Goal: Transaction & Acquisition: Subscribe to service/newsletter

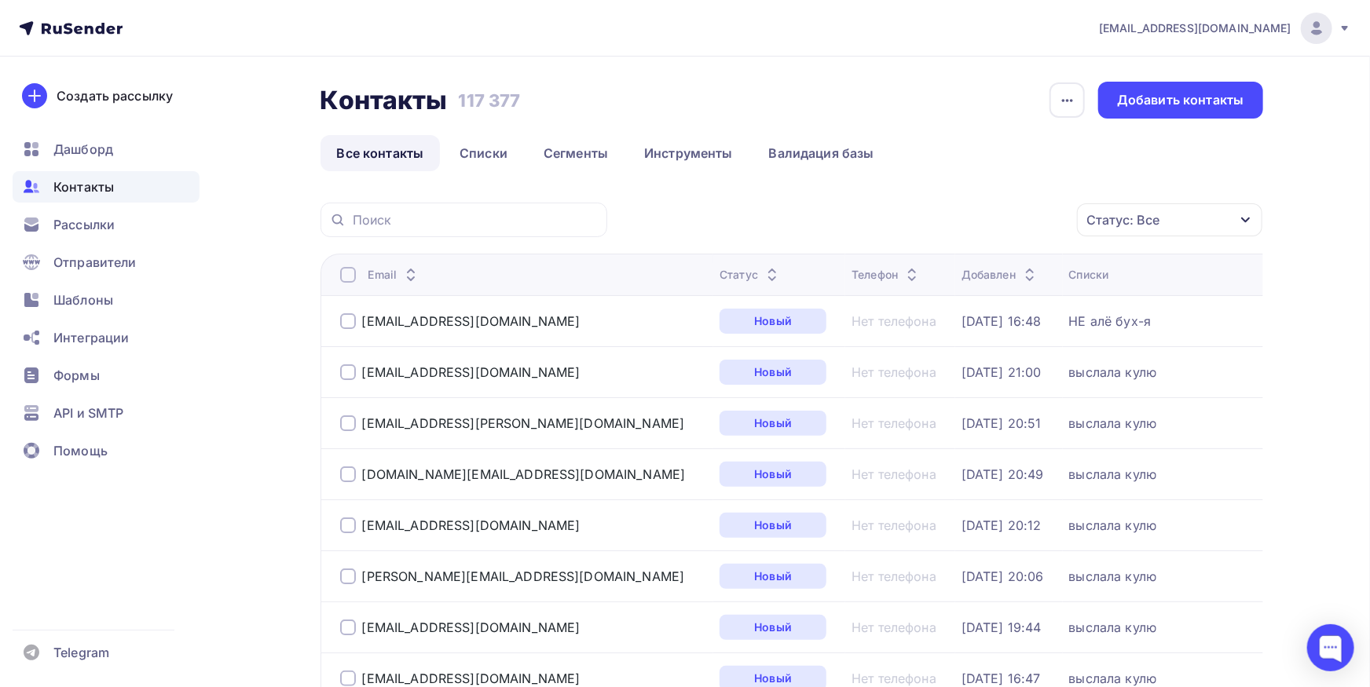
click at [85, 189] on span "Контакты" at bounding box center [83, 187] width 60 height 19
drag, startPoint x: 60, startPoint y: 229, endPoint x: 180, endPoint y: 90, distance: 183.9
click at [63, 231] on span "Рассылки" at bounding box center [83, 224] width 61 height 19
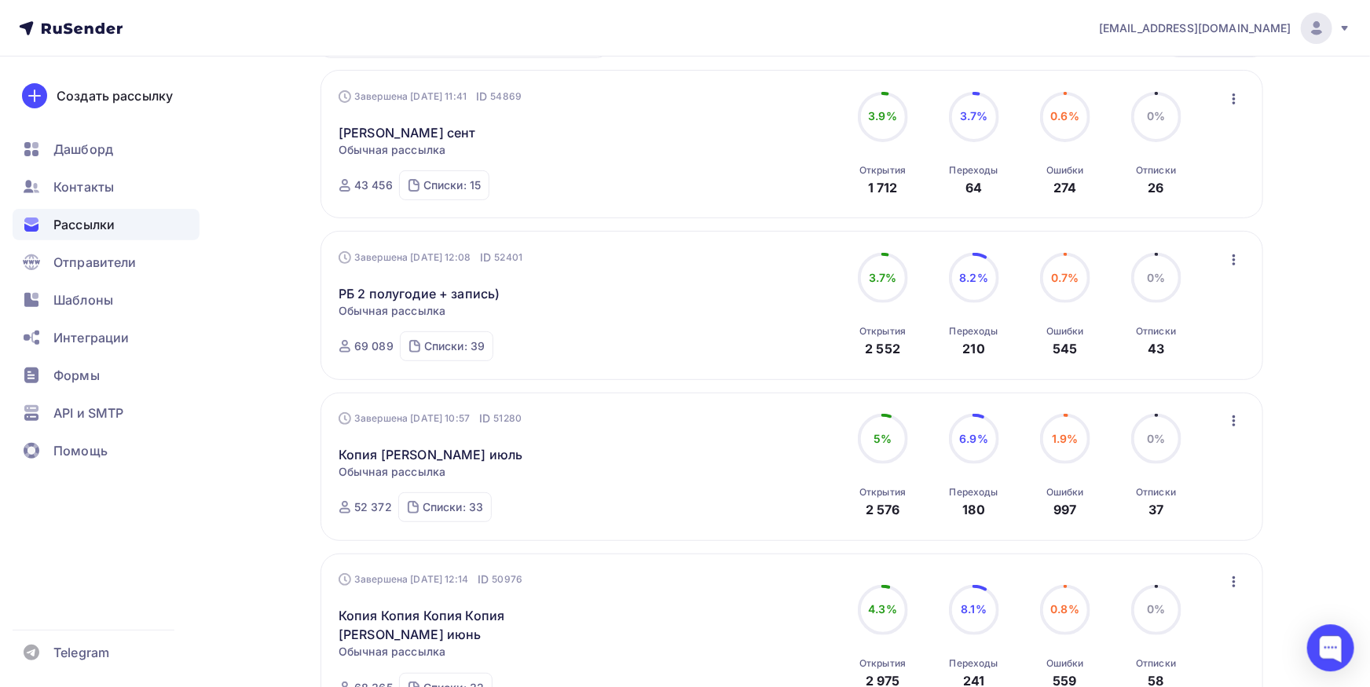
scroll to position [173, 0]
click at [1232, 423] on icon "button" at bounding box center [1234, 420] width 19 height 19
click at [1203, 518] on div "Копировать в новую" at bounding box center [1162, 523] width 161 height 19
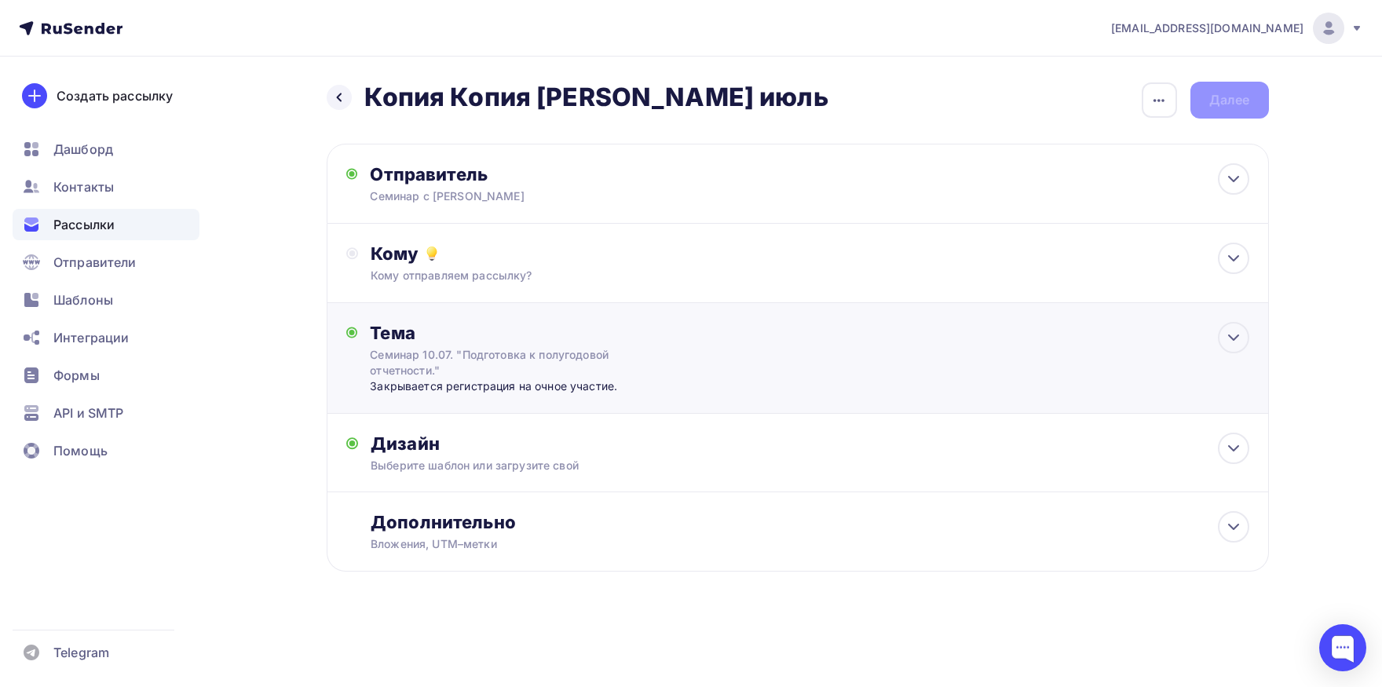
click at [547, 389] on div "Закрывается регистрация на очное участие." at bounding box center [525, 387] width 310 height 16
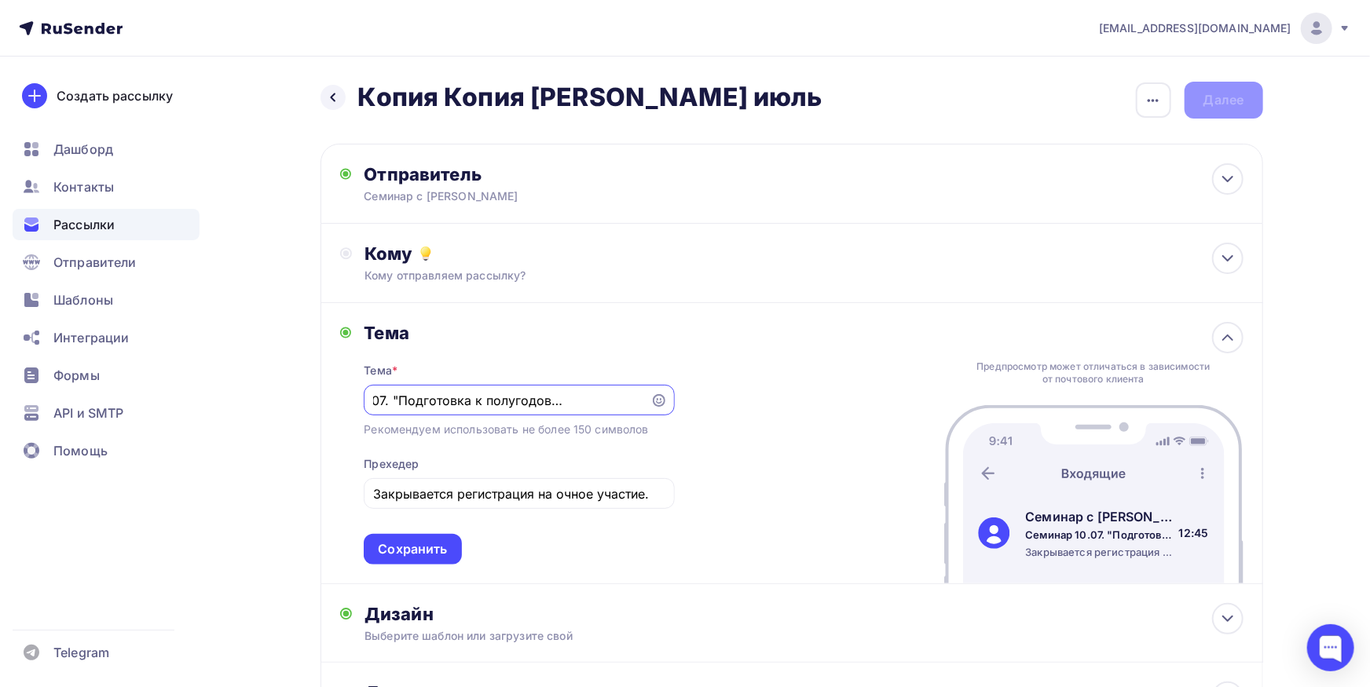
scroll to position [0, 78]
click at [554, 498] on input "Закрывается регистрация на очное участие." at bounding box center [519, 494] width 292 height 19
paste input "! Приглашение на семинары с Куликовым АА "Подготовка к отчетности за 3 квартал.…"
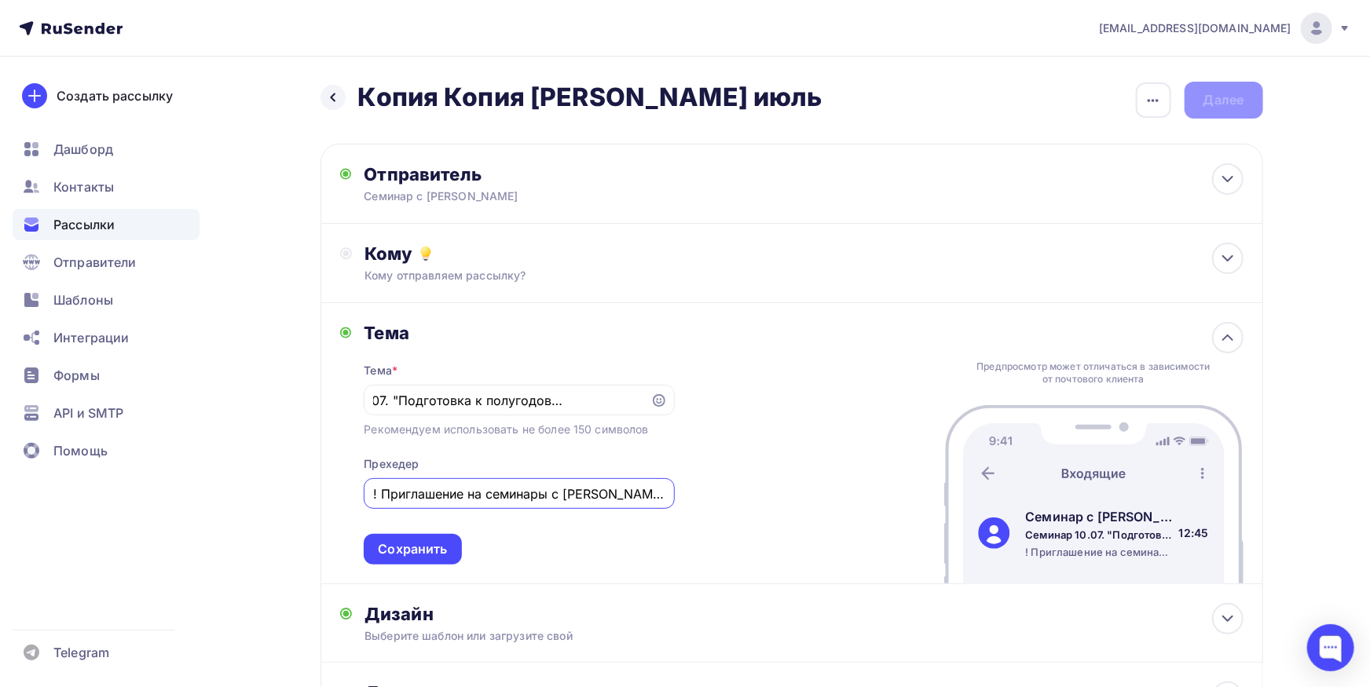
scroll to position [0, 657]
type input "! Приглашение на семинары с Куликовым АА "Подготовка к отчетности за 3 квартал.…"
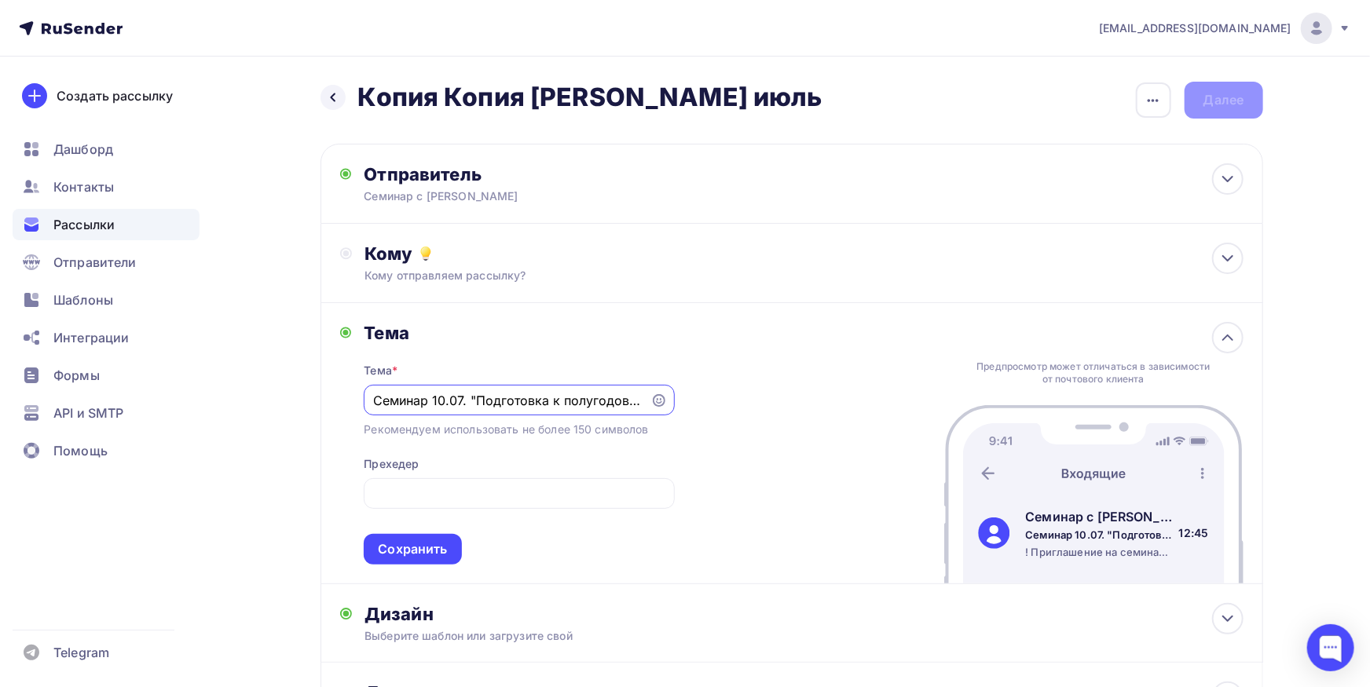
drag, startPoint x: 302, startPoint y: 401, endPoint x: 273, endPoint y: 401, distance: 29.1
click at [373, 401] on input "Семинар 10.07. "Подготовка к полугодовой отчетности."" at bounding box center [507, 400] width 269 height 19
click at [438, 407] on input "Семинар 10.07. "Подготовка к полугодовой отчетности."" at bounding box center [507, 400] width 269 height 19
click at [429, 402] on input "Семинар 10.07. "Подготовка к полугодовой отчетности."" at bounding box center [507, 400] width 269 height 19
drag, startPoint x: 443, startPoint y: 401, endPoint x: 474, endPoint y: 401, distance: 30.6
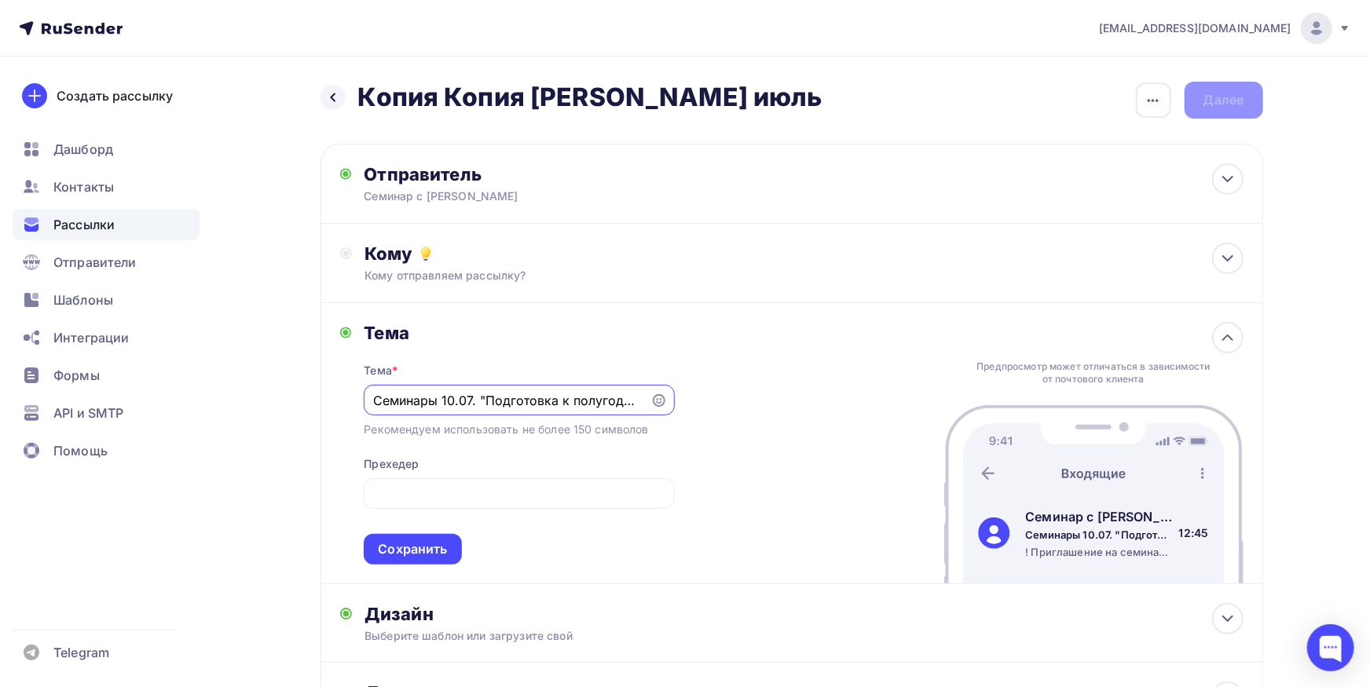
click at [474, 401] on input "Семинары 10.07. "Подготовка к полугодовой отчетности."" at bounding box center [507, 400] width 269 height 19
click at [438, 491] on input "! Приглашение на семинары с Куликовым АА "Подготовка к отчетности за 3 квартал.…" at bounding box center [519, 494] width 292 height 19
click at [434, 408] on input "Семинары 30.09 и "Подготовка к полугодовой отчетности."" at bounding box center [507, 400] width 269 height 19
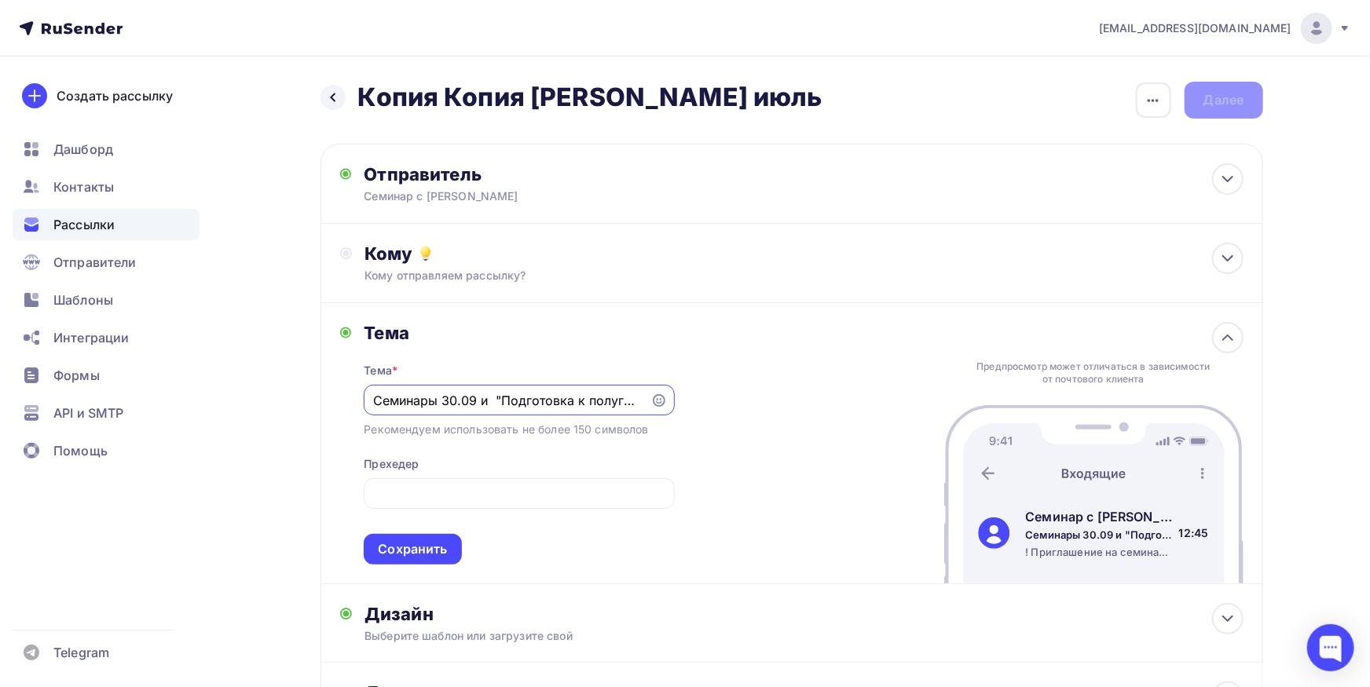
paste input "! Приглашение на семинары с Куликовым АА "Подготовка к отчетности за 3 квартал.…"
type input "! Приглашение на семинары с Куликовым АА "Подготовка к отчетности за 3 квартал.…"
click at [514, 502] on input "! Приглашение на семинары с Куликовым АА "Подготовка к отчетности за 3 квартал.…" at bounding box center [519, 494] width 292 height 19
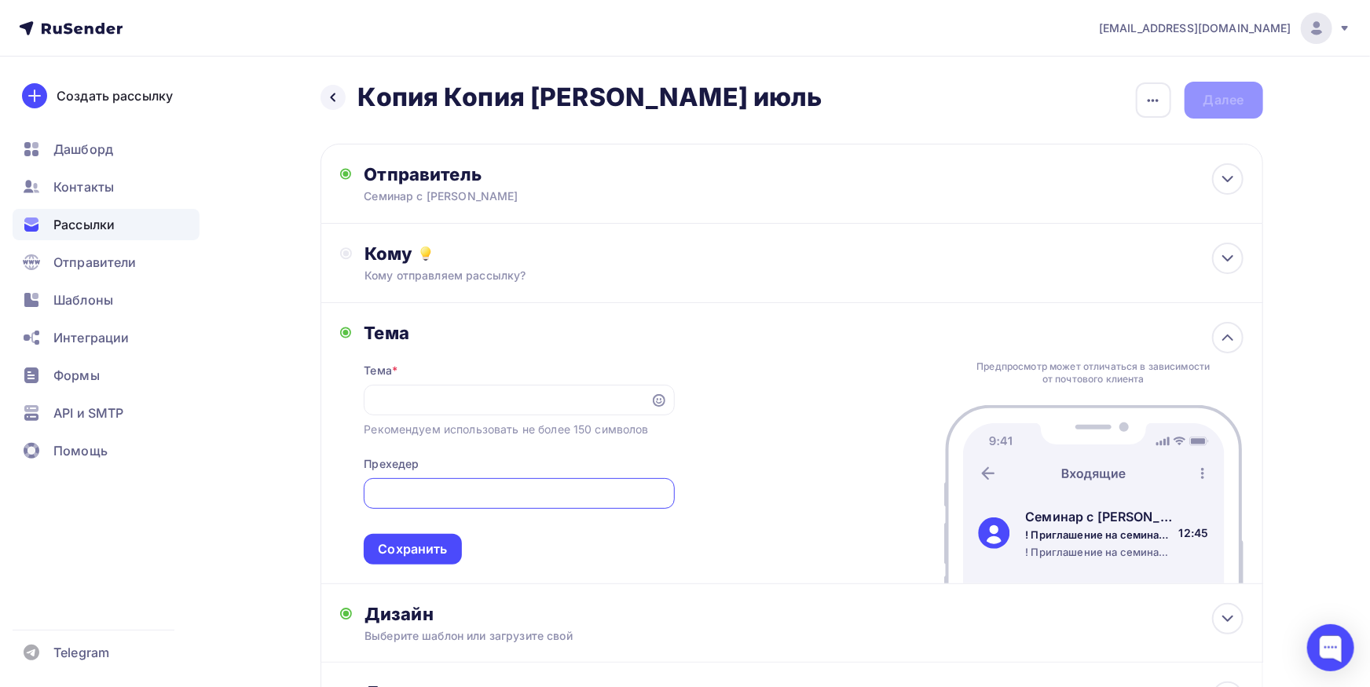
click at [514, 502] on input "! Приглашение на семинары с Куликовым АА "Подготовка к отчетности за 3 квартал.…" at bounding box center [519, 494] width 292 height 19
type input "1"
type input "30.09 и 09.10. Скидки по раннему бронированию."
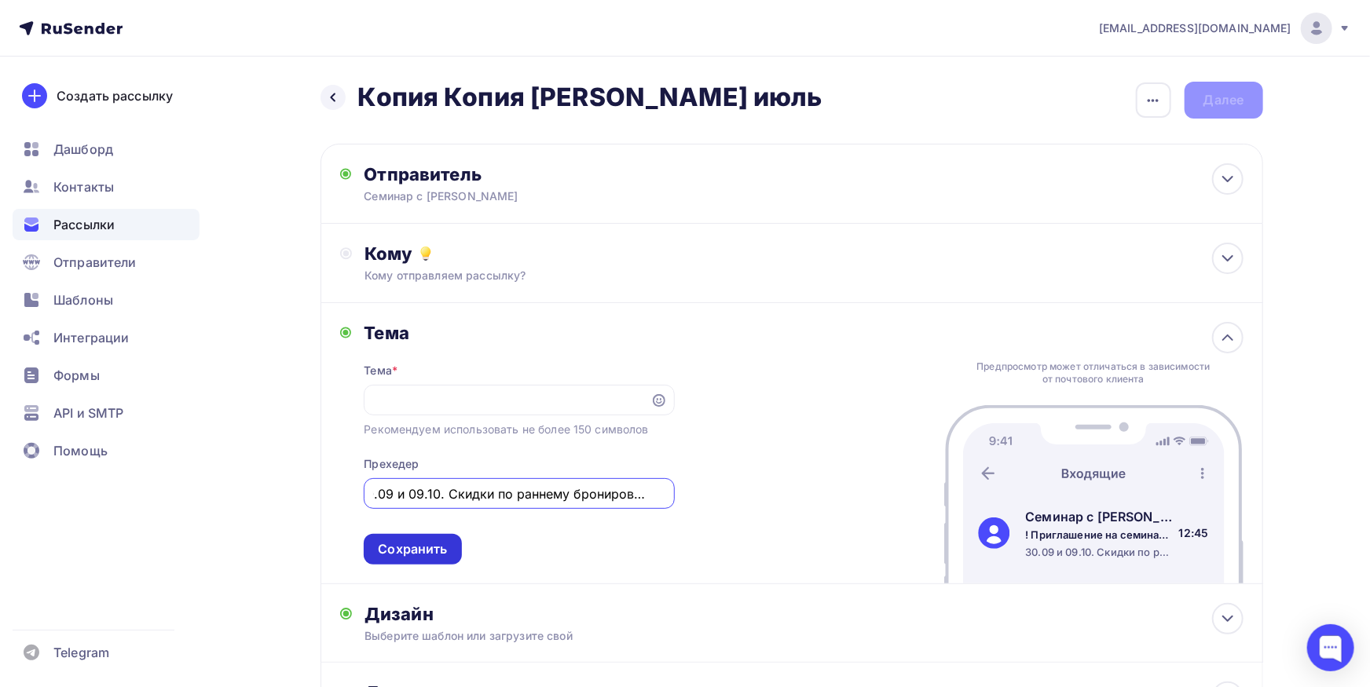
click at [451, 548] on div "Сохранить" at bounding box center [412, 549] width 97 height 31
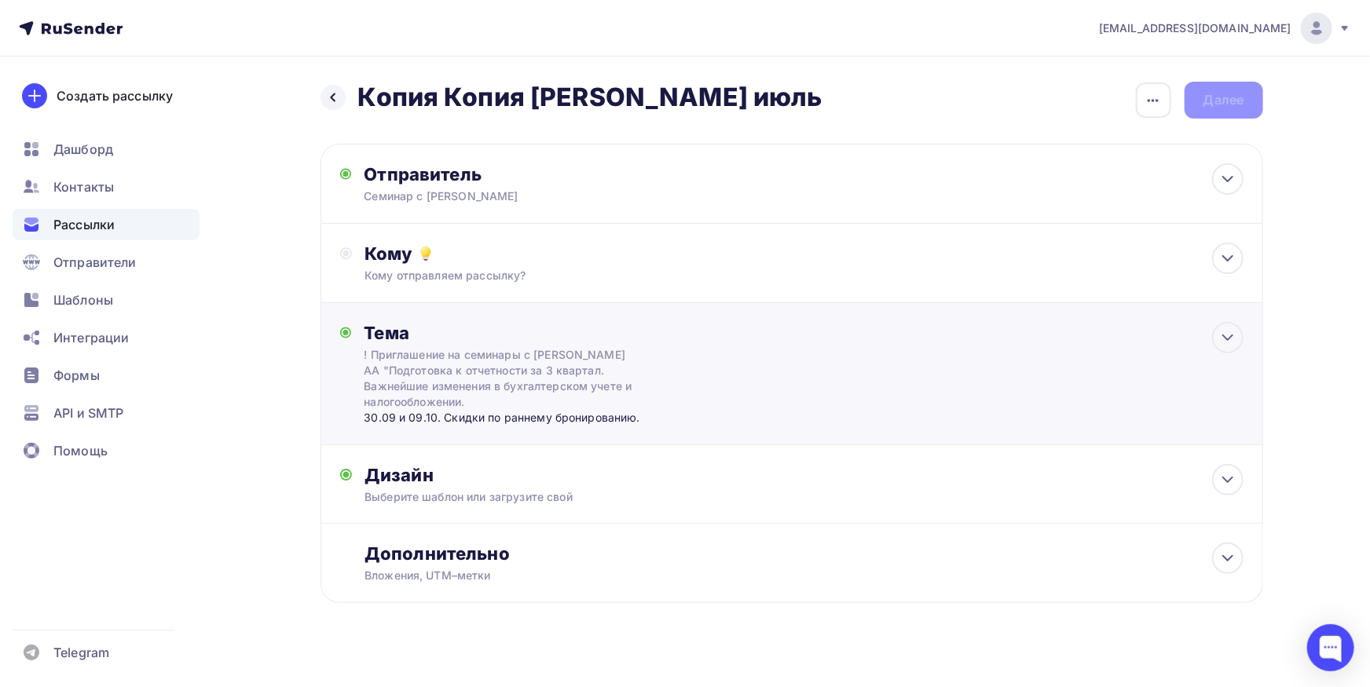
click at [596, 397] on div "! Приглашение на семинары с Куликовым АА "Подготовка к отчетности за 3 квартал.…" at bounding box center [504, 378] width 280 height 63
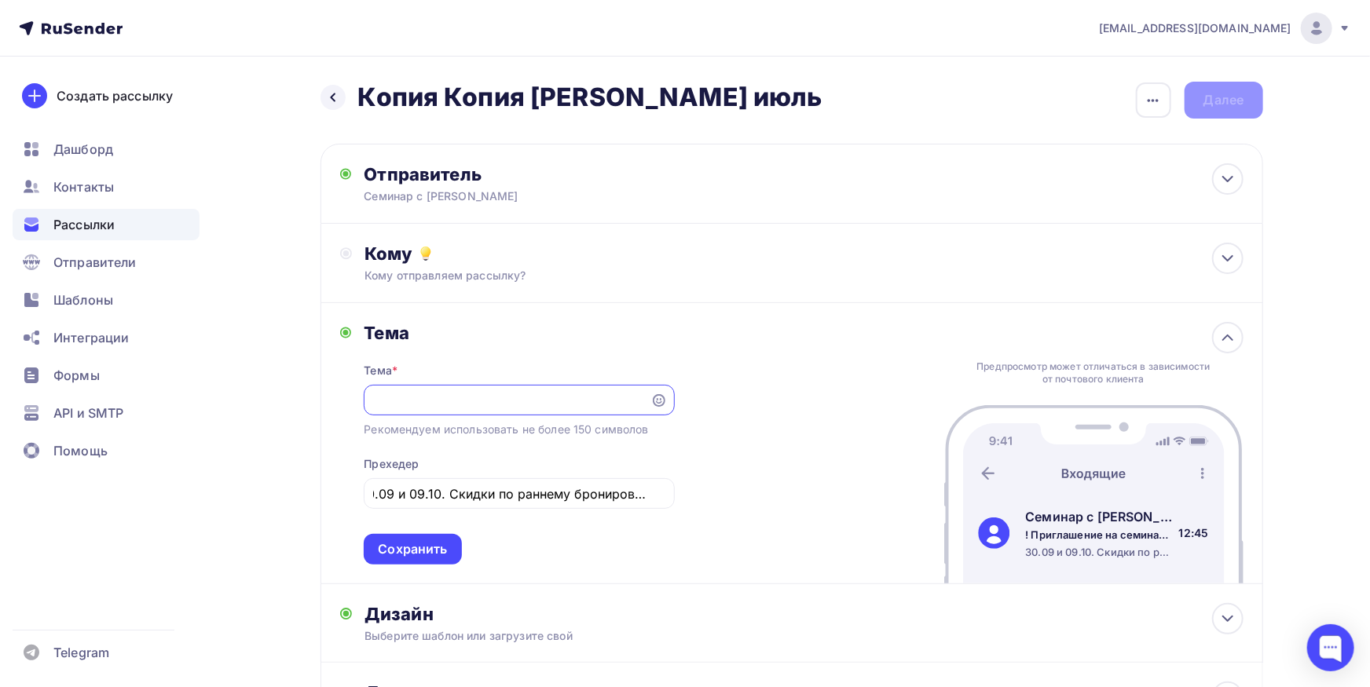
scroll to position [0, 0]
drag, startPoint x: 506, startPoint y: 394, endPoint x: 183, endPoint y: 398, distance: 322.9
click at [373, 398] on input "! Приглашение на семинары с Куликовым АА "Подготовка к отчетности за 3 квартал.…" at bounding box center [507, 400] width 269 height 19
drag, startPoint x: 481, startPoint y: 405, endPoint x: 496, endPoint y: 410, distance: 14.9
click at [484, 405] on input "! Приглашение на семинары с Куликовым АА "Подготовка к отчетности за 3 квартал.…" at bounding box center [507, 400] width 269 height 19
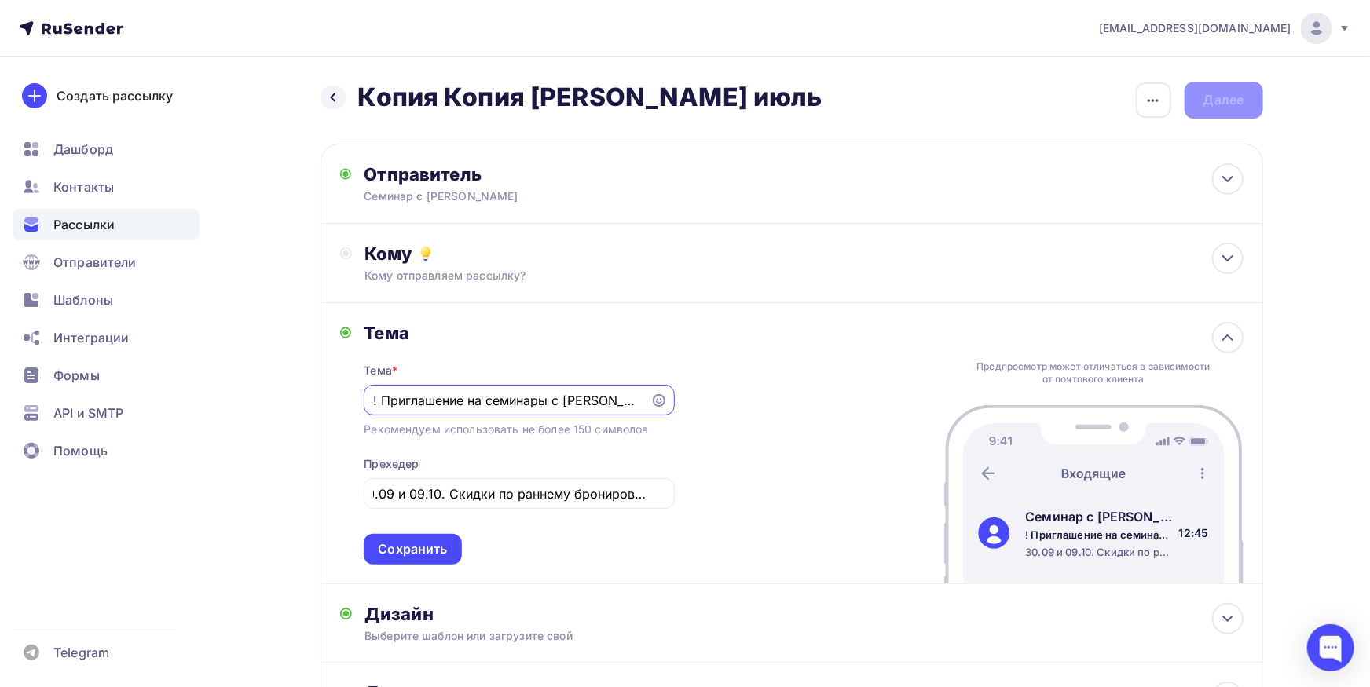
click at [549, 401] on input "! Приглашение на семинары с Куликовым АА "Подготовка к отчетности за 3 квартал.…" at bounding box center [507, 400] width 269 height 19
click at [380, 402] on input "! Приглашение на семинары "Подготовка к отчетности за 3 квартал. Важнейшие изме…" at bounding box center [507, 400] width 269 height 19
type input "!Приглашение на семинары "Подготовка к отчетности за 3 квартал. Важнейшие измен…"
click at [426, 562] on div "Сохранить" at bounding box center [412, 549] width 97 height 31
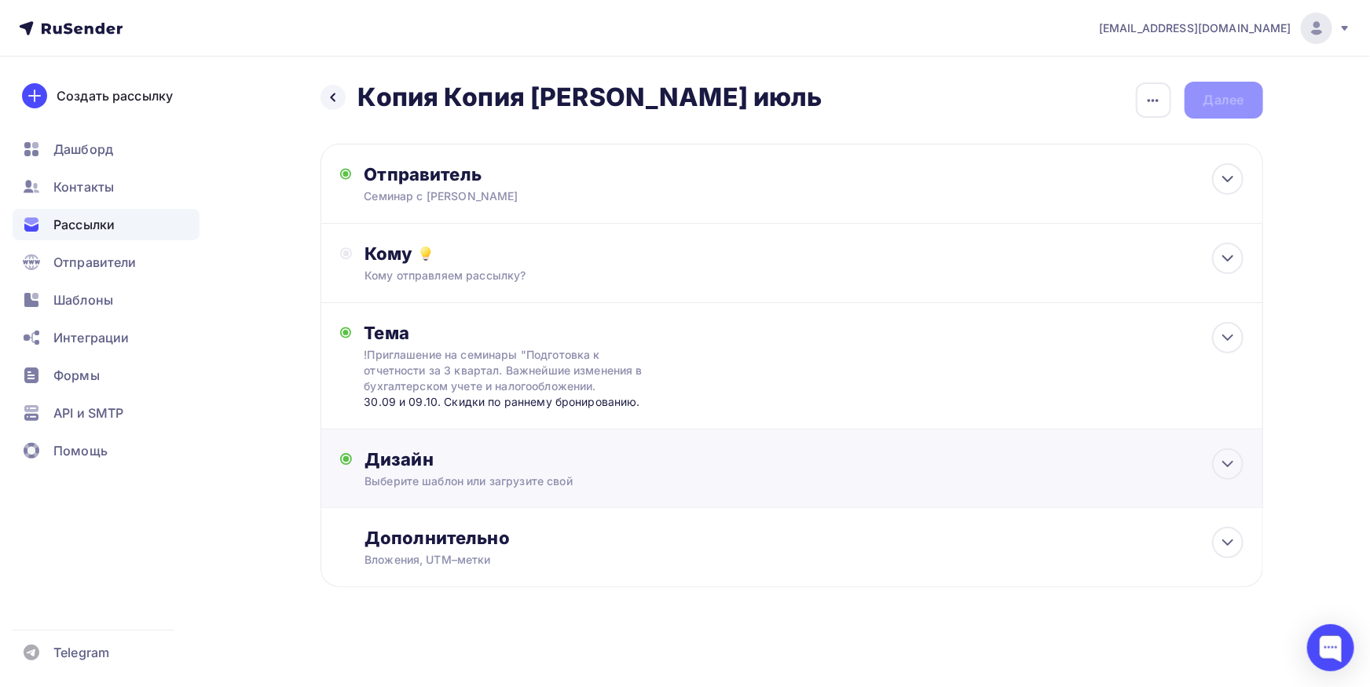
scroll to position [1, 0]
click at [498, 474] on div "Выберите шаблон или загрузите свой" at bounding box center [759, 481] width 791 height 16
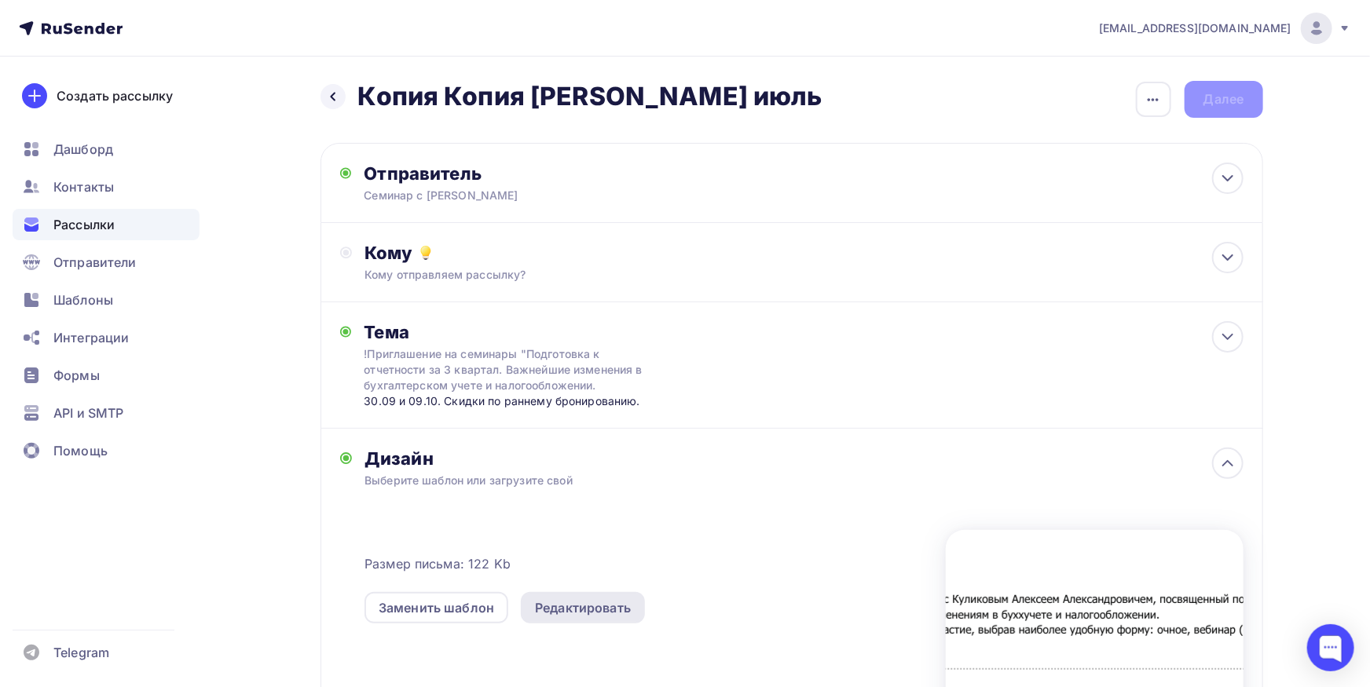
click at [609, 603] on div "Редактировать" at bounding box center [583, 608] width 96 height 19
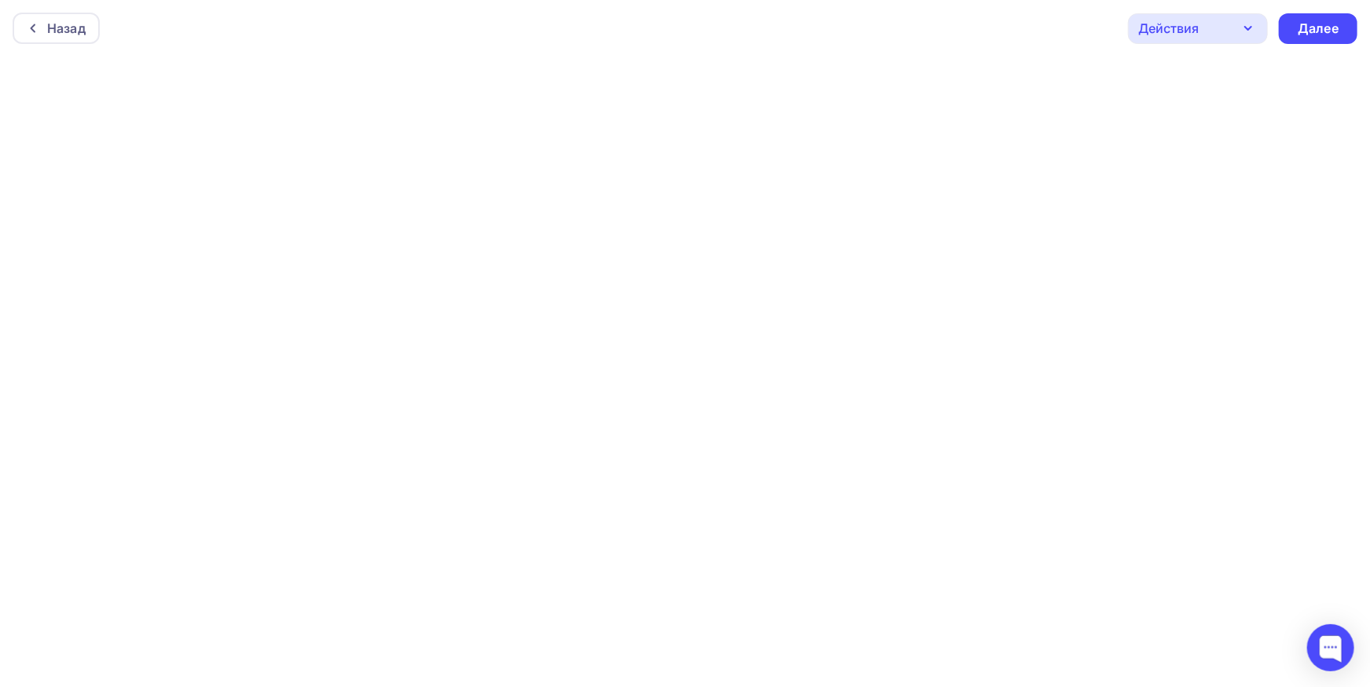
click at [1064, 42] on div "Назад Действия Отправить тестовое письмо Предпросмотр Сохранить в Мои шаблоны В…" at bounding box center [685, 28] width 1370 height 57
click at [1309, 20] on div "Далее" at bounding box center [1318, 29] width 41 height 18
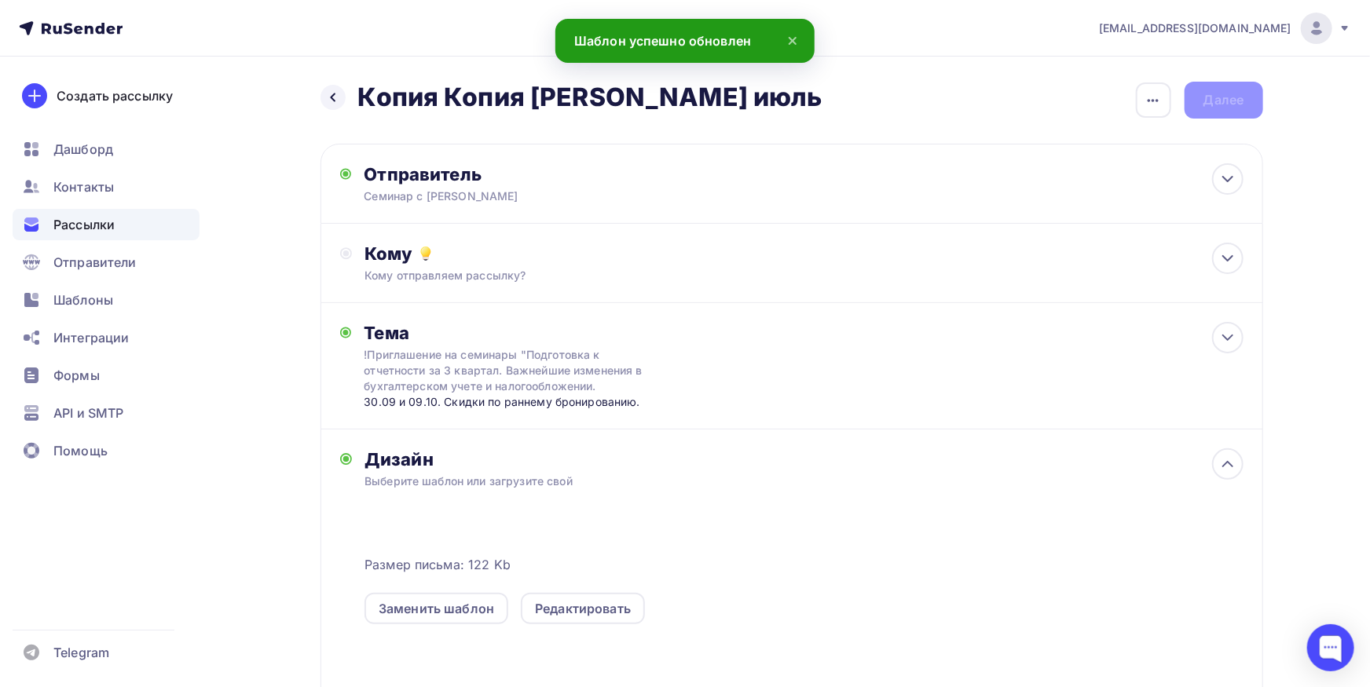
scroll to position [269, 0]
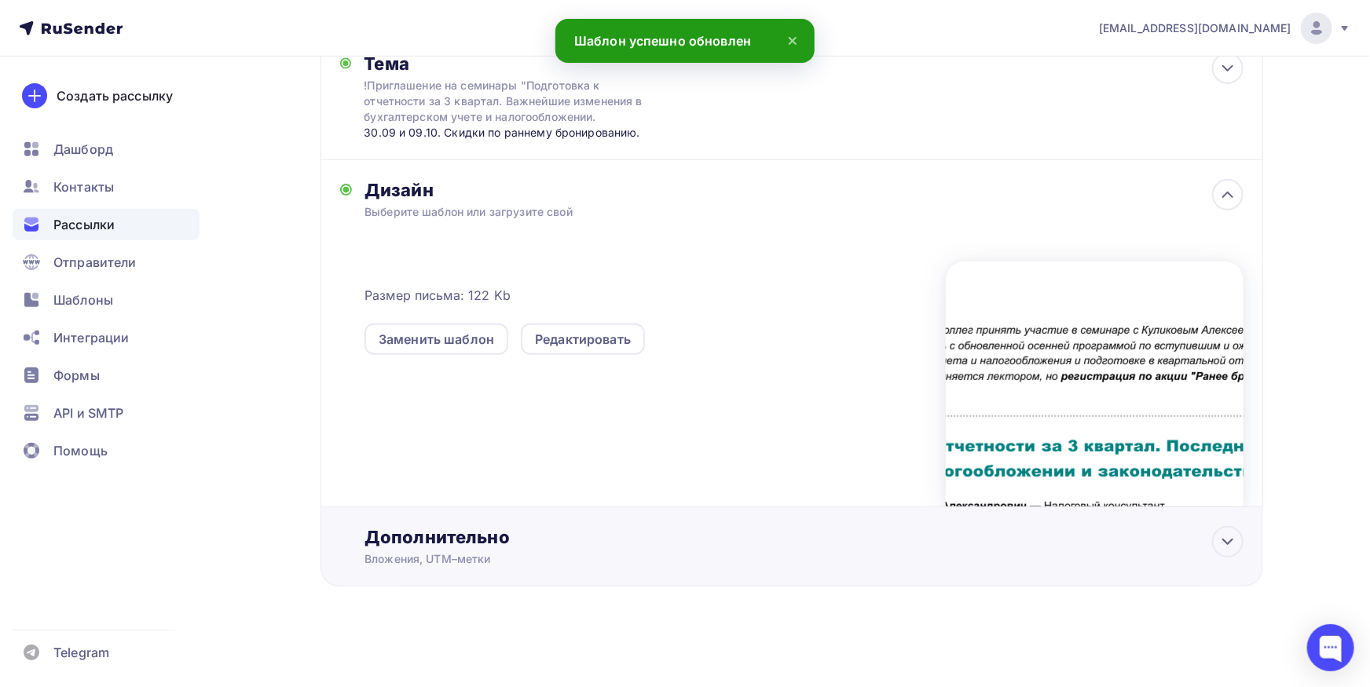
click at [467, 534] on div "Дополнительно" at bounding box center [803, 537] width 878 height 22
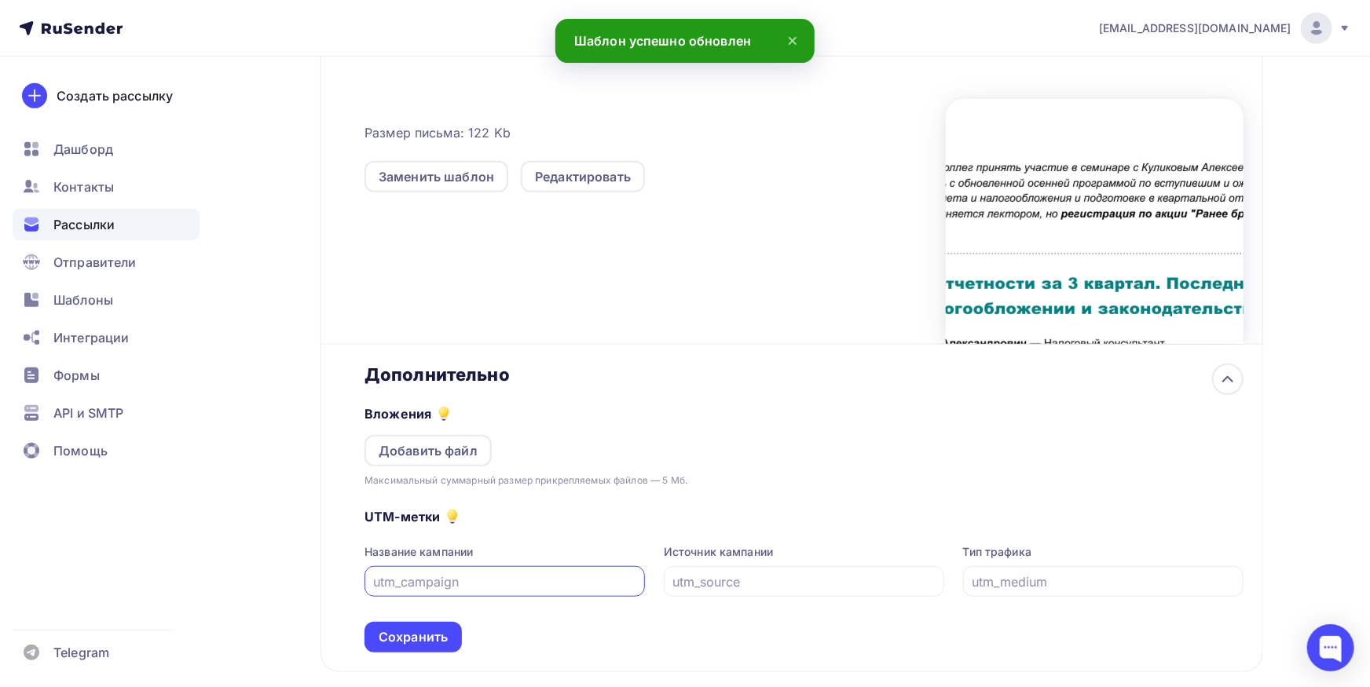
scroll to position [518, 0]
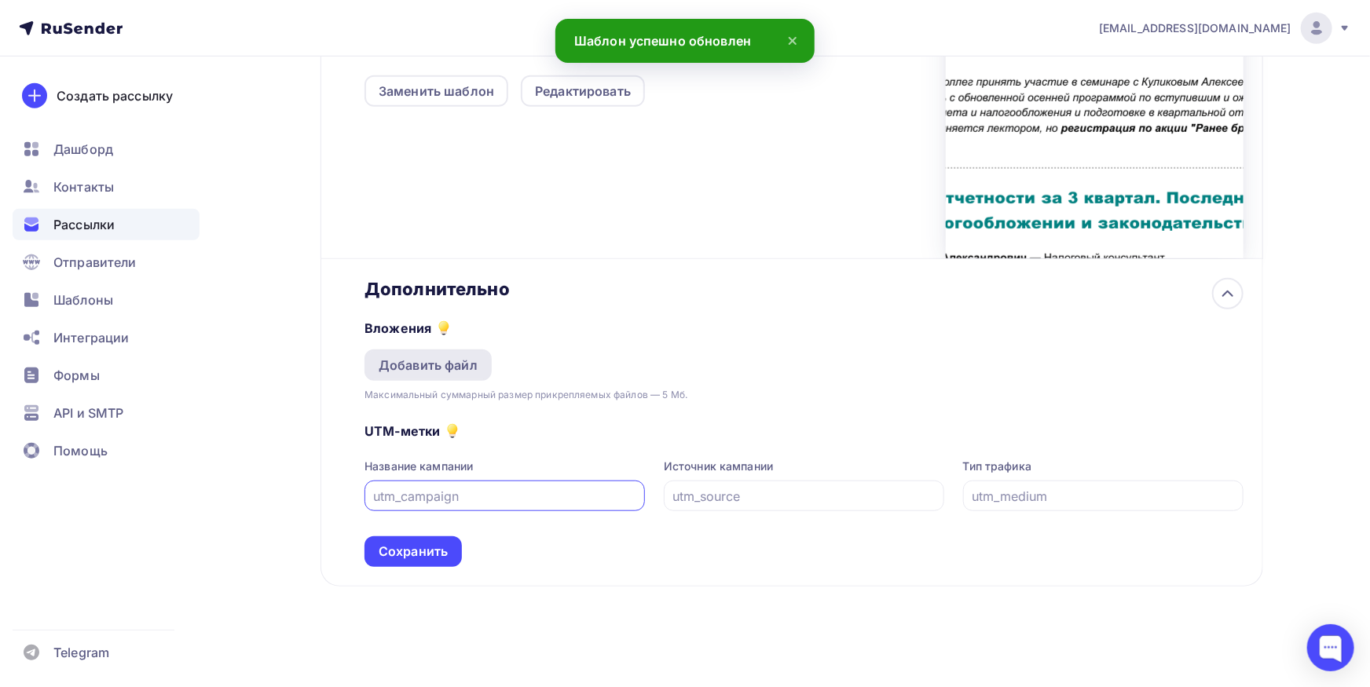
click at [463, 376] on div "Добавить файл" at bounding box center [427, 365] width 127 height 31
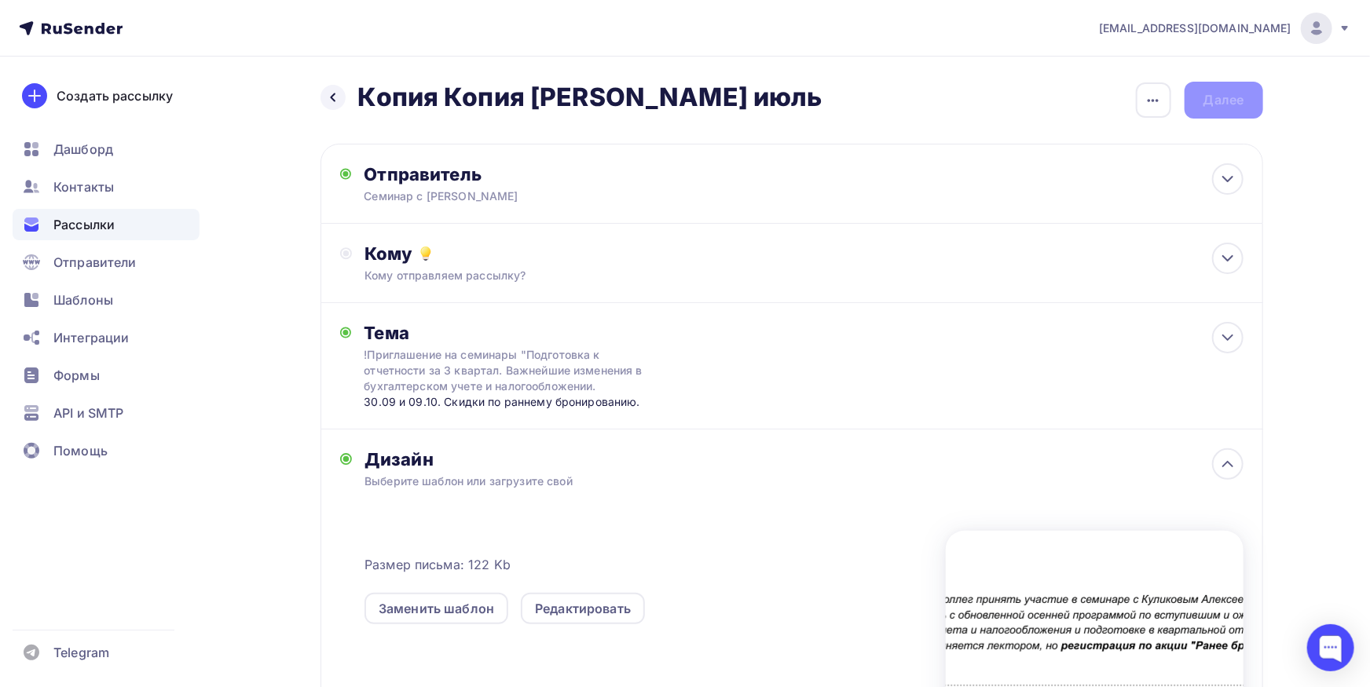
scroll to position [346, 0]
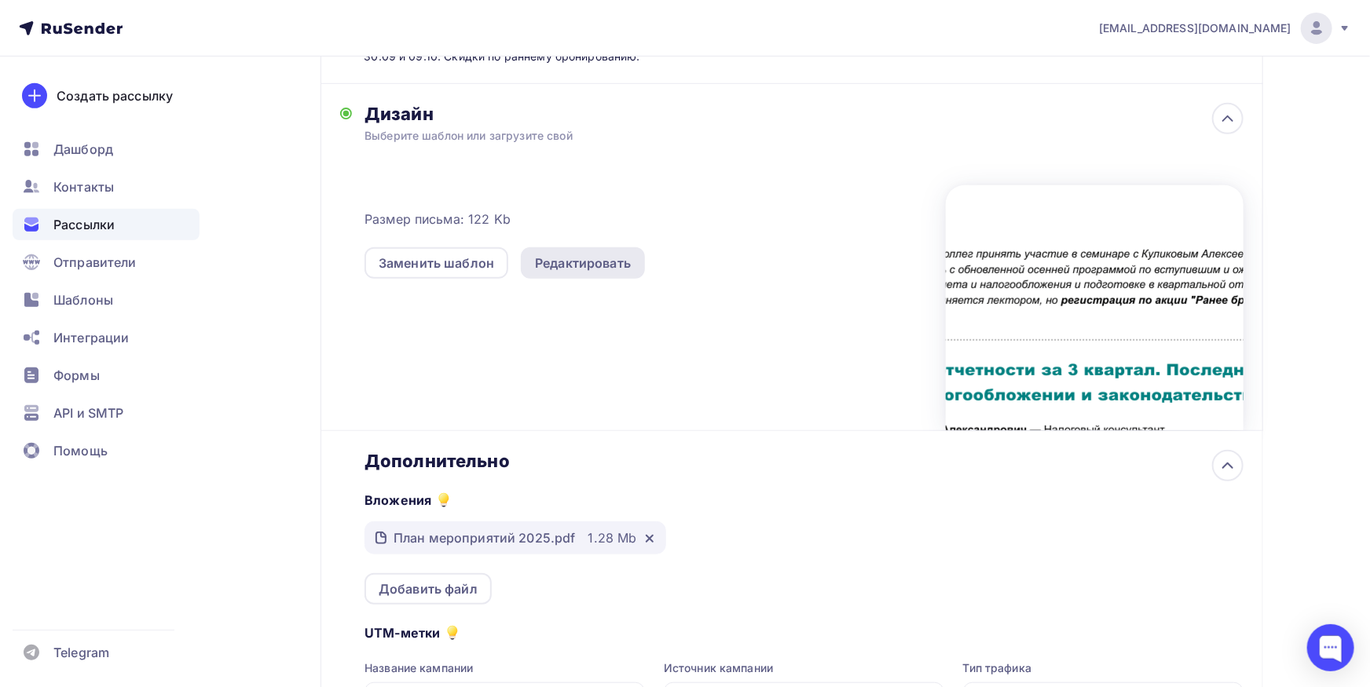
click at [558, 260] on div "Редактировать" at bounding box center [583, 263] width 96 height 19
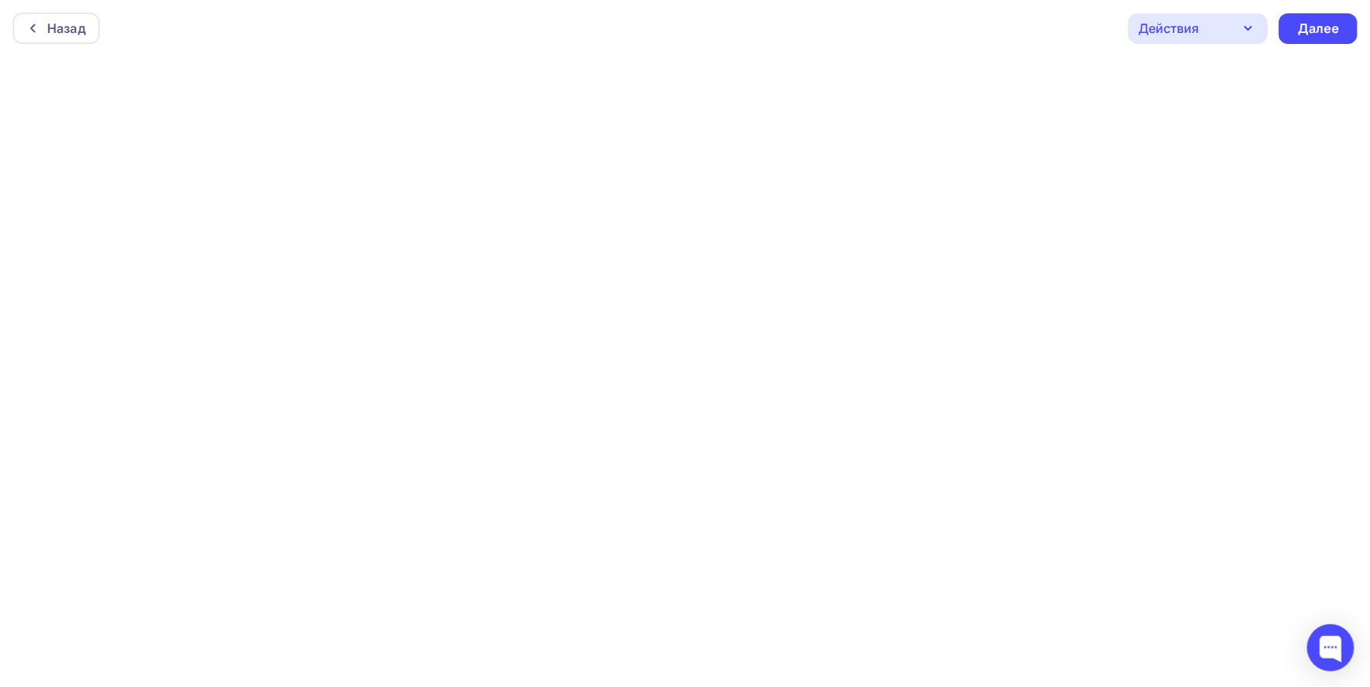
click at [1210, 49] on div "Назад Действия Отправить тестовое письмо Предпросмотр Сохранить в Мои шаблоны В…" at bounding box center [685, 28] width 1370 height 57
click at [1212, 36] on div "Действия" at bounding box center [1198, 28] width 140 height 31
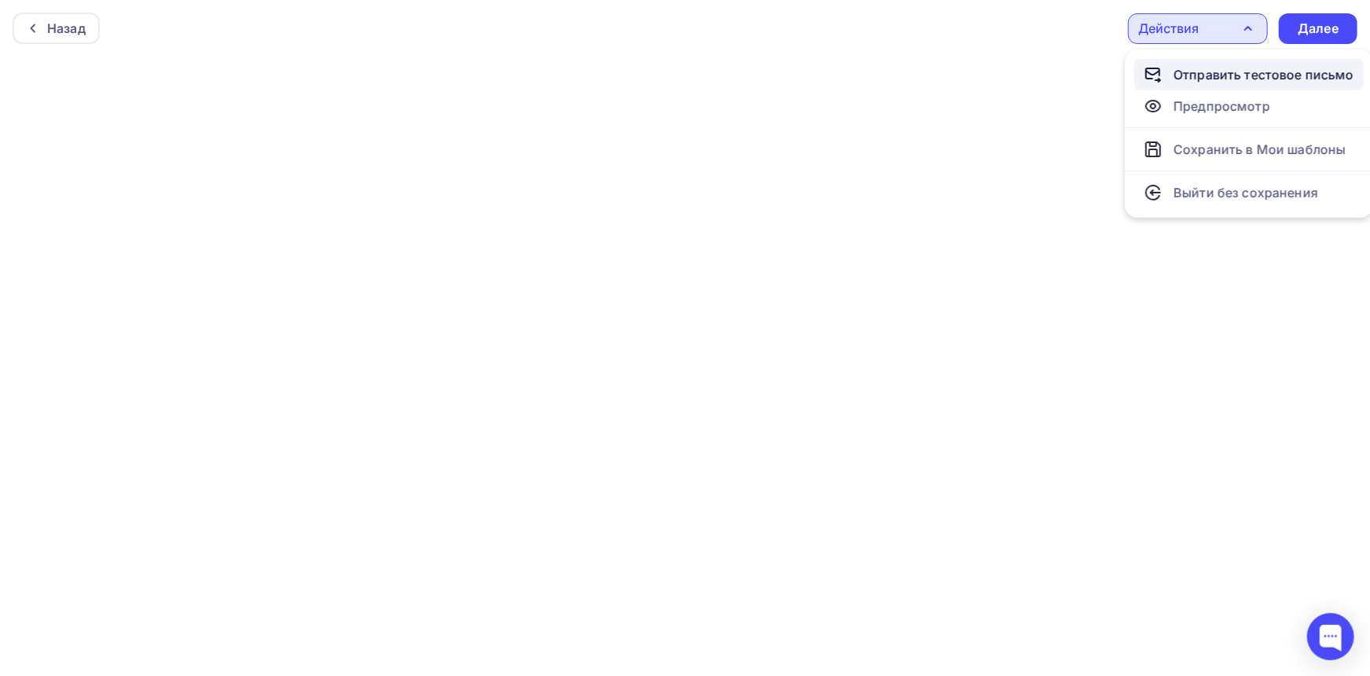
click at [1216, 78] on div "Отправить тестовое письмо" at bounding box center [1263, 74] width 181 height 19
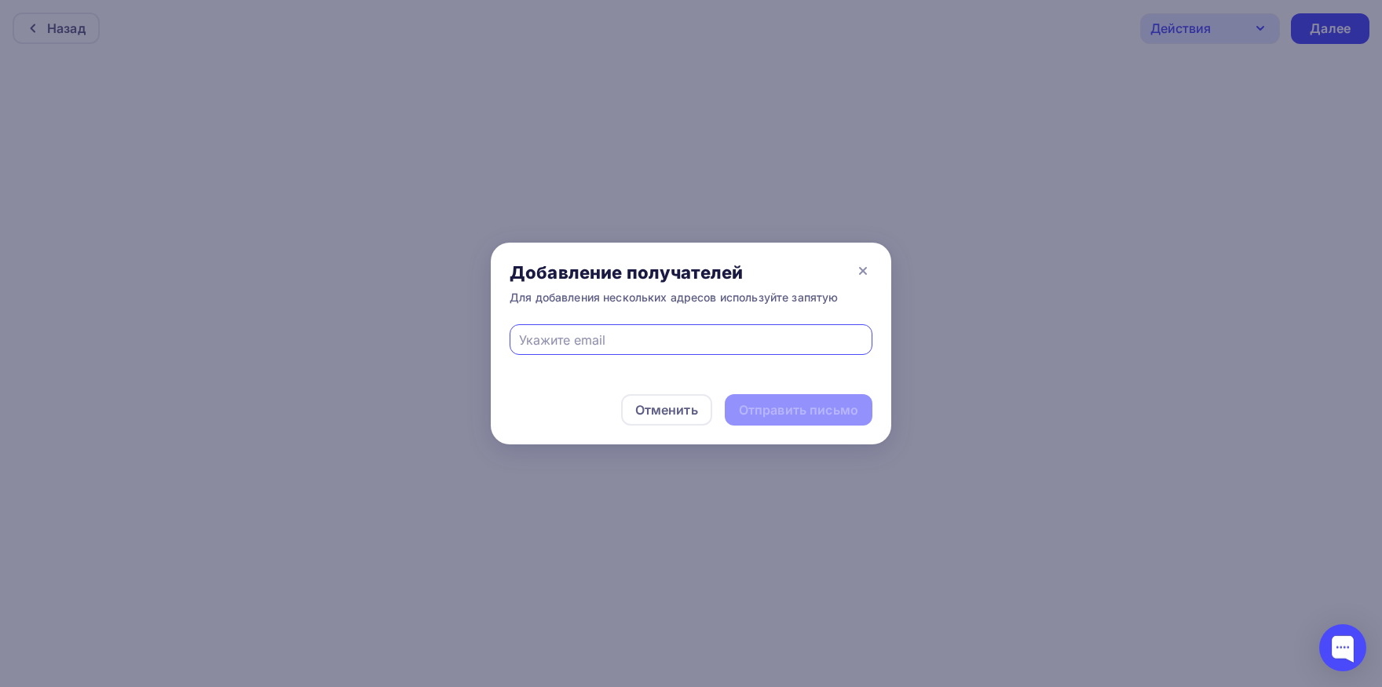
click at [589, 333] on input "text" at bounding box center [691, 340] width 345 height 19
type input "reg@bk-seminar.ru"
click at [805, 418] on div "Отправить письмо" at bounding box center [798, 410] width 119 height 18
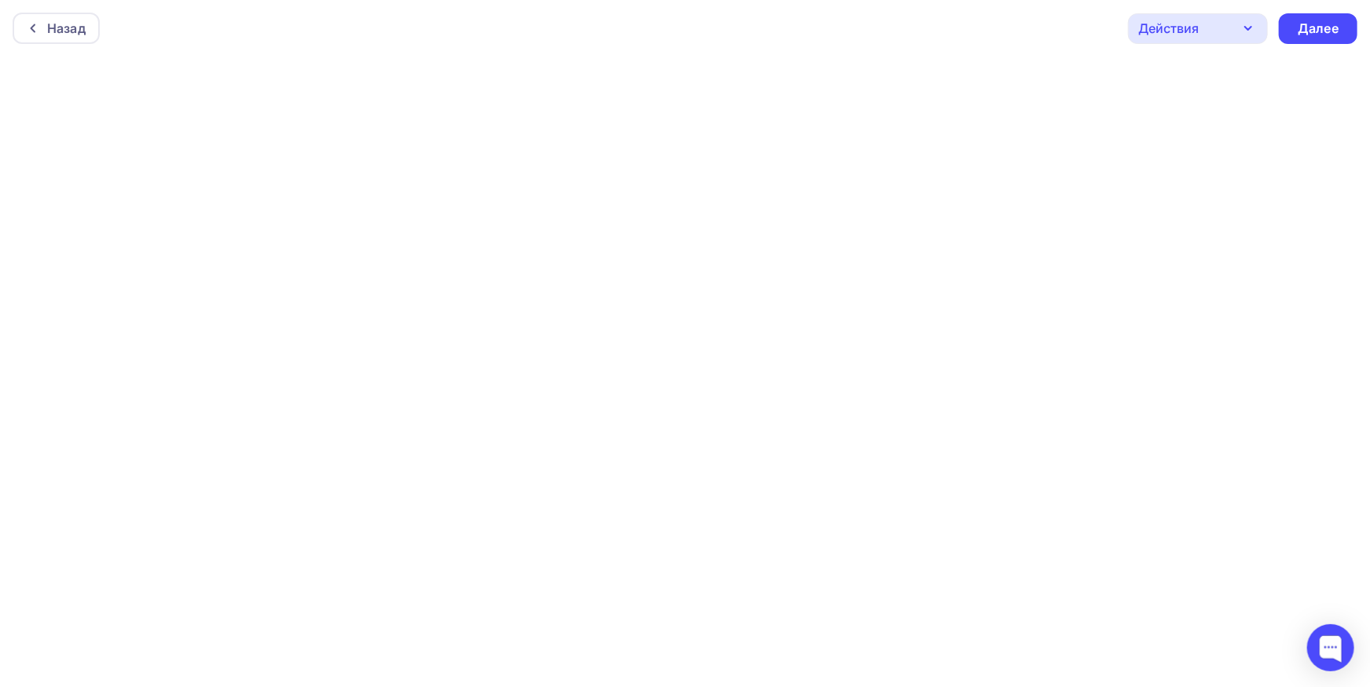
click at [1199, 21] on div "Действия" at bounding box center [1168, 28] width 60 height 19
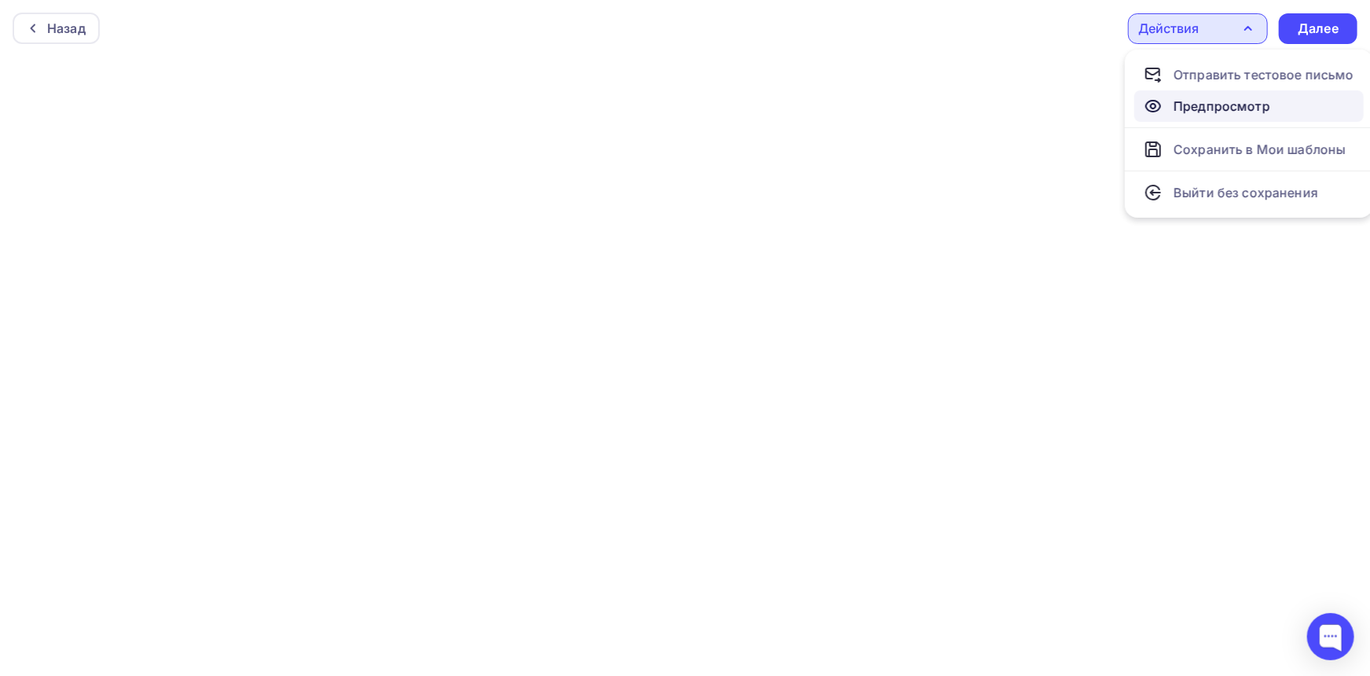
click at [1179, 101] on div "Предпросмотр" at bounding box center [1221, 106] width 97 height 19
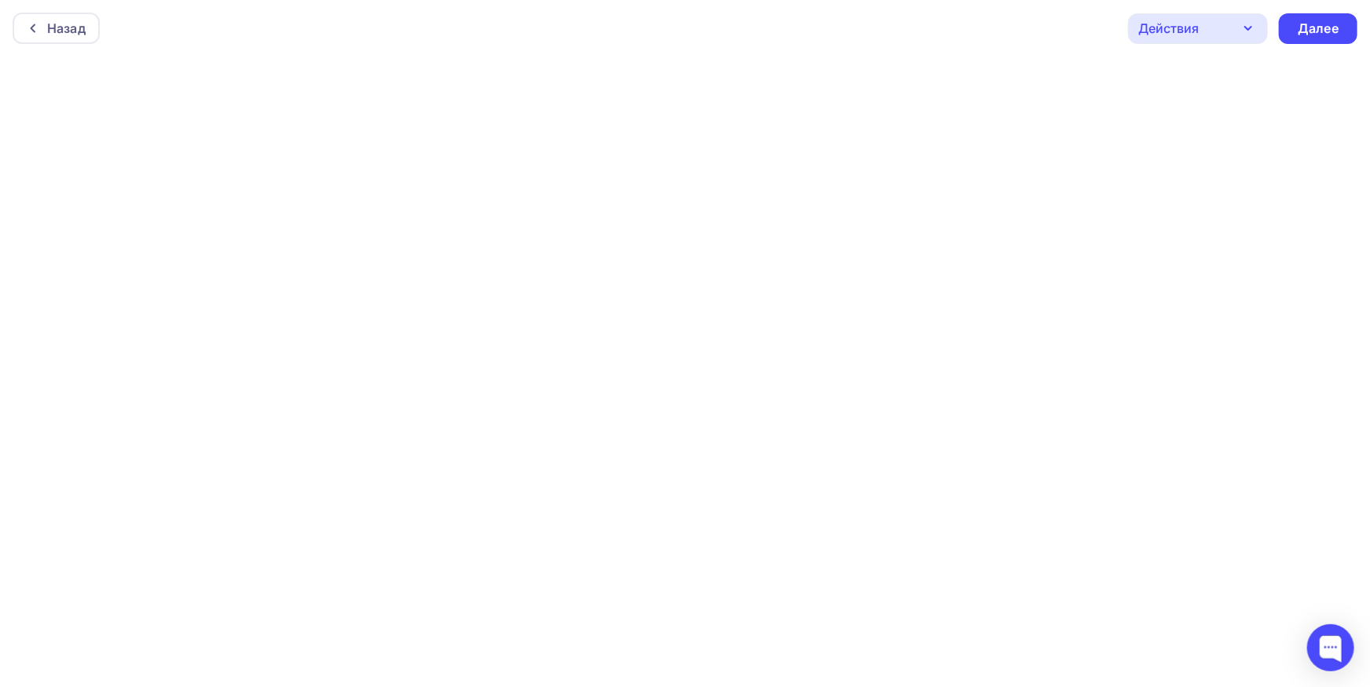
click at [1243, 25] on icon "button" at bounding box center [1248, 28] width 19 height 19
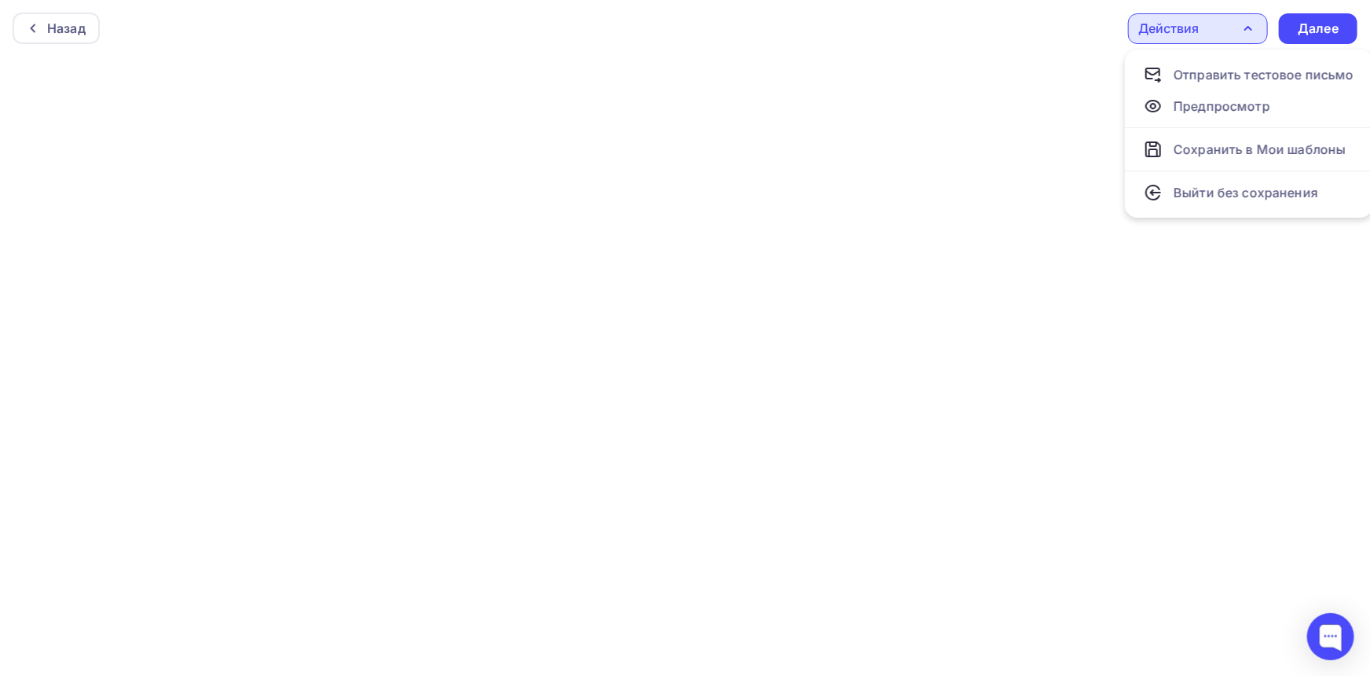
click at [1075, 53] on div "Назад Действия Отправить тестовое письмо Предпросмотр Сохранить в Мои шаблоны В…" at bounding box center [685, 28] width 1370 height 57
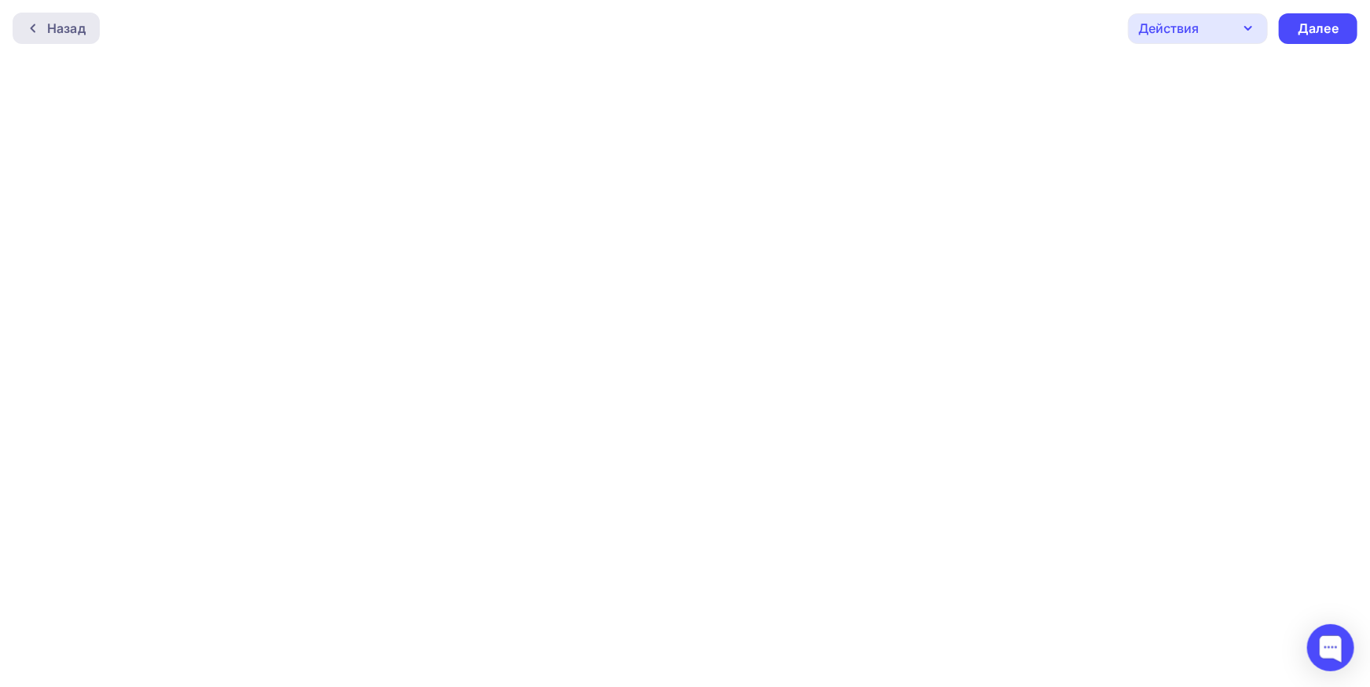
click at [35, 35] on div "Назад" at bounding box center [56, 28] width 87 height 31
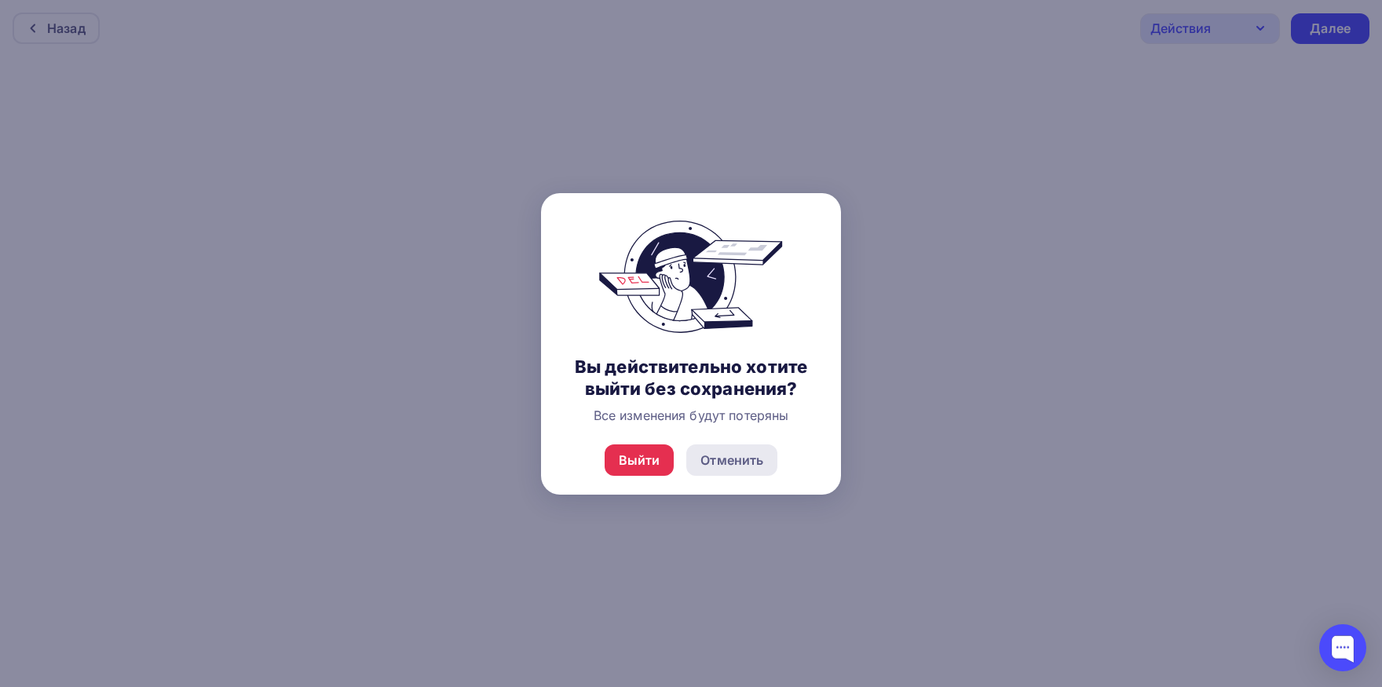
click at [761, 463] on div "Отменить" at bounding box center [732, 460] width 63 height 19
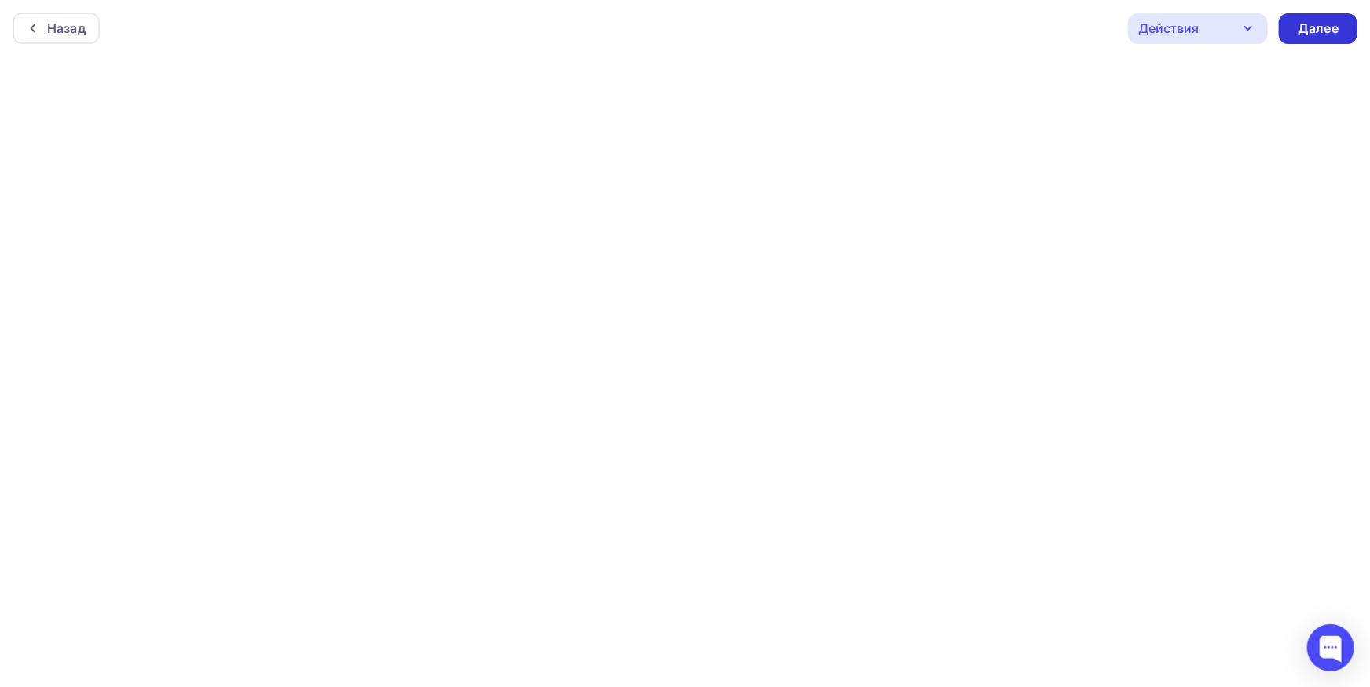
click at [1301, 39] on div "Далее" at bounding box center [1318, 28] width 79 height 31
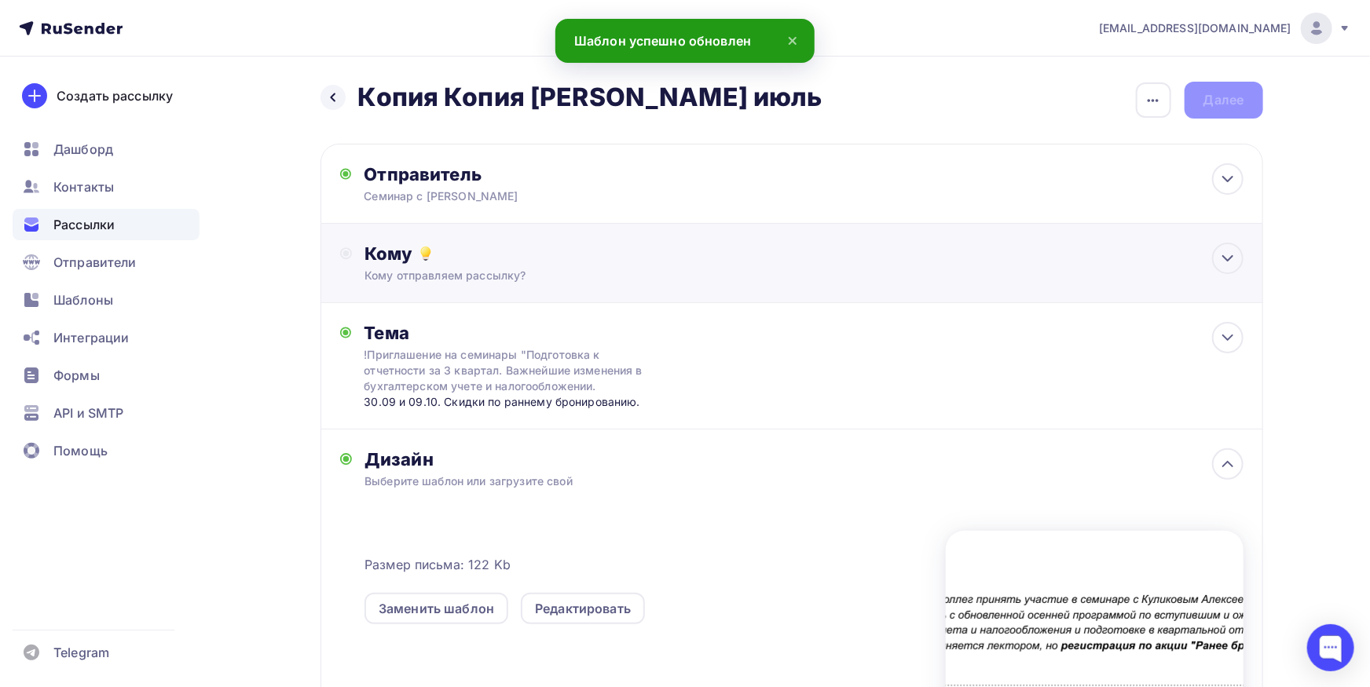
click at [784, 290] on div "Кому Кому отправляем рассылку? Списки получателей Выберите список Все списки id…" at bounding box center [791, 263] width 943 height 79
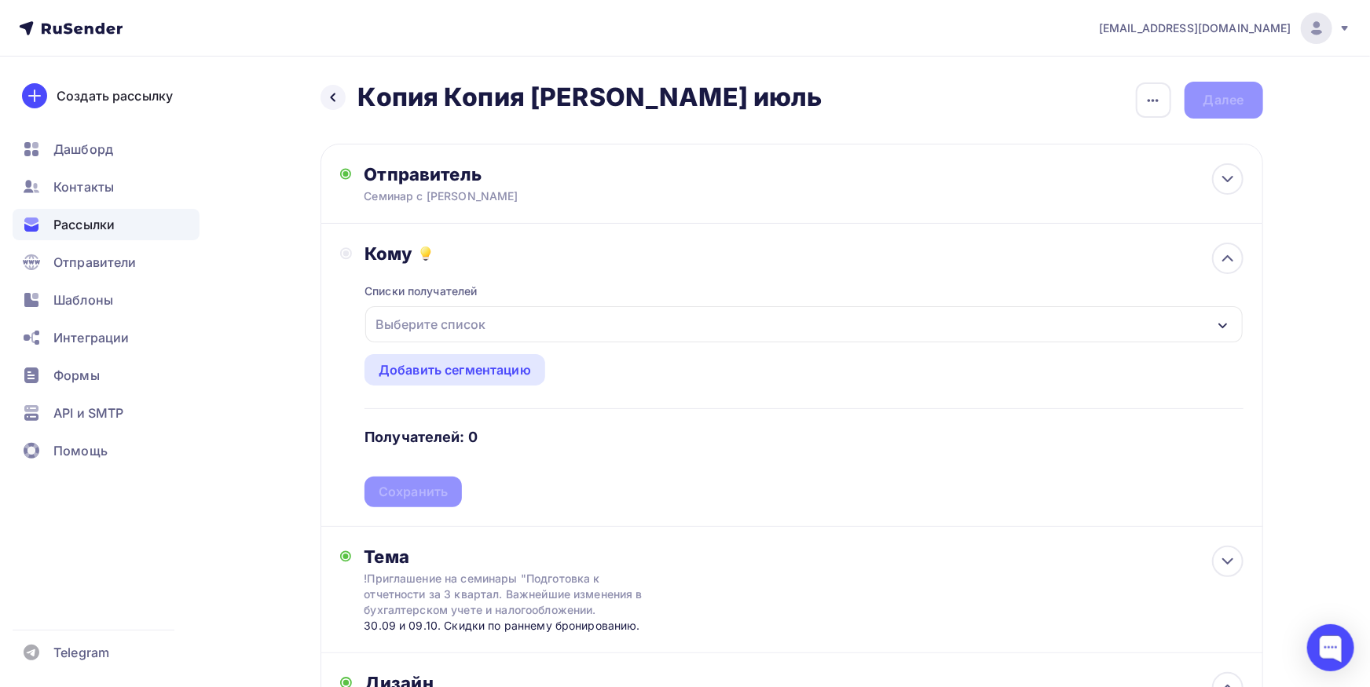
click at [520, 316] on div "Выберите список" at bounding box center [803, 324] width 877 height 36
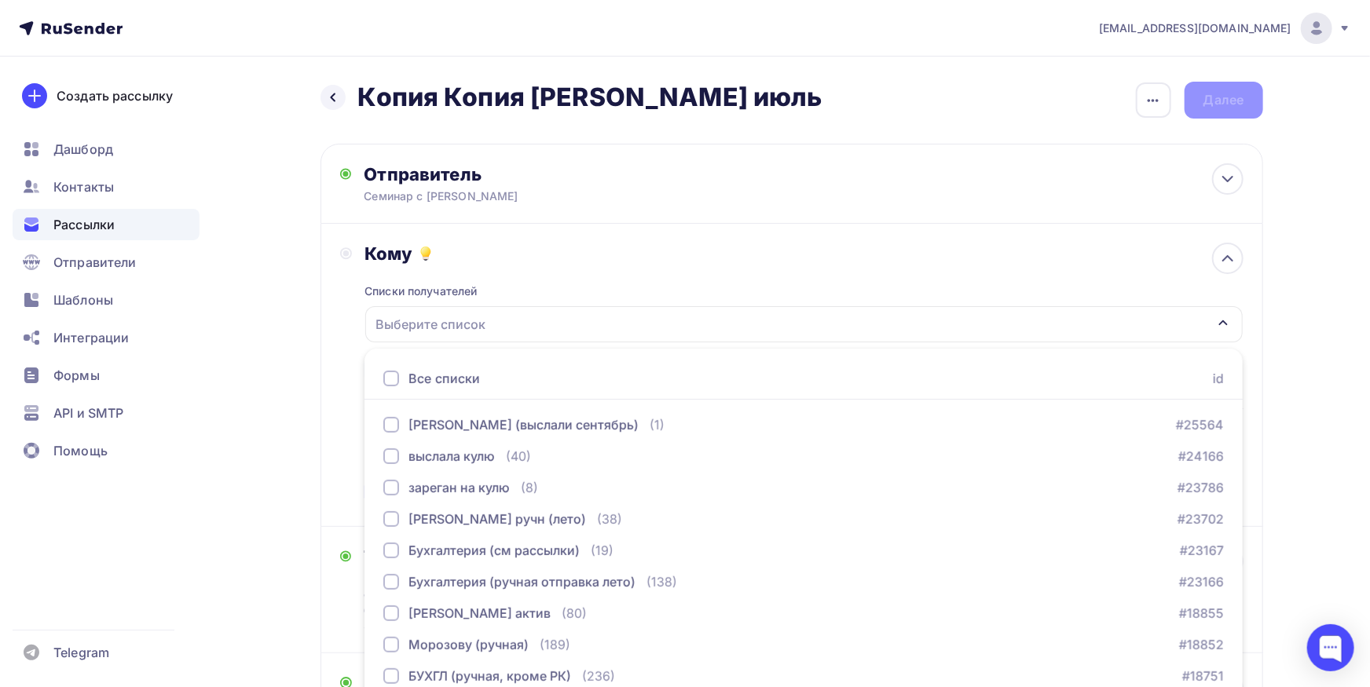
click at [384, 375] on div at bounding box center [391, 379] width 16 height 16
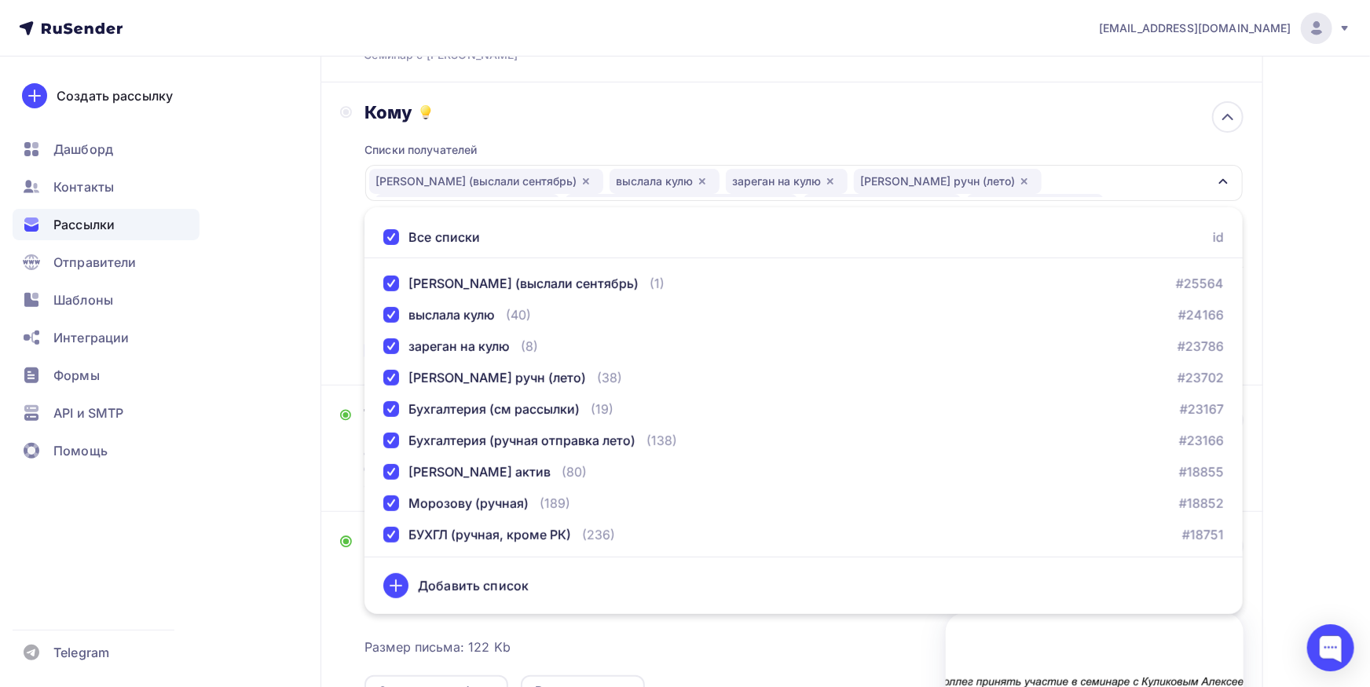
scroll to position [173, 0]
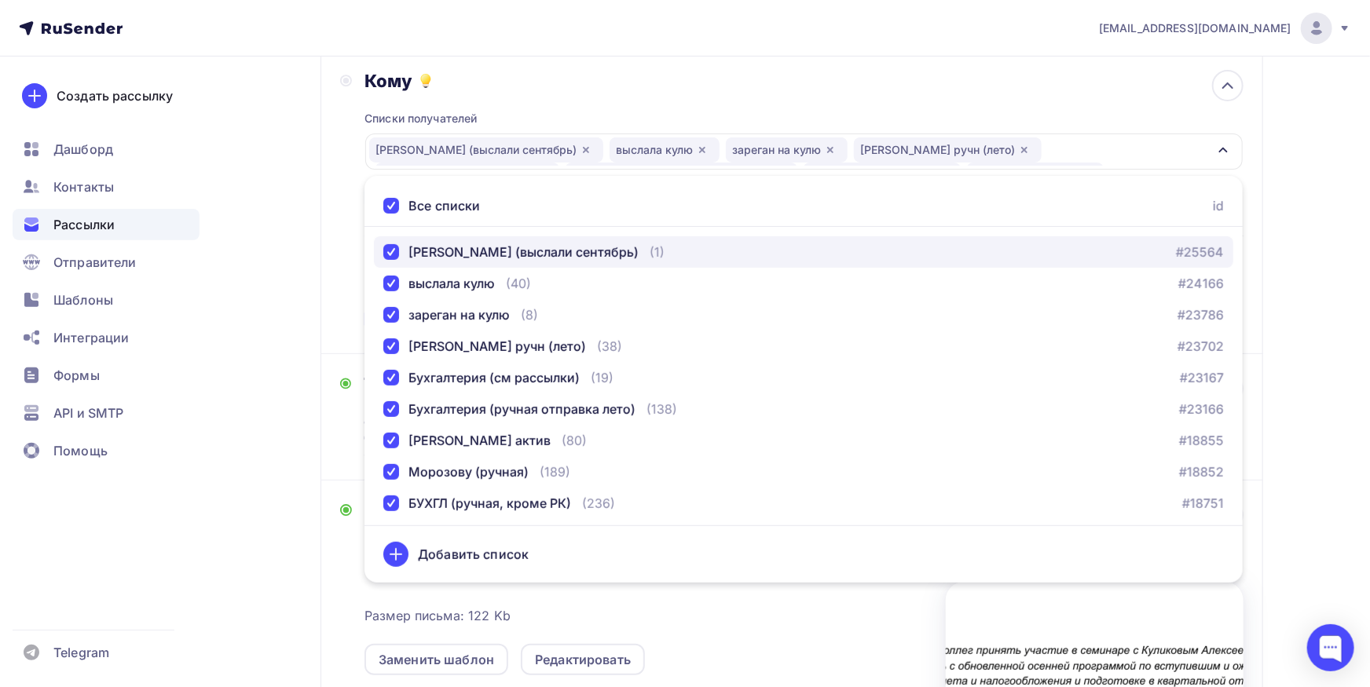
click at [388, 254] on div "button" at bounding box center [391, 252] width 16 height 16
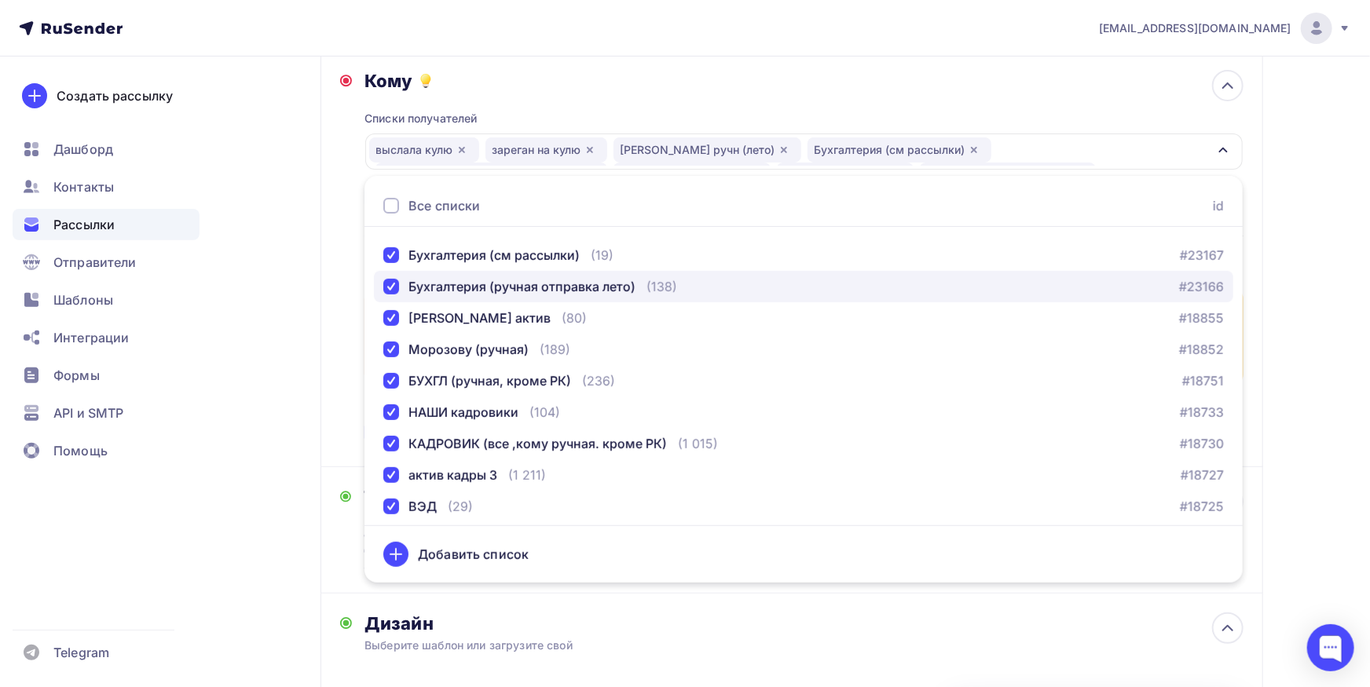
scroll to position [164, 0]
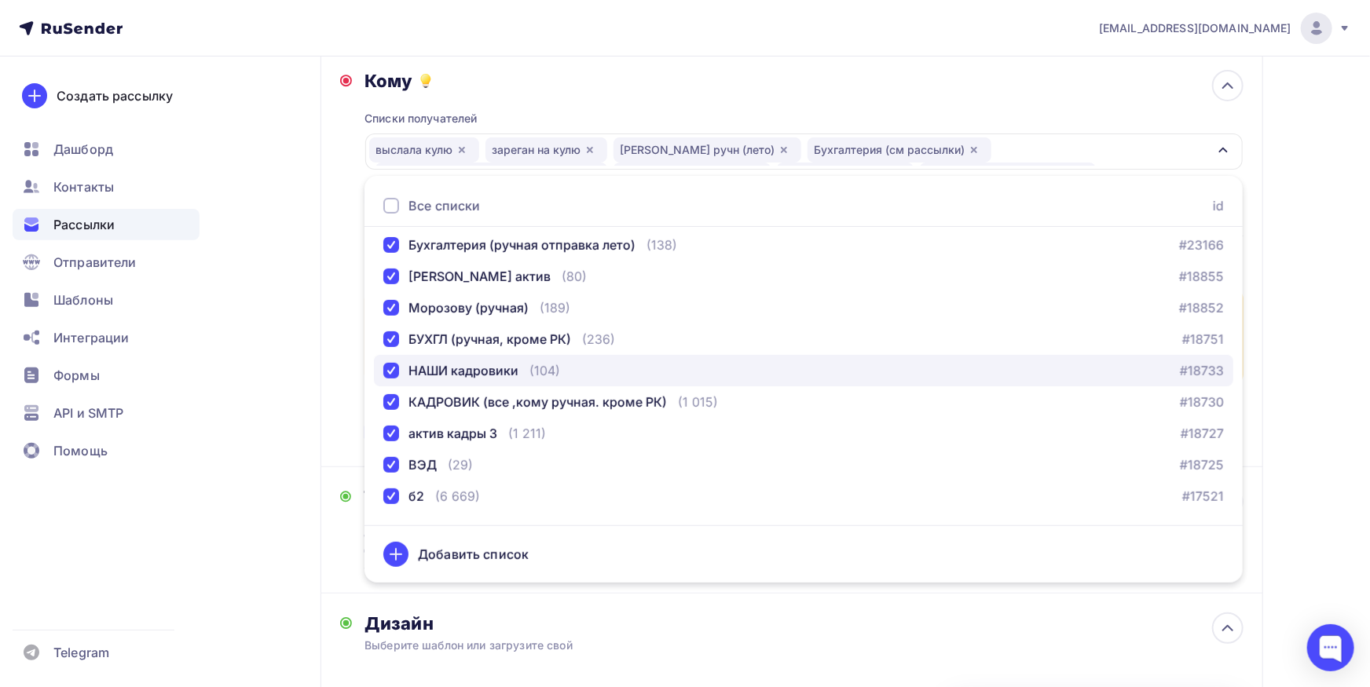
click at [390, 371] on div "button" at bounding box center [391, 371] width 16 height 16
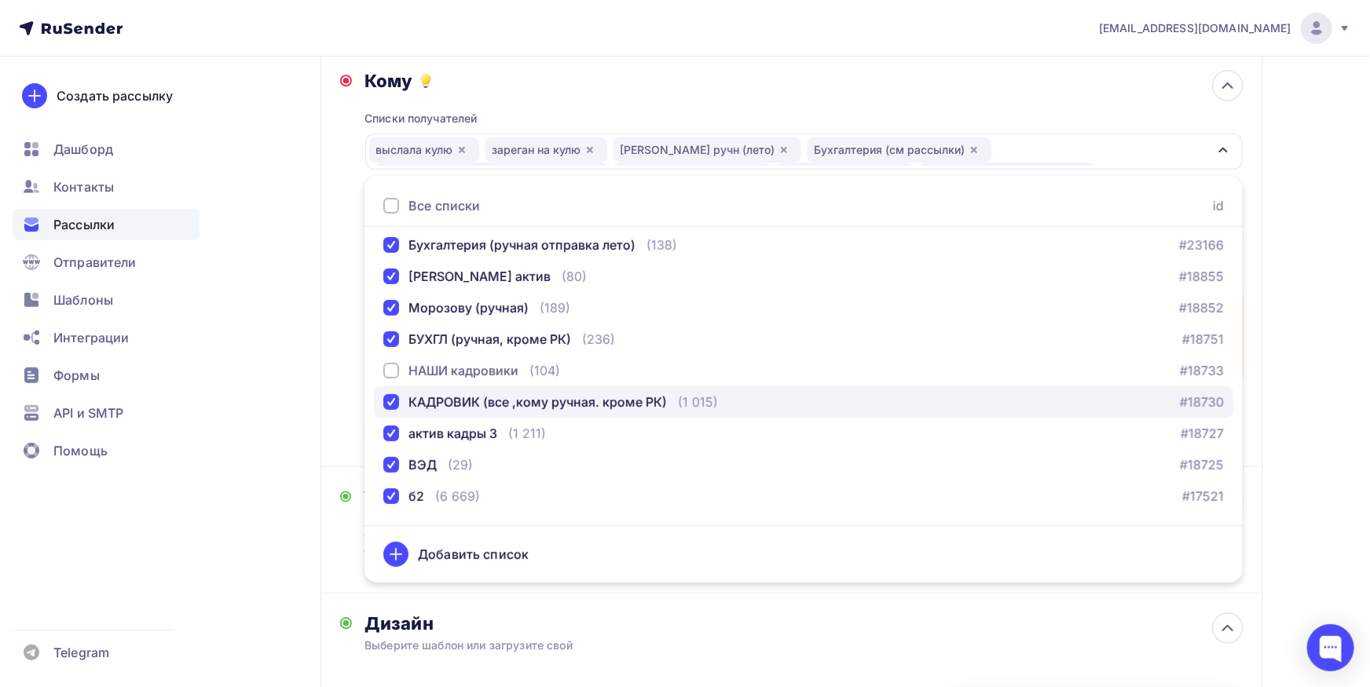
click at [389, 396] on div "button" at bounding box center [391, 402] width 16 height 16
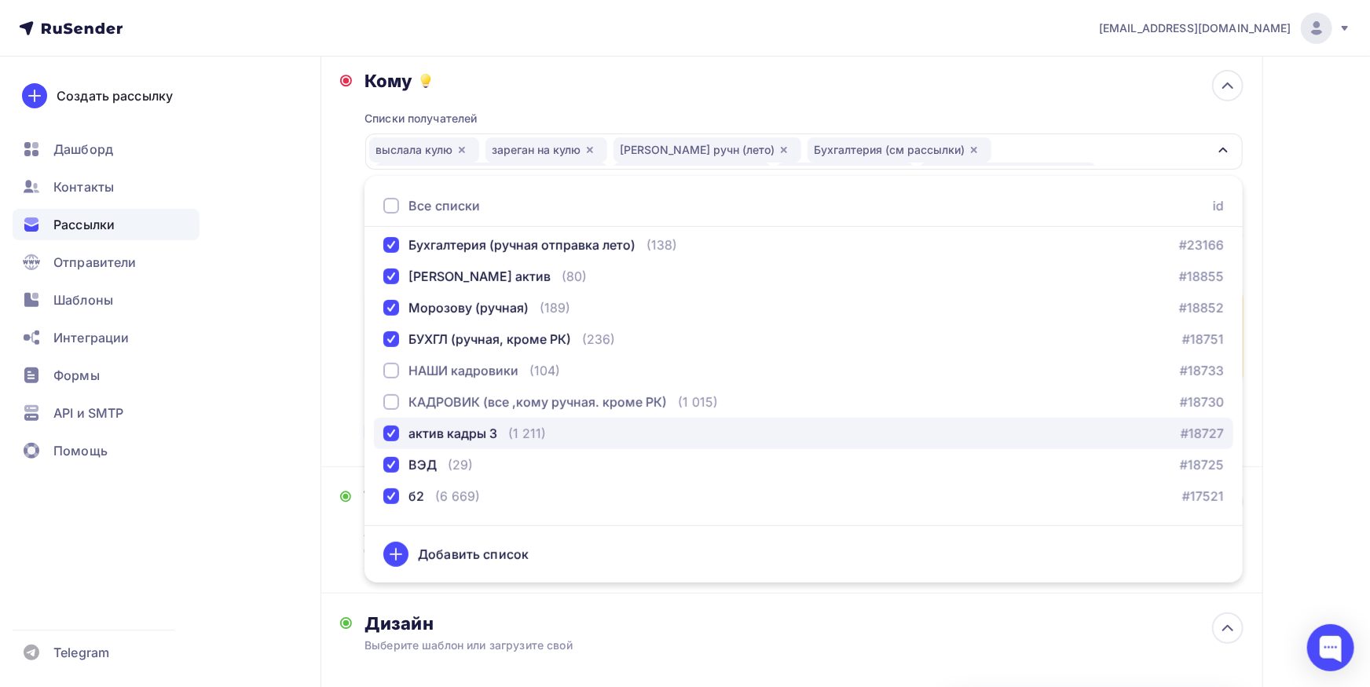
click at [393, 431] on div "button" at bounding box center [391, 434] width 16 height 16
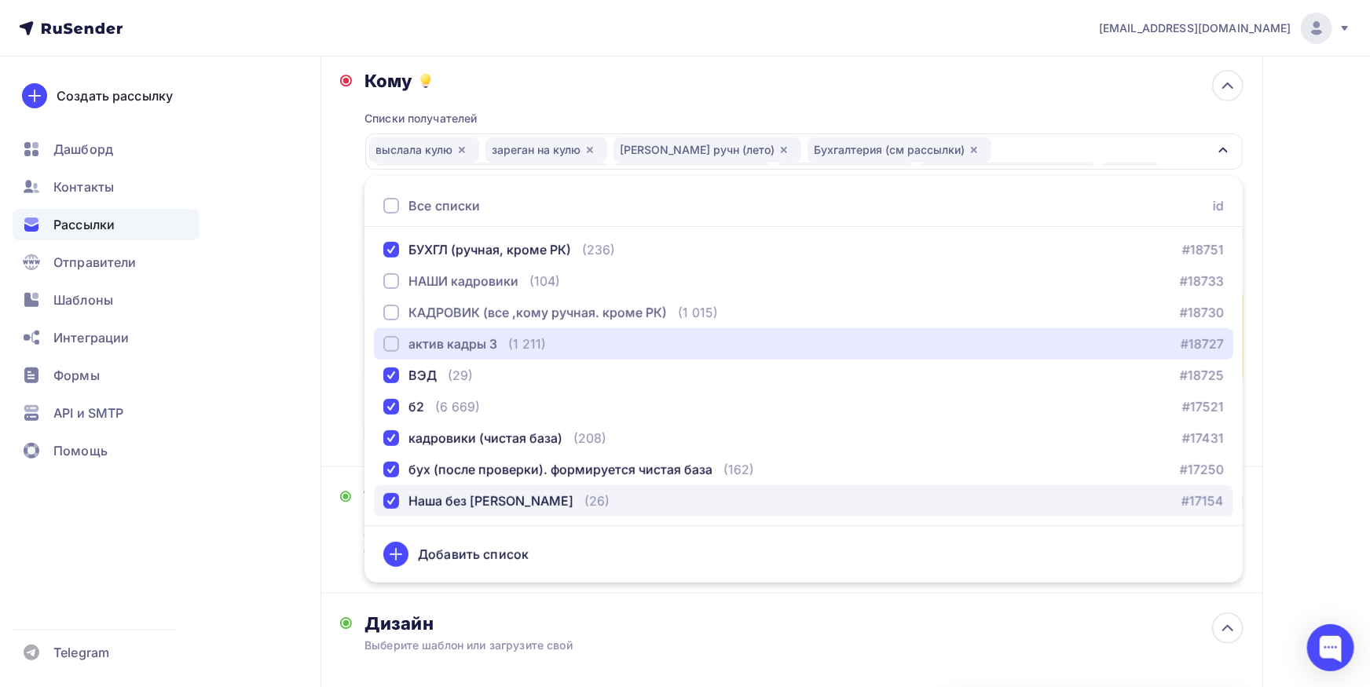
scroll to position [328, 0]
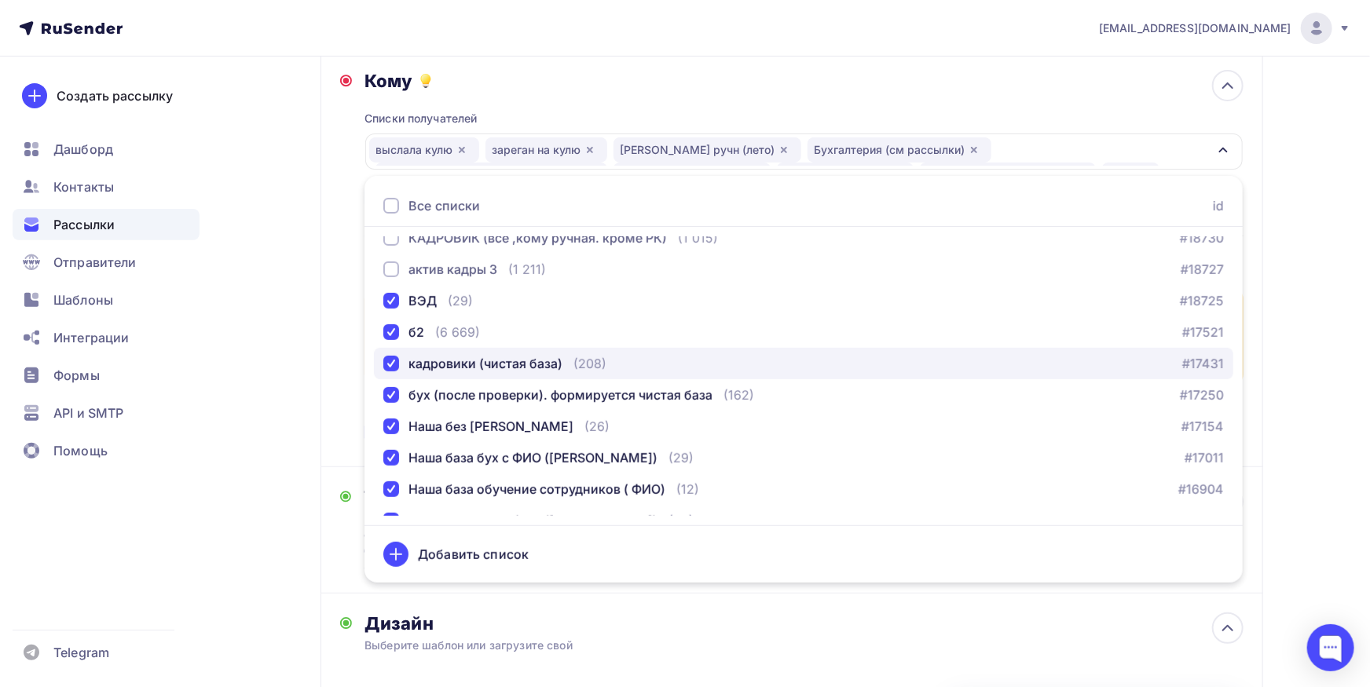
click at [383, 364] on button "кадровики (чистая база) (208) #17431" at bounding box center [803, 363] width 859 height 31
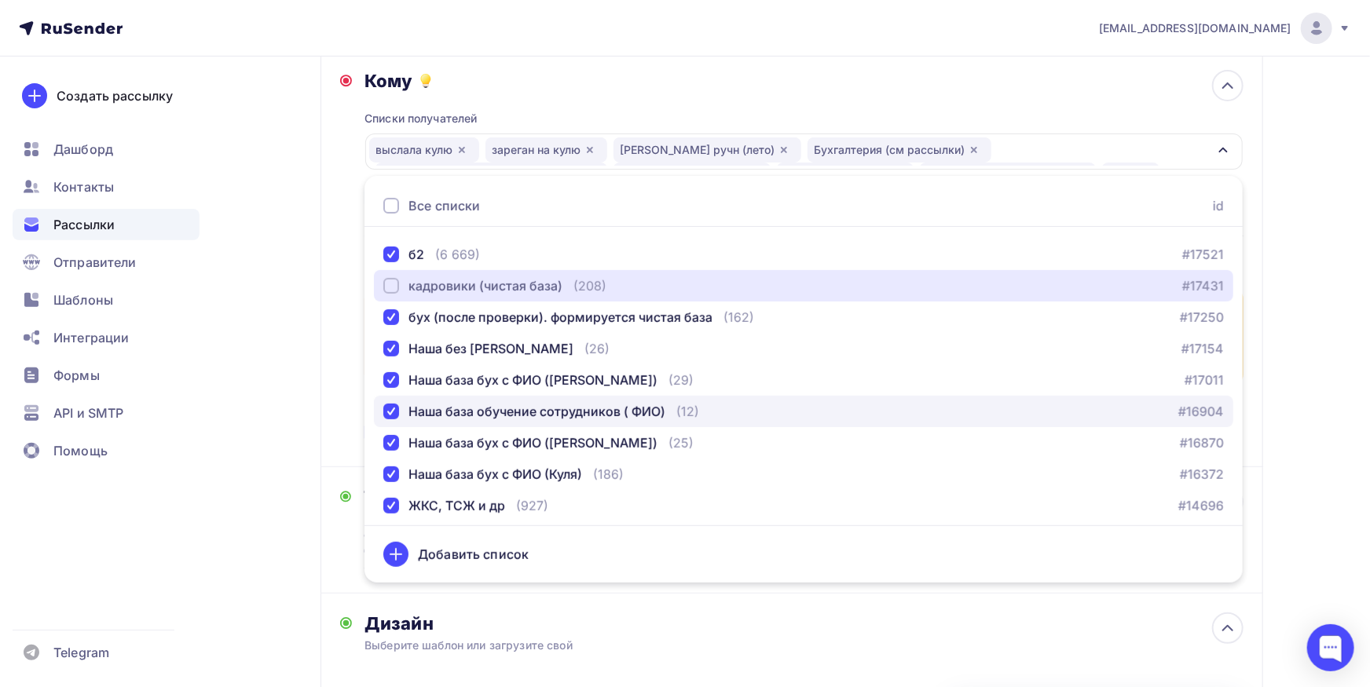
scroll to position [410, 0]
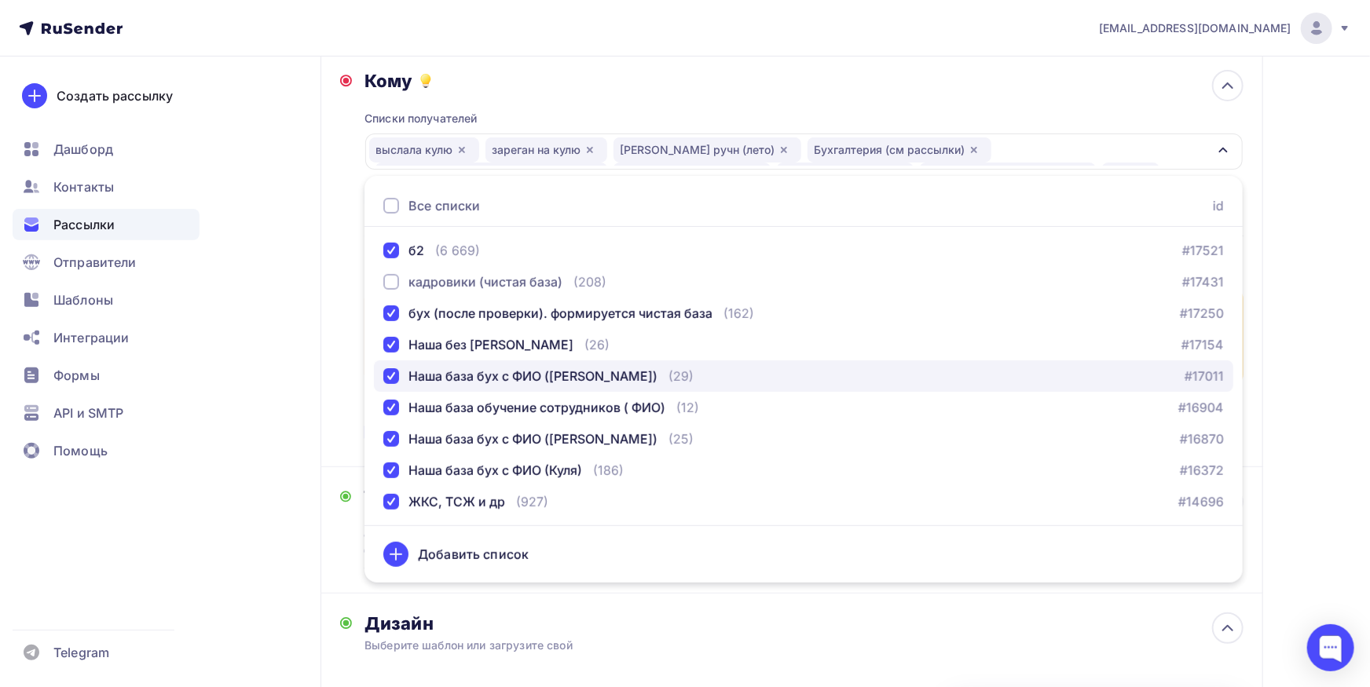
click at [391, 376] on div "button" at bounding box center [391, 376] width 16 height 16
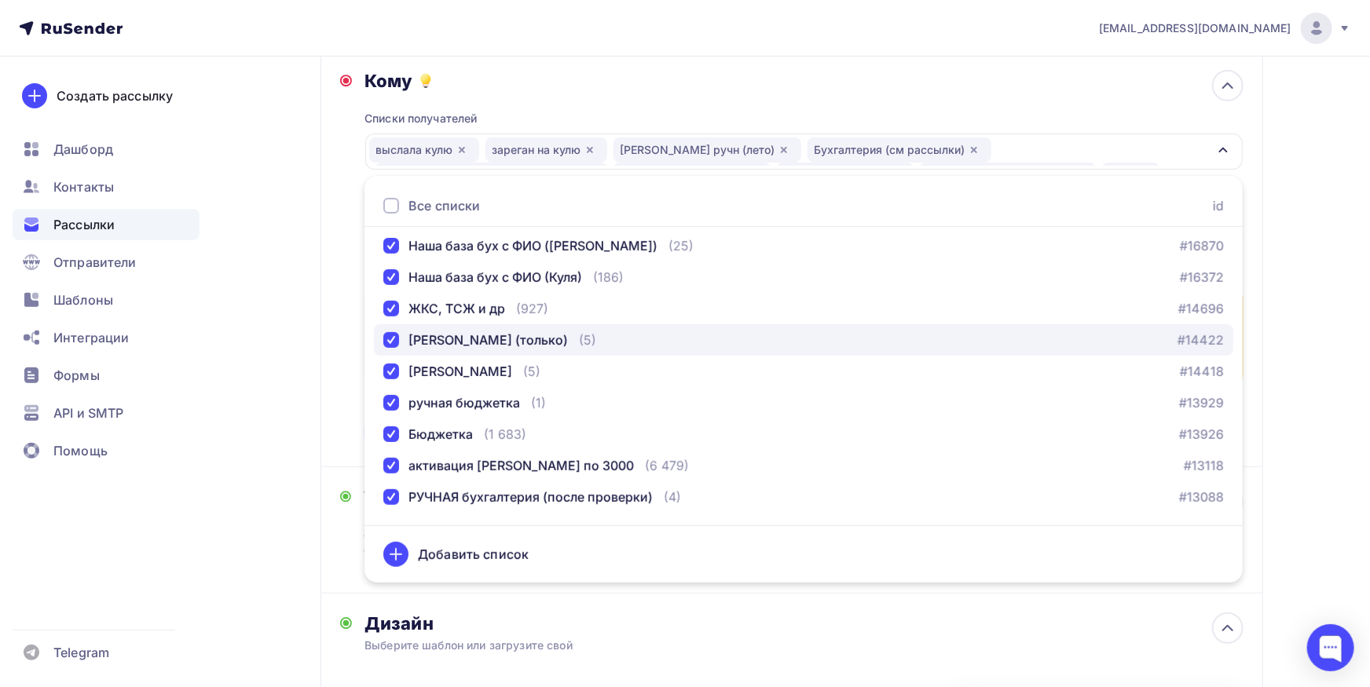
scroll to position [657, 0]
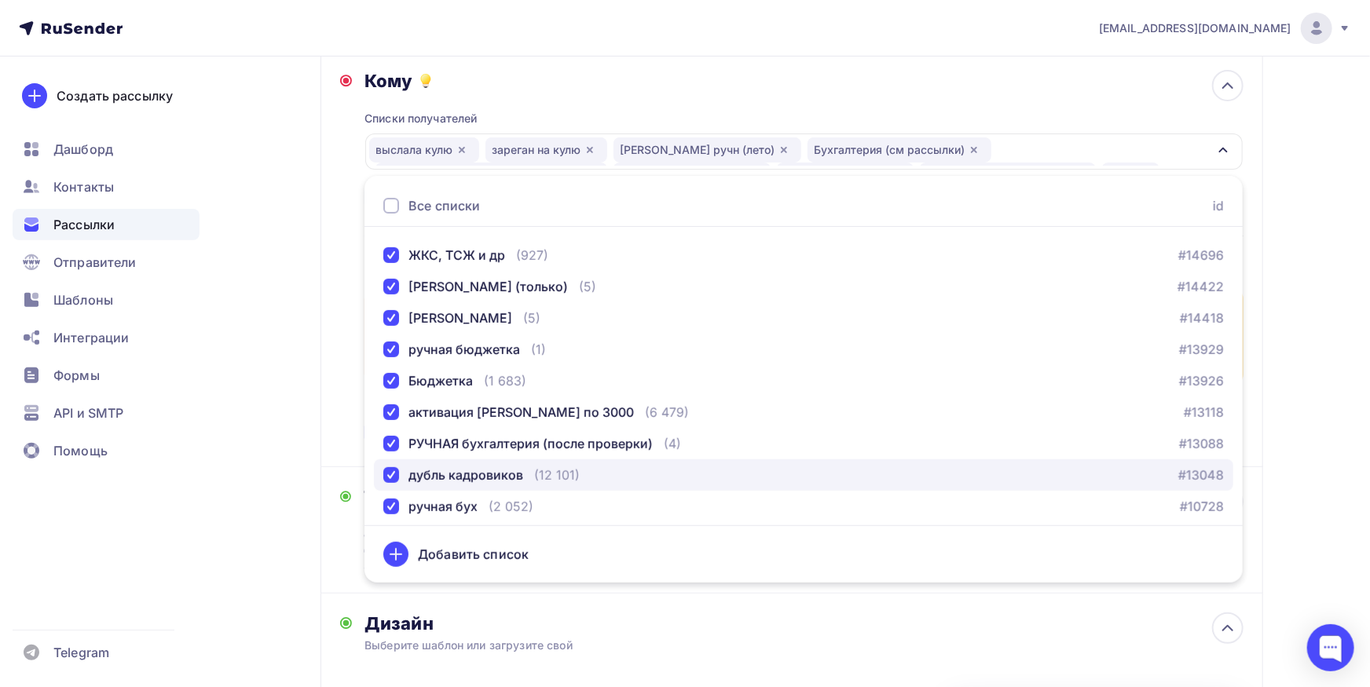
click at [401, 471] on div "дубль кадровиков" at bounding box center [453, 475] width 140 height 19
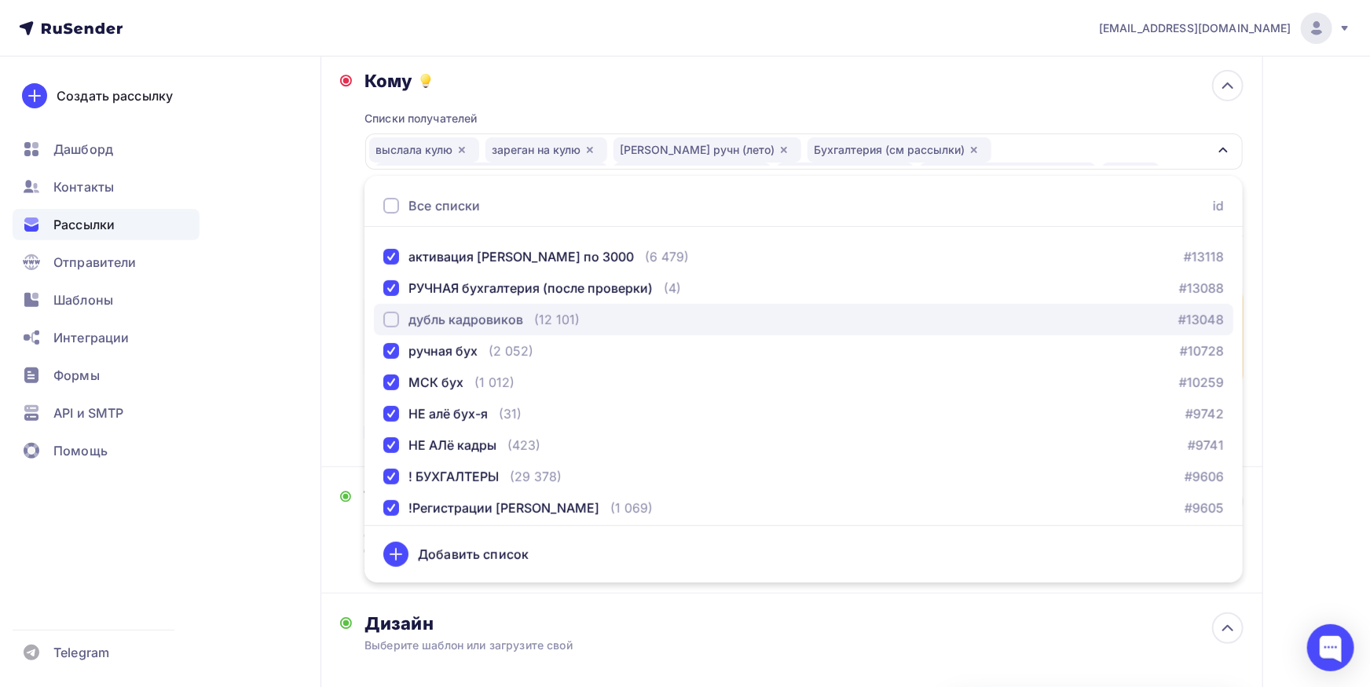
scroll to position [821, 0]
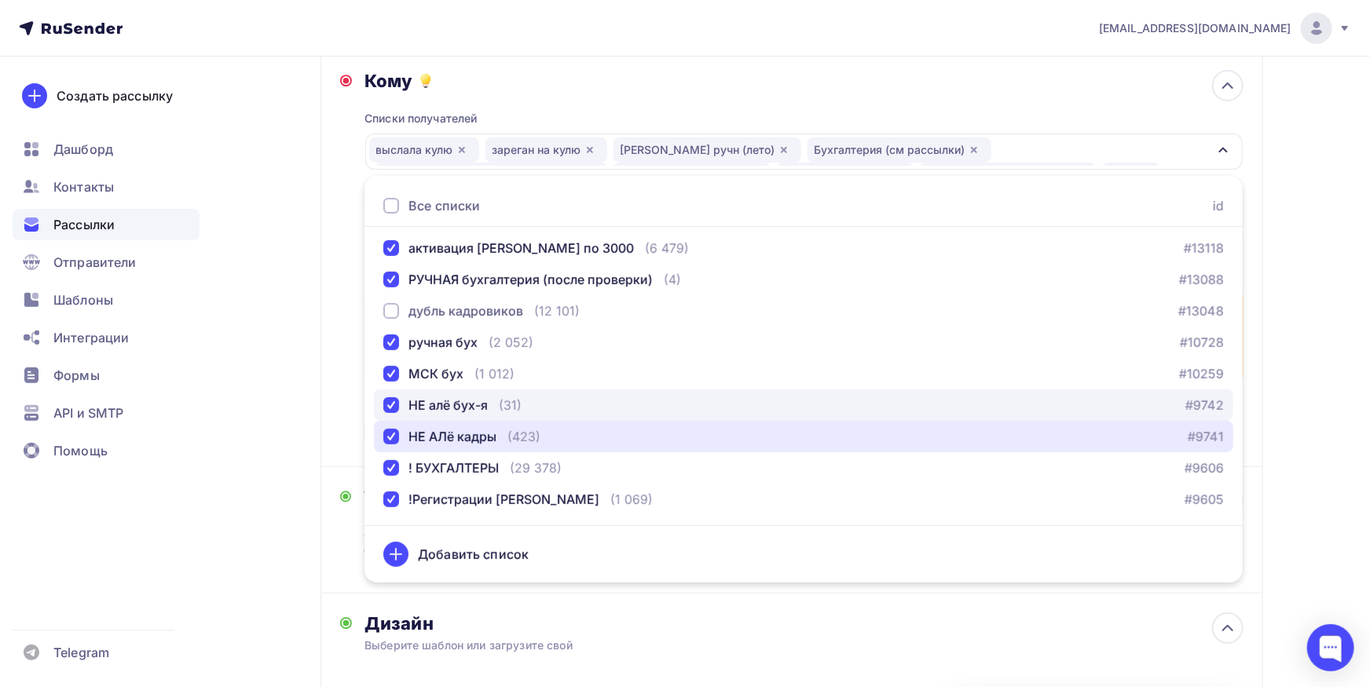
drag, startPoint x: 392, startPoint y: 434, endPoint x: 394, endPoint y: 411, distance: 23.6
click at [393, 433] on div "button" at bounding box center [391, 437] width 16 height 16
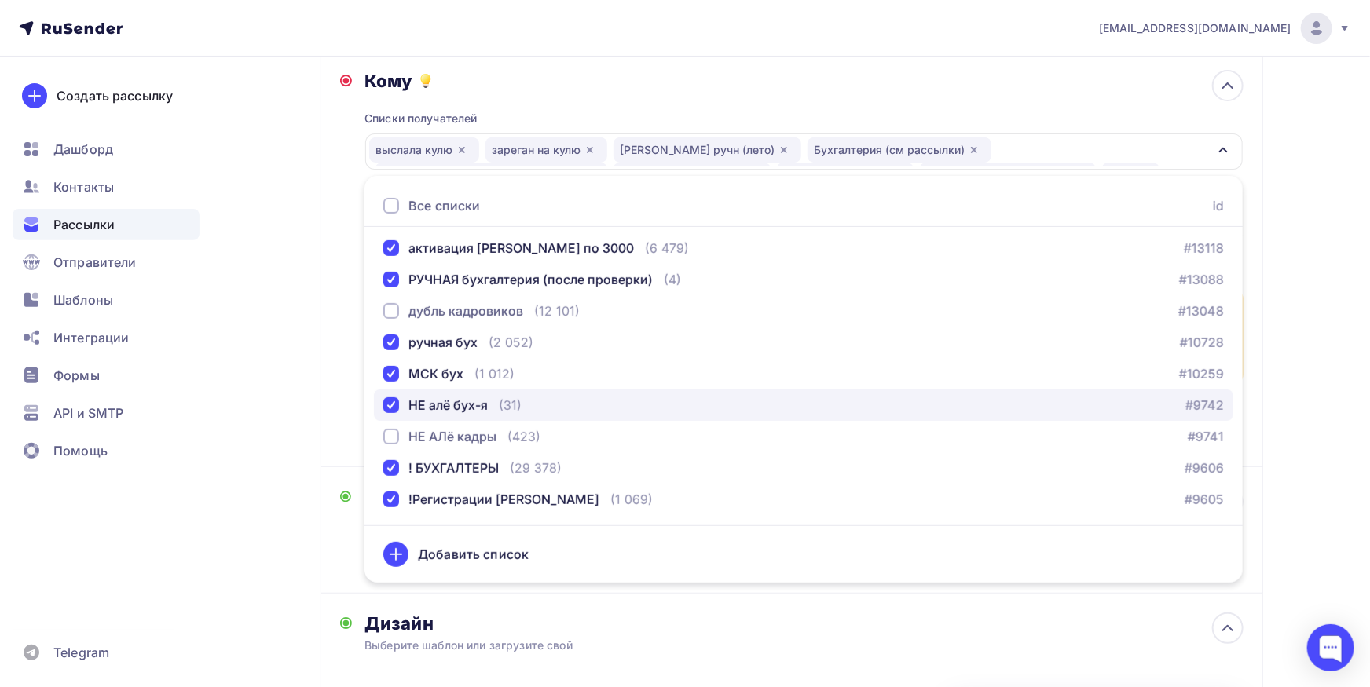
click at [394, 409] on div "button" at bounding box center [391, 405] width 16 height 16
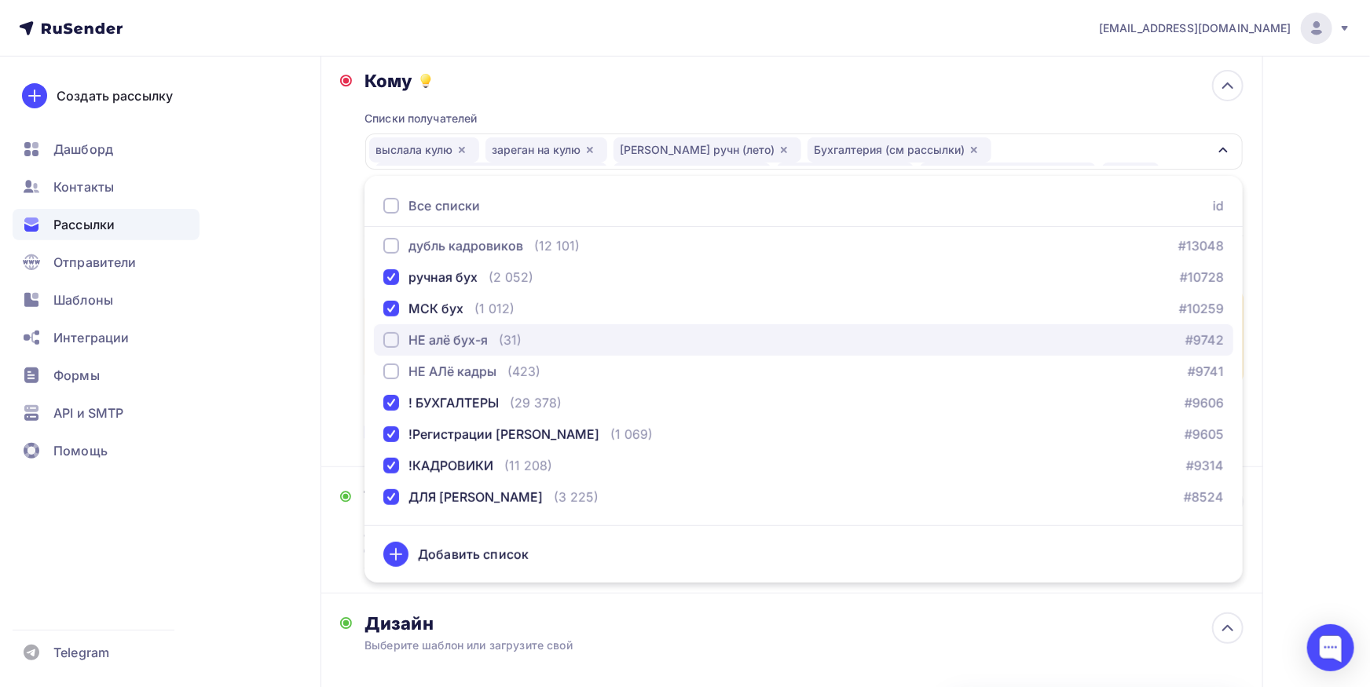
scroll to position [985, 0]
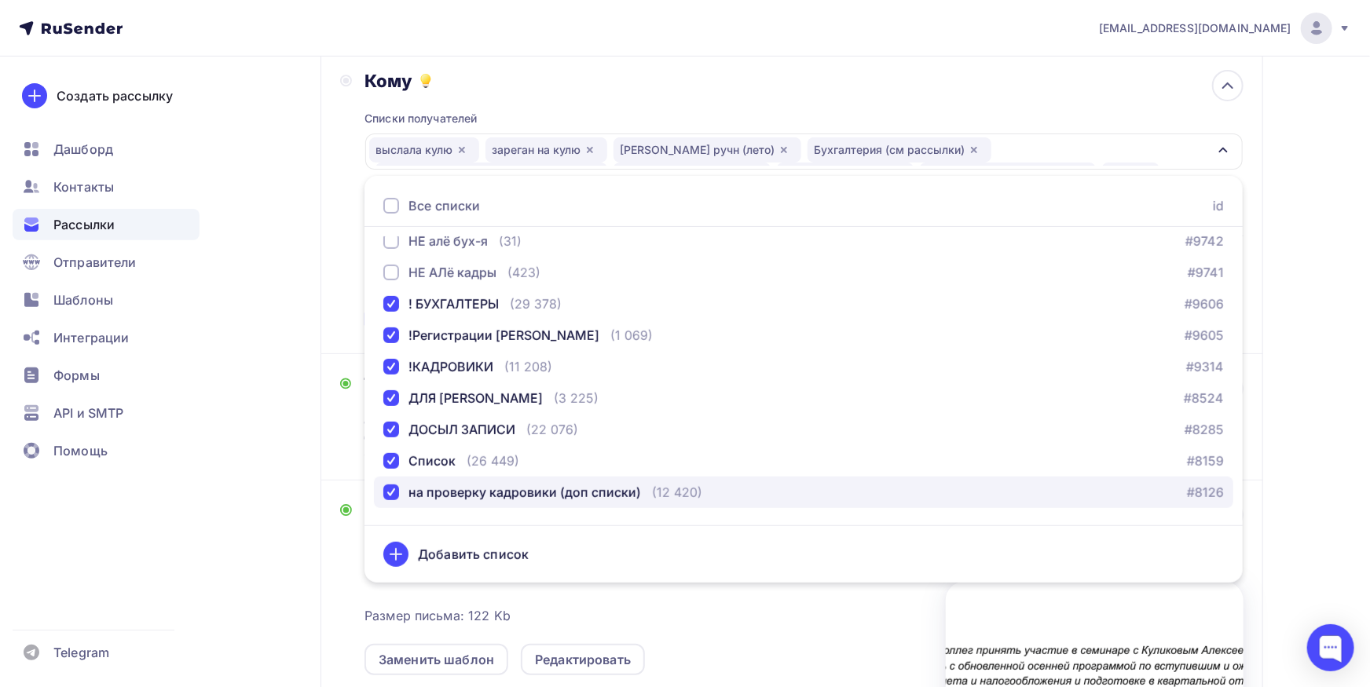
click at [390, 493] on div "button" at bounding box center [391, 493] width 16 height 16
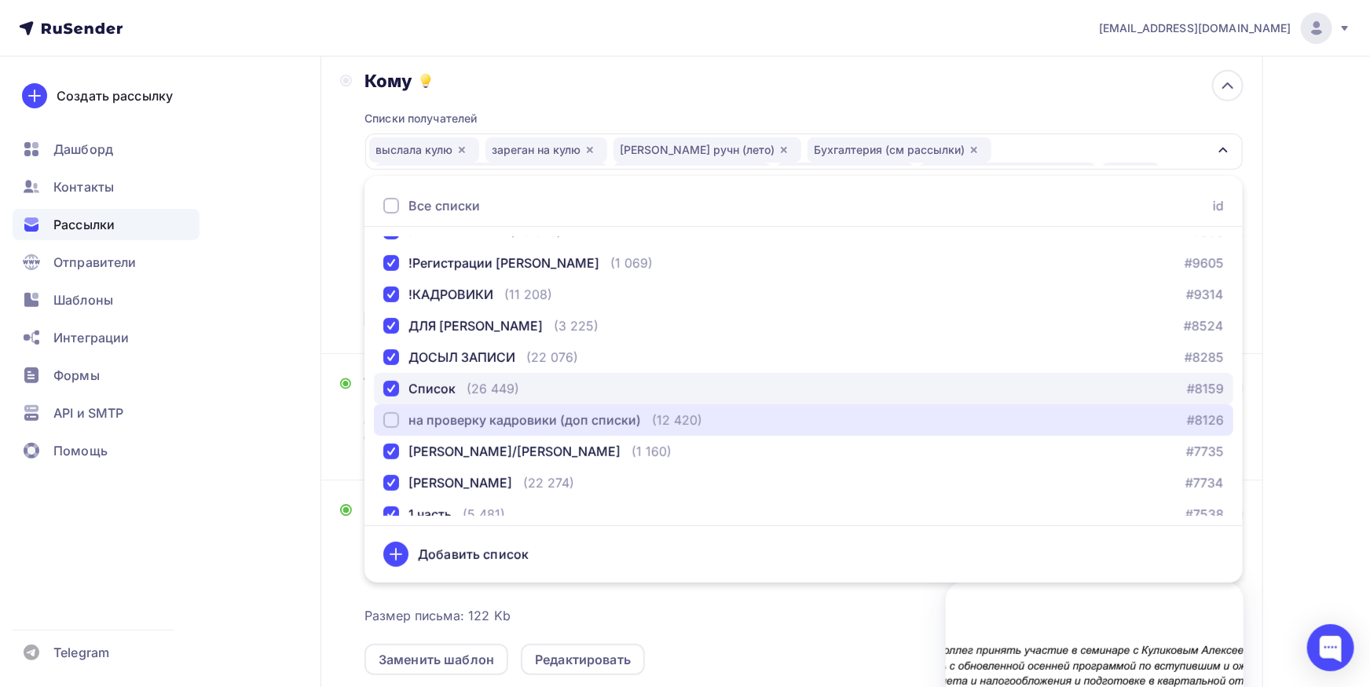
scroll to position [1071, 0]
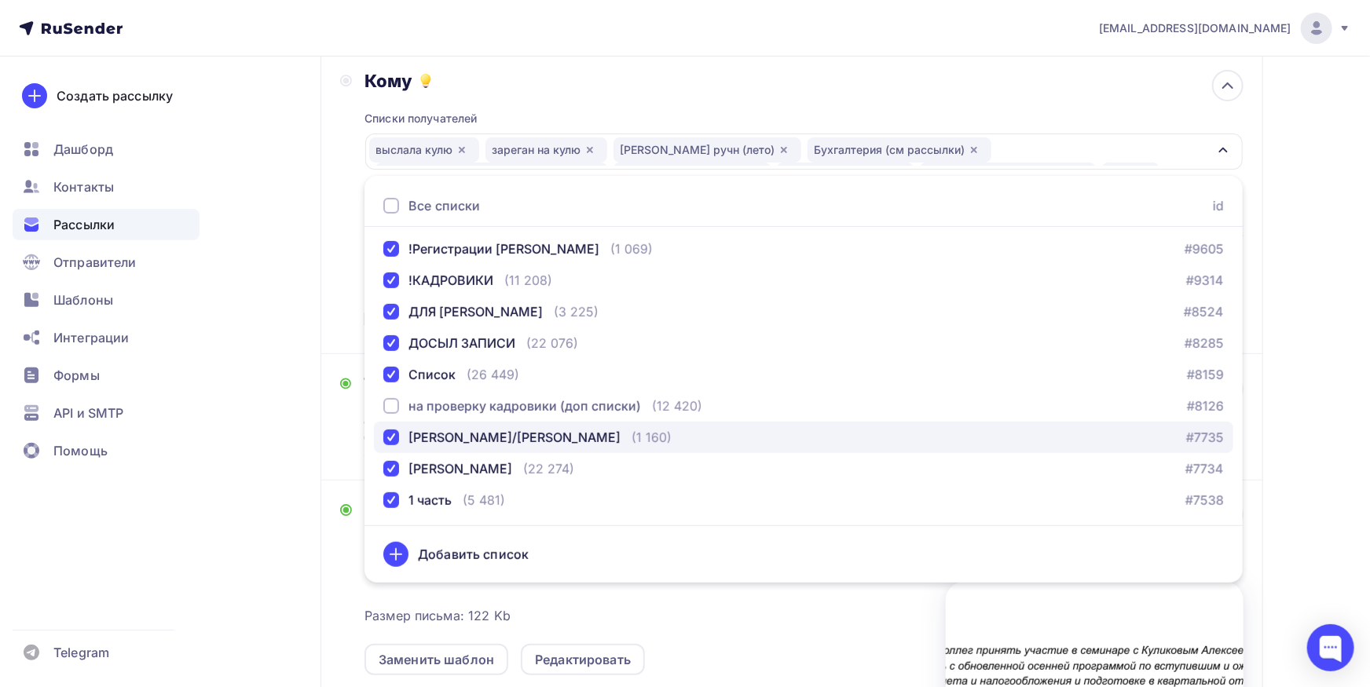
click at [551, 441] on div "МОРОЗОВА/ВОРОБЬЕВА" at bounding box center [514, 437] width 212 height 19
click at [508, 432] on div "МОРОЗОВА/ВОРОБЬЕВА" at bounding box center [514, 437] width 212 height 19
click at [342, 295] on div "Кому Списки получателей выслала кулю зареган на кулю Морозова ручн (лето) Бухга…" at bounding box center [791, 202] width 903 height 265
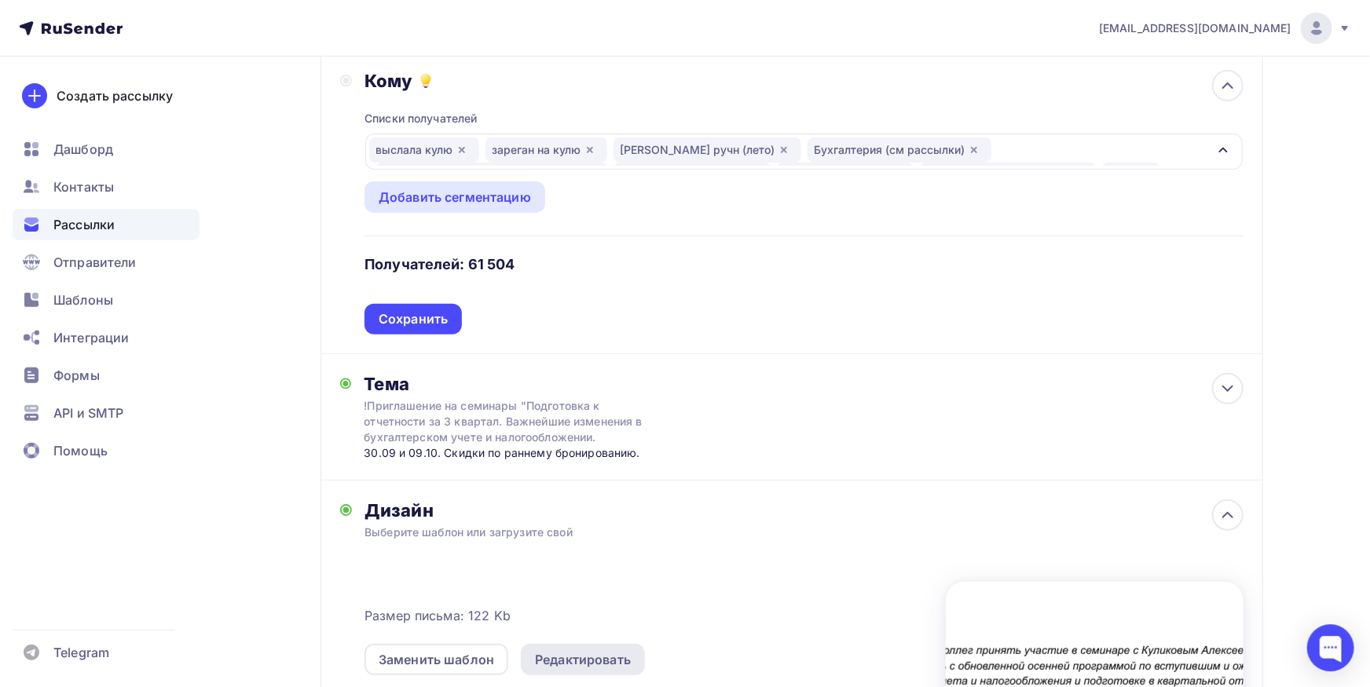
scroll to position [492, 0]
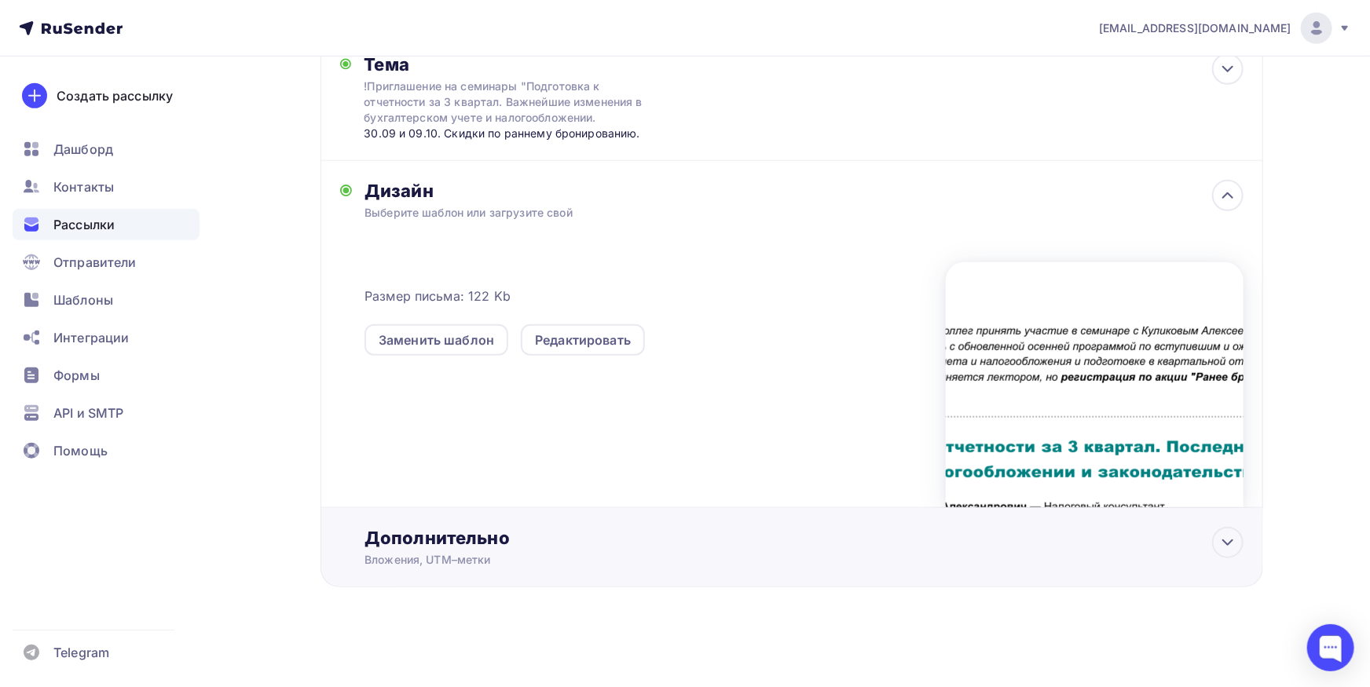
click at [570, 540] on div "Дополнительно" at bounding box center [803, 538] width 878 height 22
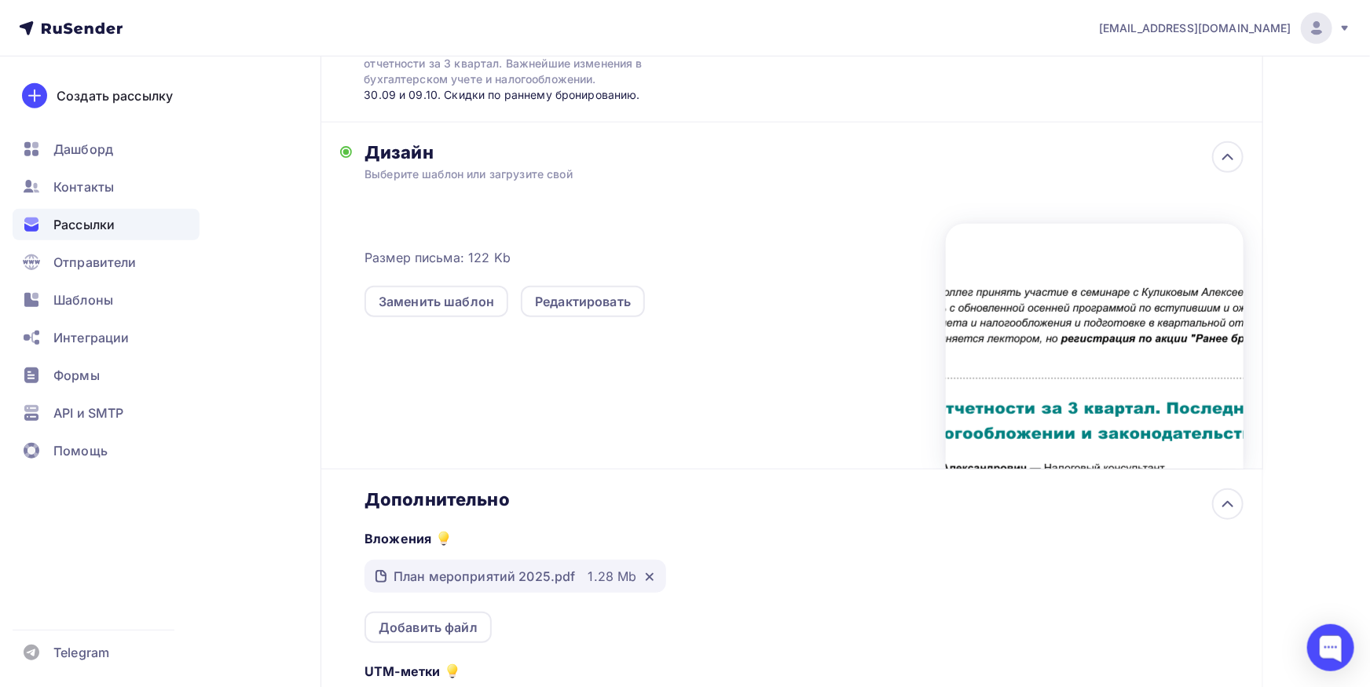
scroll to position [579, 0]
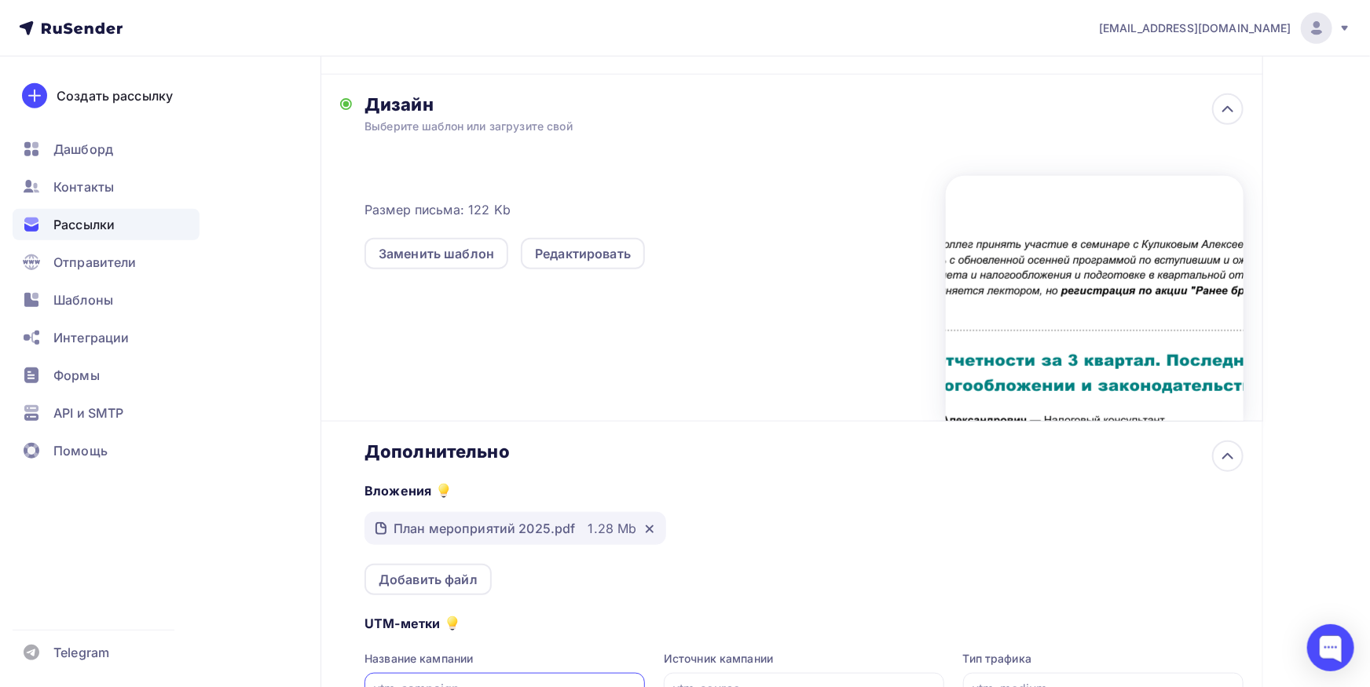
click at [528, 526] on div "План мероприятий 2025.pdf" at bounding box center [485, 528] width 182 height 19
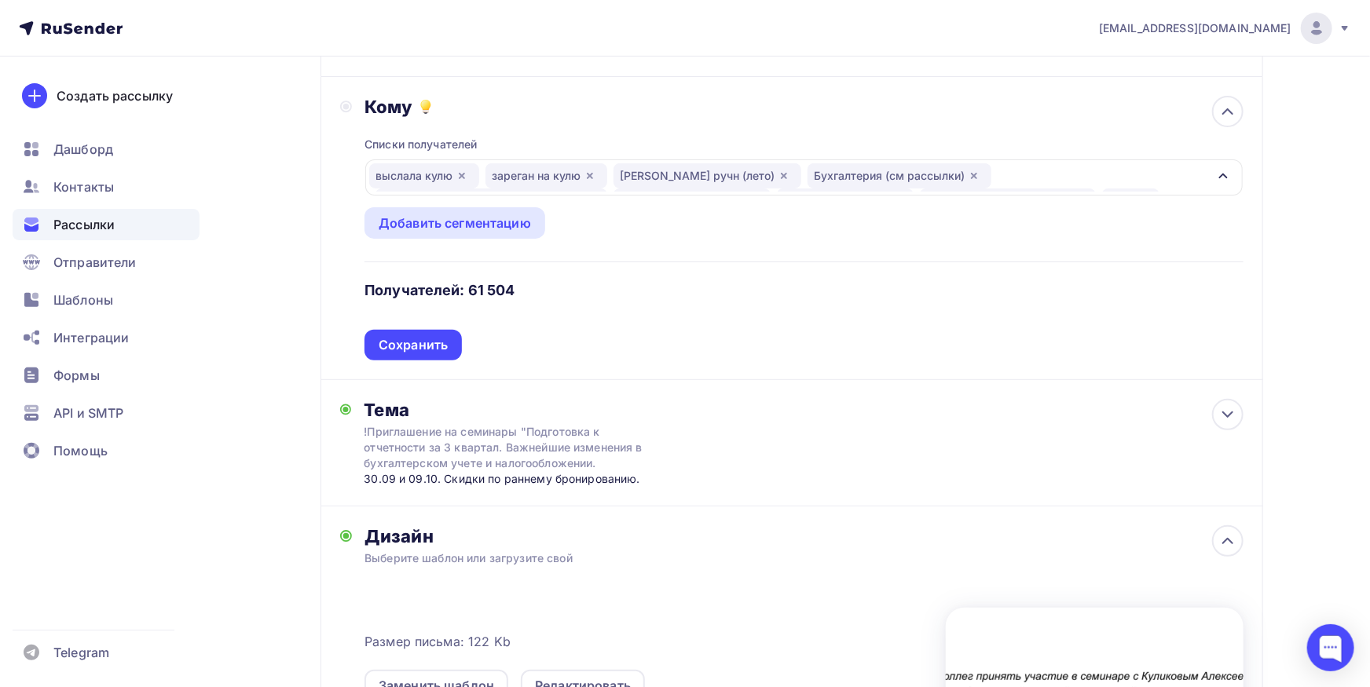
scroll to position [0, 0]
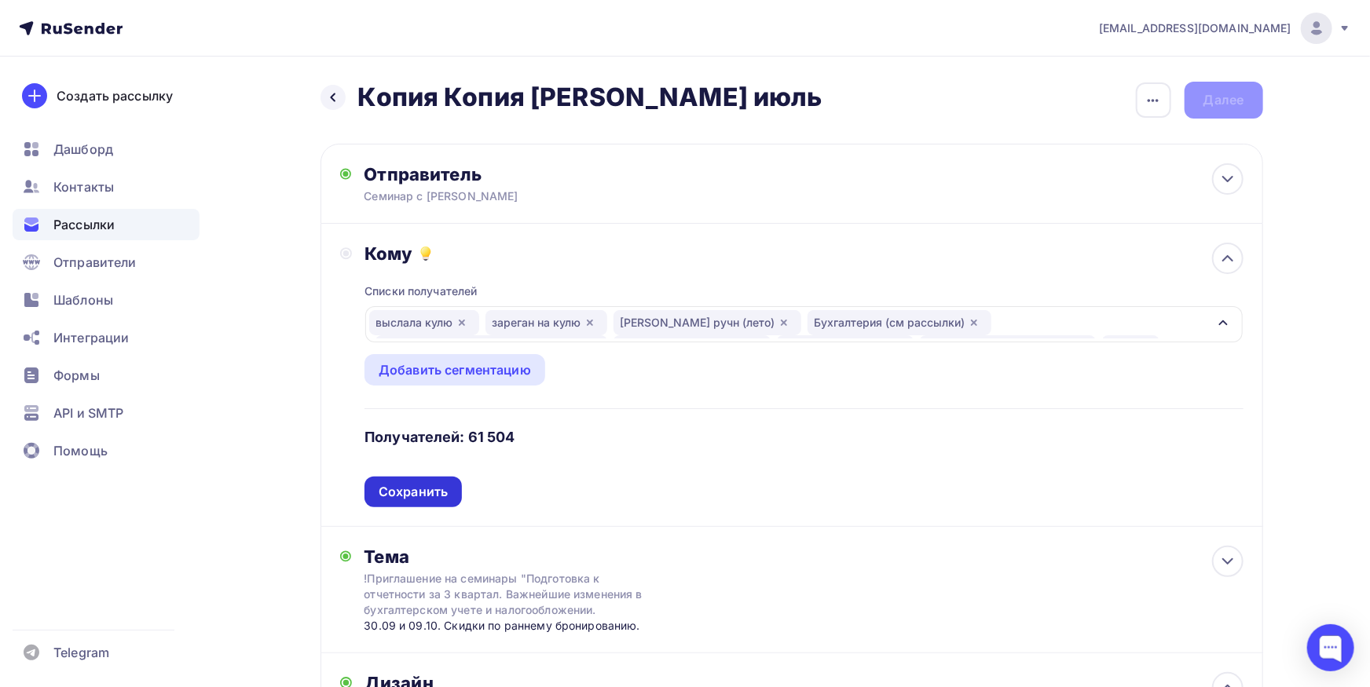
click at [407, 503] on div "Сохранить" at bounding box center [412, 492] width 97 height 31
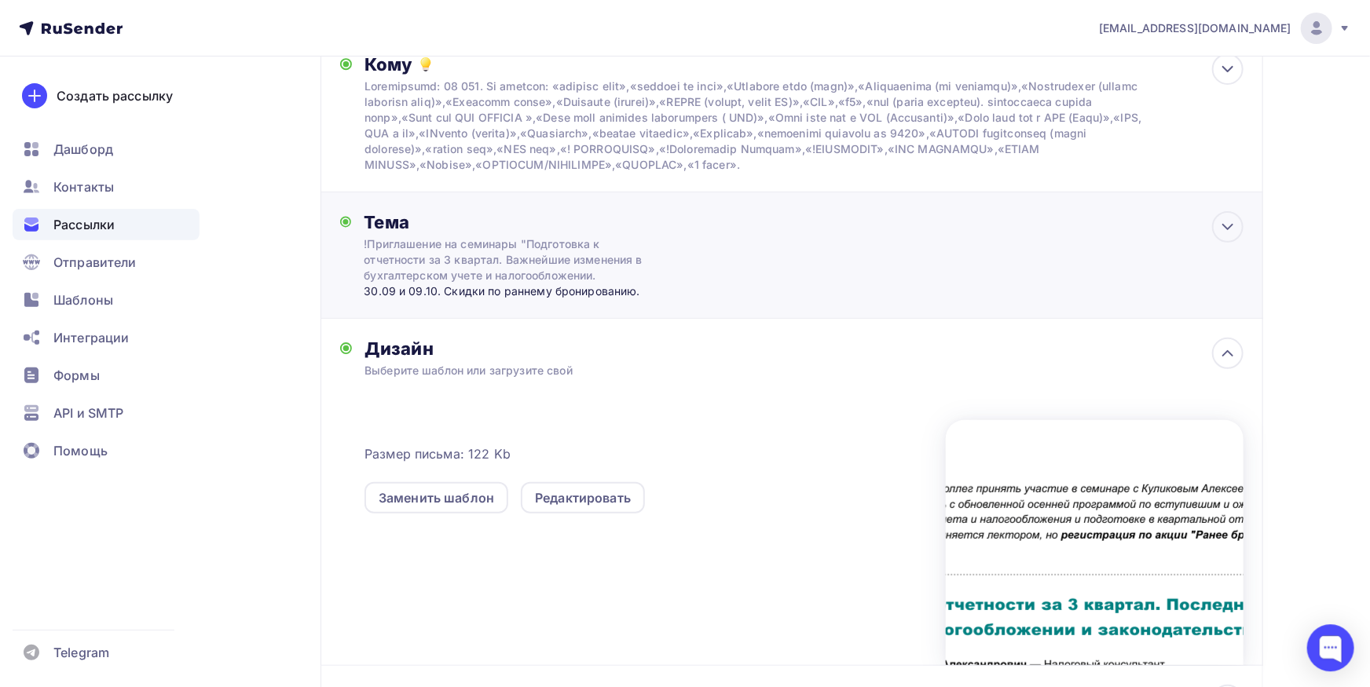
scroll to position [173, 0]
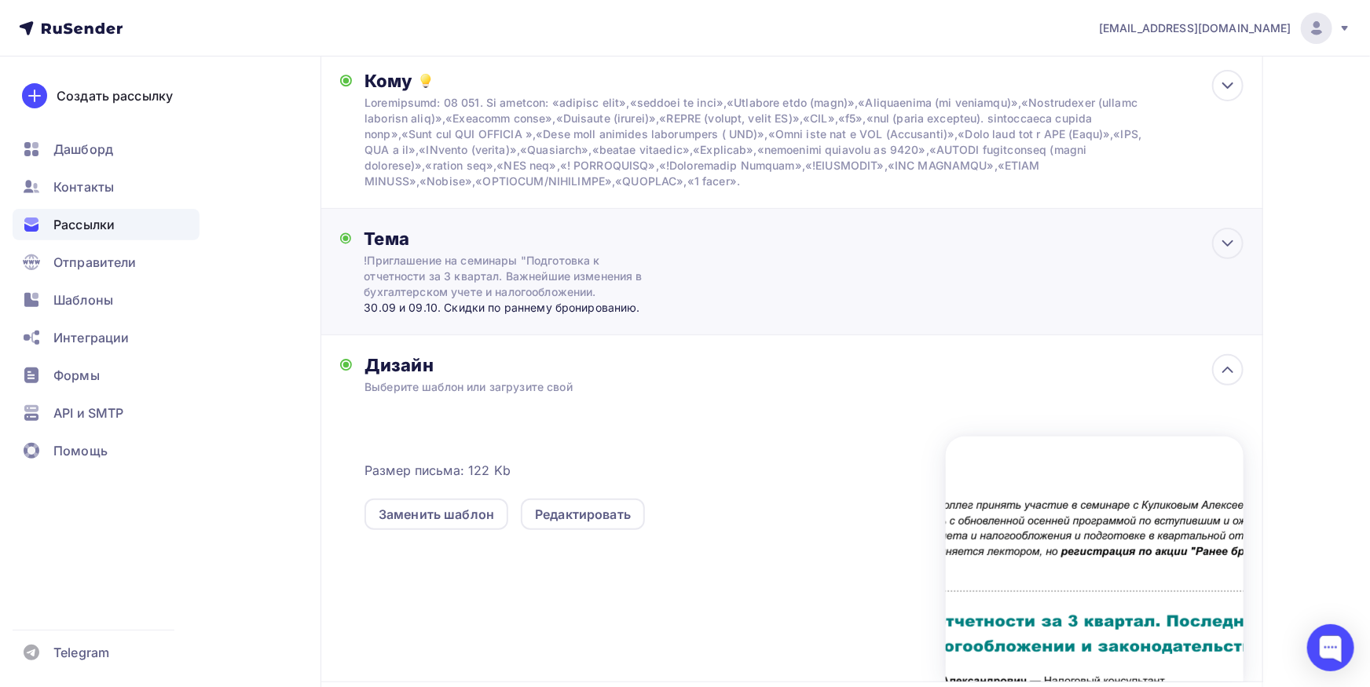
click at [555, 291] on div "!Приглашение на семинары "Подготовка к отчетности за 3 квартал. Важнейшие измен…" at bounding box center [504, 276] width 280 height 47
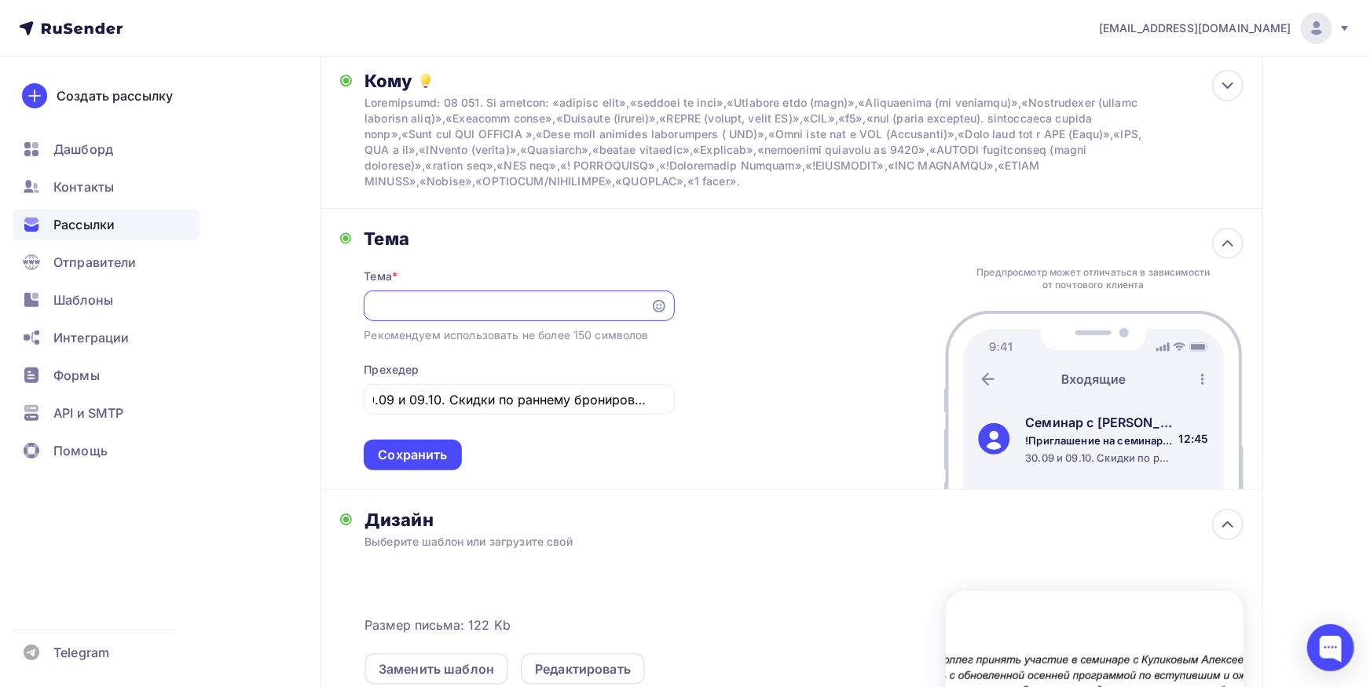
scroll to position [0, 0]
drag, startPoint x: 482, startPoint y: 319, endPoint x: 266, endPoint y: 317, distance: 216.0
click at [373, 316] on input "!Приглашение на семинары "Подготовка к отчетности за 3 квартал. Важнейшие измен…" at bounding box center [507, 306] width 269 height 19
click at [438, 316] on input "!Приглашение на семинары "Подготовка к отчетности за 3 квартал. Важнейшие измен…" at bounding box center [507, 306] width 269 height 19
drag, startPoint x: 552, startPoint y: 321, endPoint x: 376, endPoint y: 320, distance: 176.0
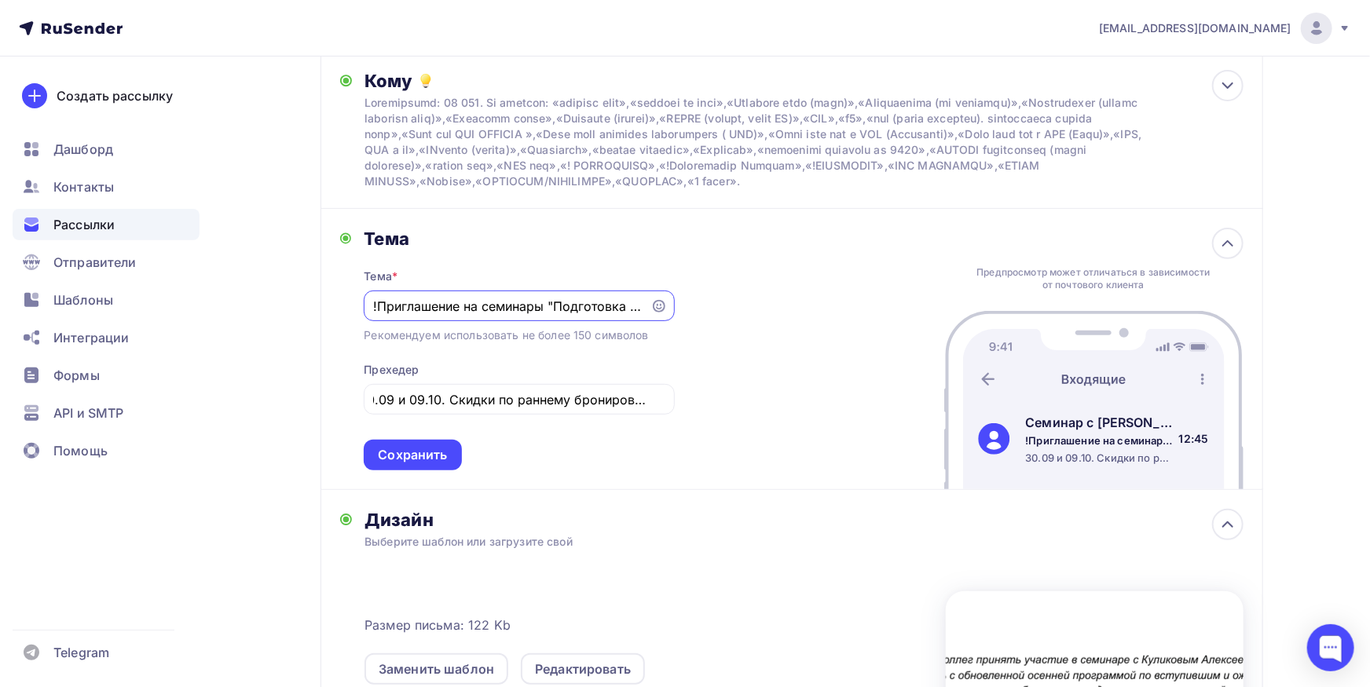
click at [376, 316] on input "!Приглашение на семинары "Подготовка к отчетности за 3 квартал. Важнейшие измен…" at bounding box center [507, 306] width 269 height 19
drag, startPoint x: 379, startPoint y: 320, endPoint x: 347, endPoint y: 318, distance: 31.5
click at [373, 316] on input "!Подготовка к отчетности за 3 квартал. Важнейшие изменения в бухгалтерском учет…" at bounding box center [507, 306] width 269 height 19
click at [665, 313] on icon at bounding box center [659, 306] width 13 height 13
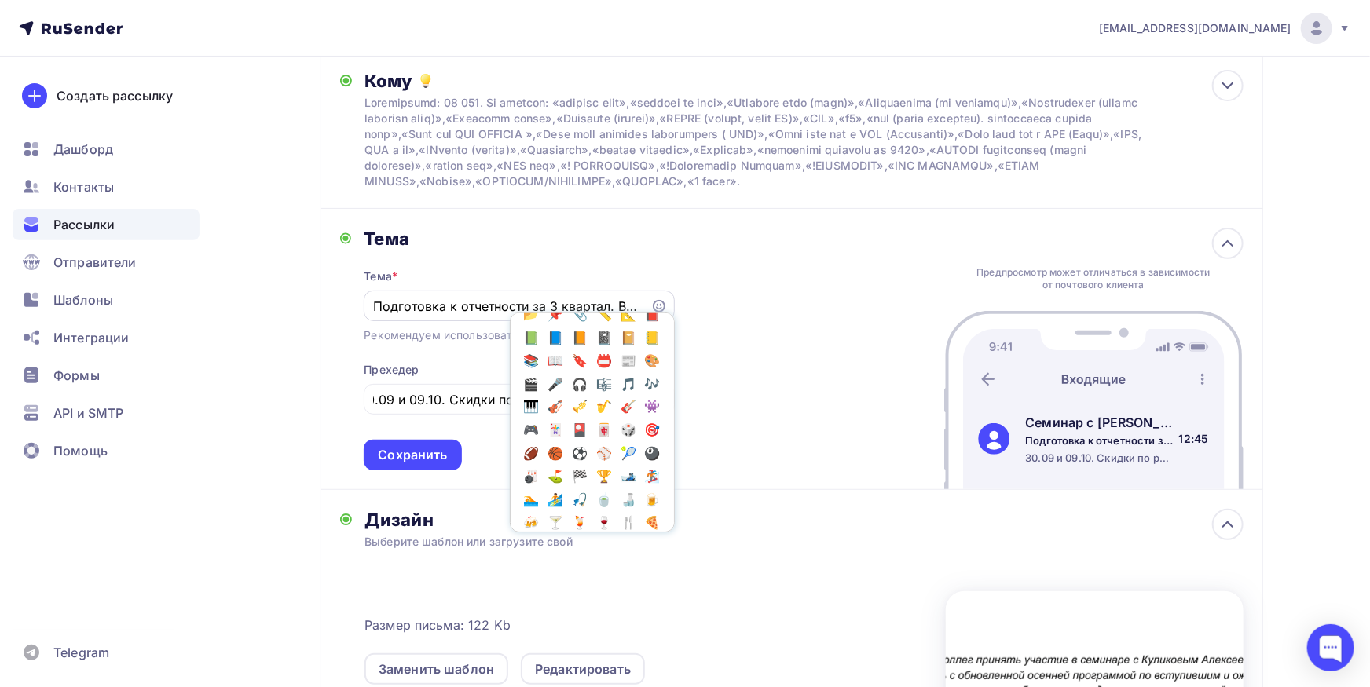
scroll to position [1546, 0]
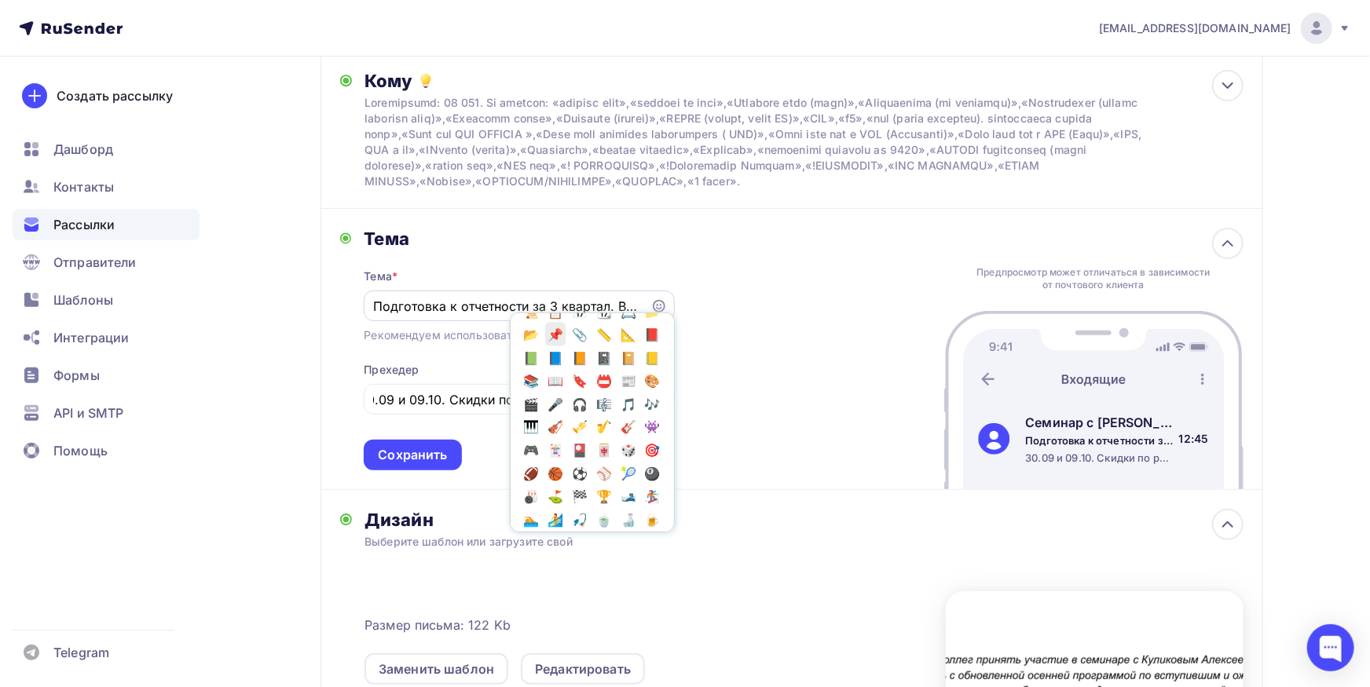
click at [566, 346] on span "📌" at bounding box center [555, 335] width 20 height 24
click at [492, 316] on input "Подготовка к отчетности за 3 квартал. Важнейшие изменения в бухгалтерском учете…" at bounding box center [507, 306] width 269 height 19
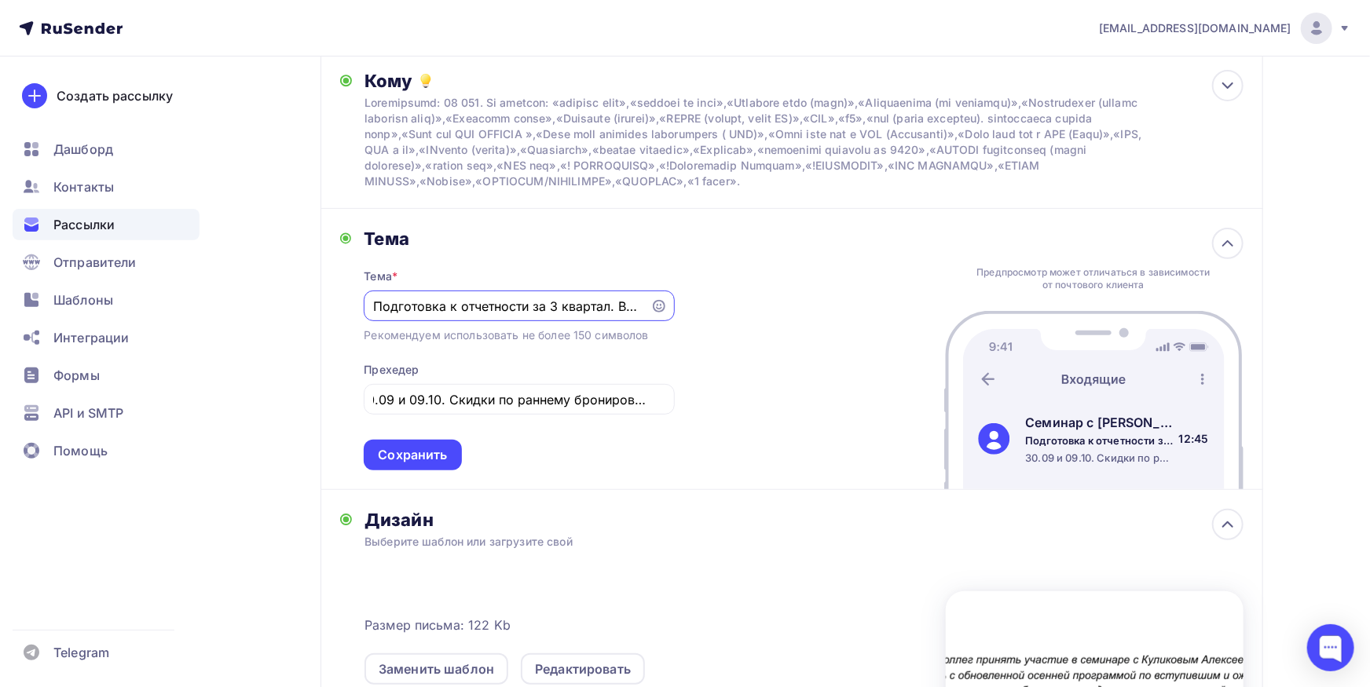
scroll to position [0, 408]
click at [642, 314] on input "Подготовка к отчетности за 3 квартал. Важнейшие изменения в бухгалтерском учете…" at bounding box center [507, 306] width 269 height 19
click at [622, 316] on input "Подготовка к отчетности за 3 квартал. Важнейшие изменения в бухгалтерском учете…" at bounding box center [507, 306] width 269 height 19
click at [637, 316] on input "Подготовка к отчетности за 3 квартал. Важнейшие изменения в бухгалтерском учете…" at bounding box center [507, 306] width 269 height 19
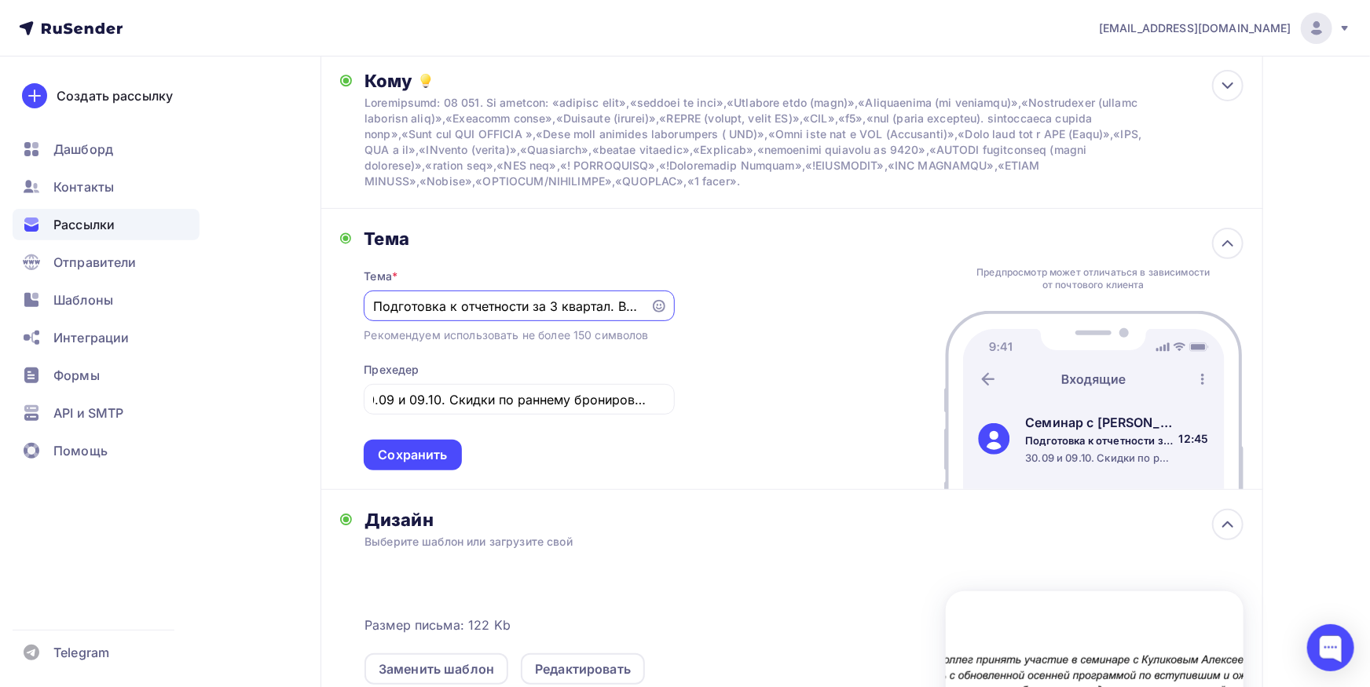
click at [373, 316] on input "Подготовка к отчетности за 3 квартал. Важнейшие изменения в бухгалтерском учете…" at bounding box center [507, 306] width 269 height 19
click at [374, 316] on input "Подготовка к отчетности за 3 квартал. Важнейшие изменения в бухгалтерском учете…" at bounding box center [507, 306] width 269 height 19
paste input "📌"
type input "📌Подготовка к отчетности за 3 квартал. Важнейшие изменения в бухгалтерском учет…"
click at [395, 464] on div "Сохранить" at bounding box center [412, 455] width 69 height 18
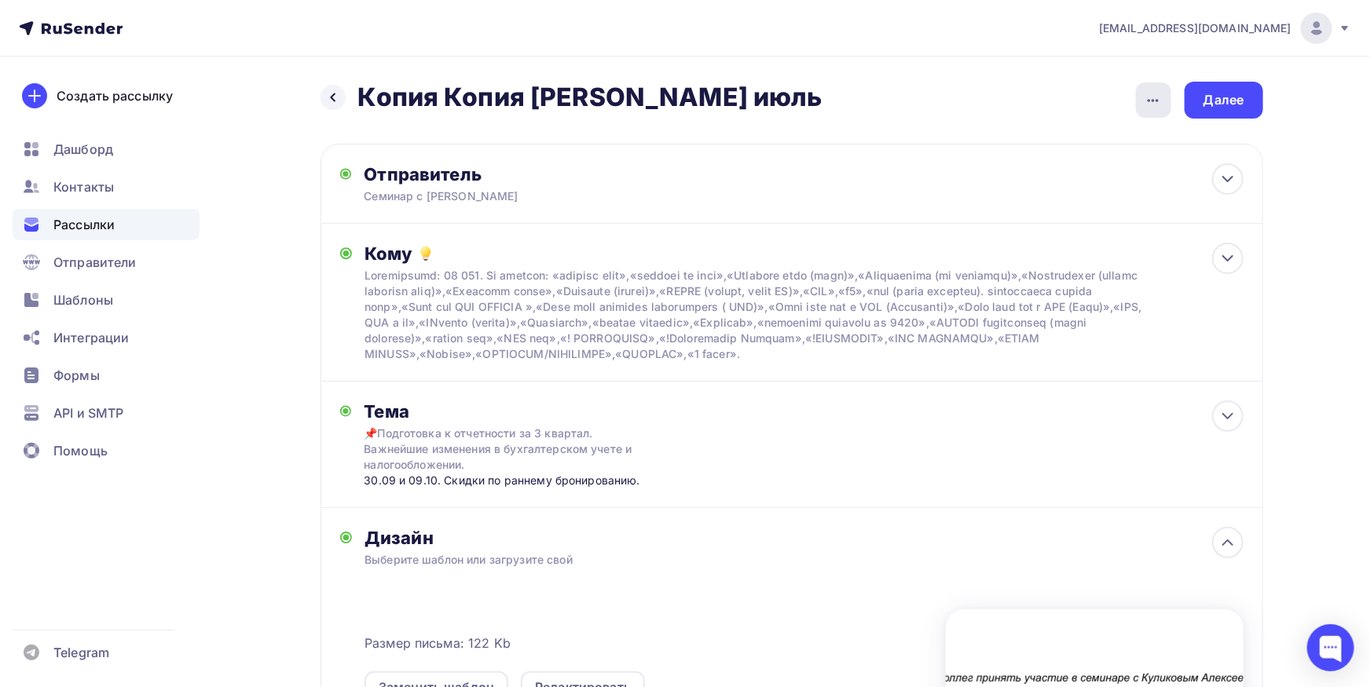
click at [1144, 102] on div "button" at bounding box center [1153, 99] width 35 height 35
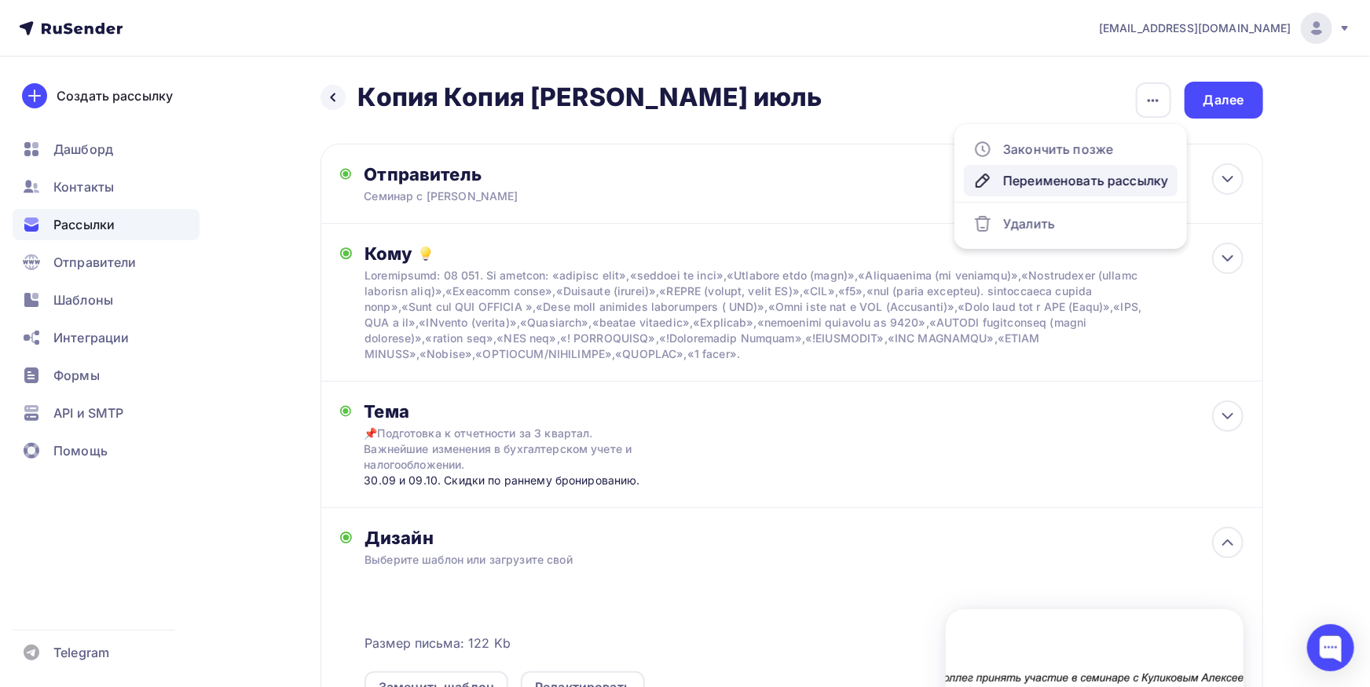
click at [1048, 178] on div "Переименовать рассылку" at bounding box center [1070, 180] width 195 height 19
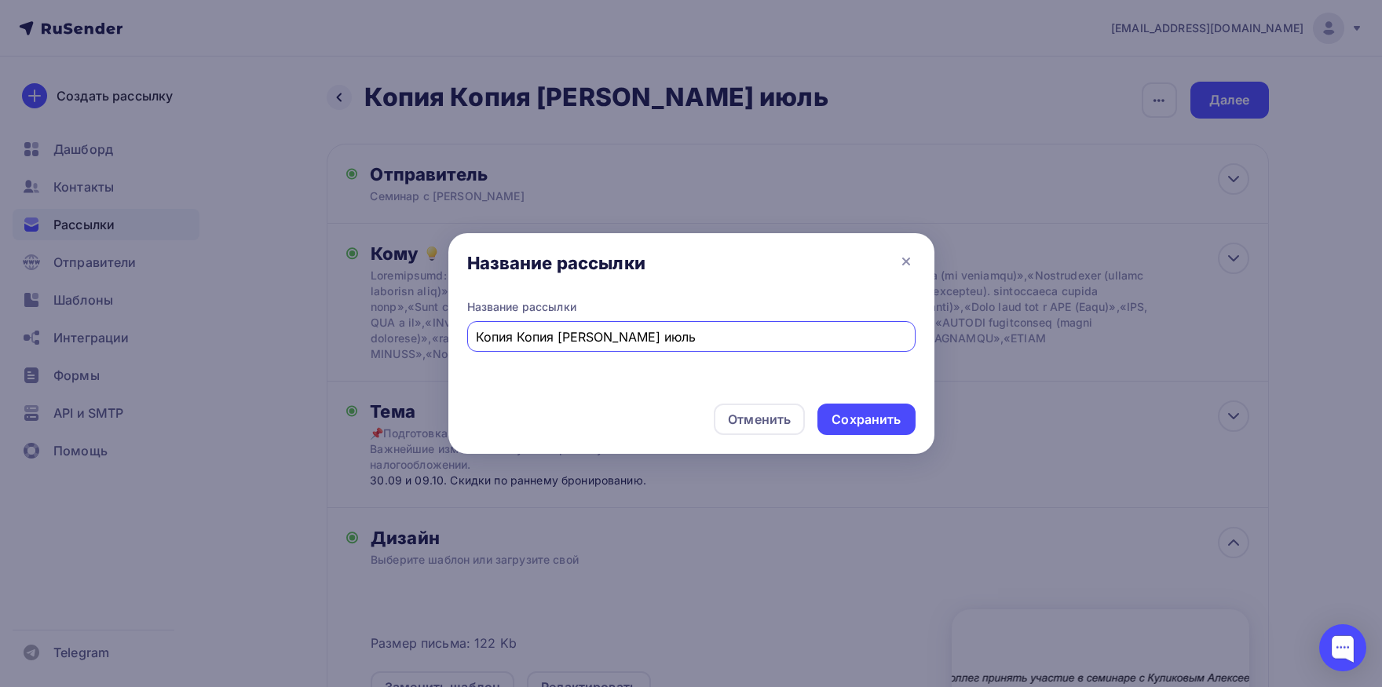
click at [495, 337] on input "Копия Копия куликов июль" at bounding box center [691, 337] width 430 height 19
click at [491, 328] on input "Копия куликов июль" at bounding box center [691, 337] width 430 height 19
click at [552, 341] on input "куликов июль" at bounding box center [691, 337] width 430 height 19
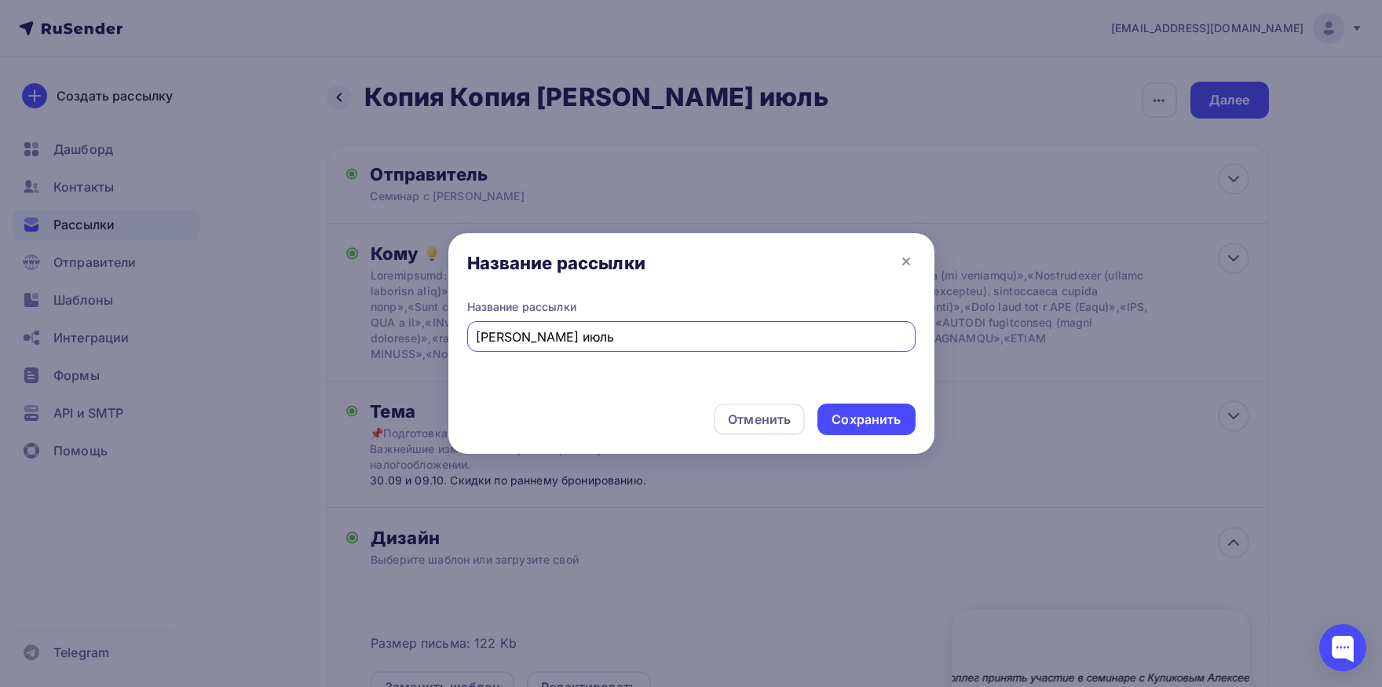
click at [551, 341] on input "куликов июль" at bounding box center [691, 337] width 430 height 19
type input "куликов осень"
click at [849, 425] on div "Сохранить" at bounding box center [866, 420] width 69 height 18
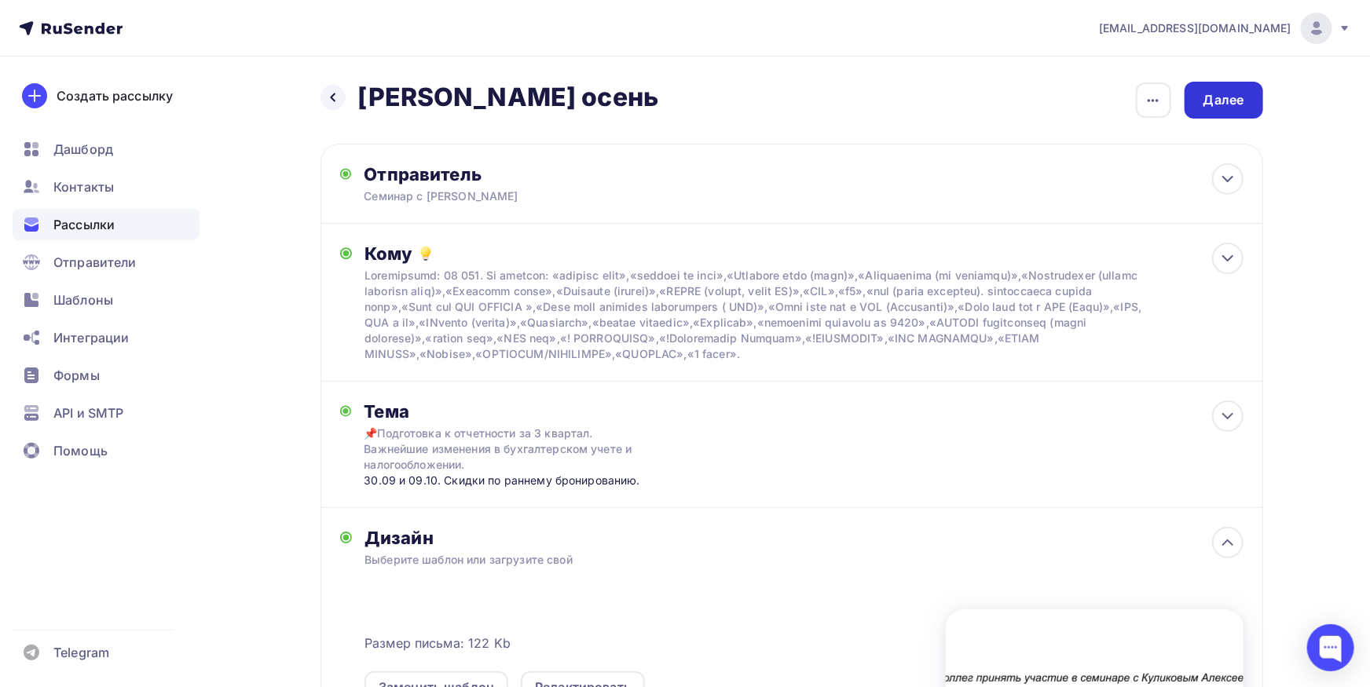
click at [1216, 102] on div "Далее" at bounding box center [1223, 100] width 41 height 18
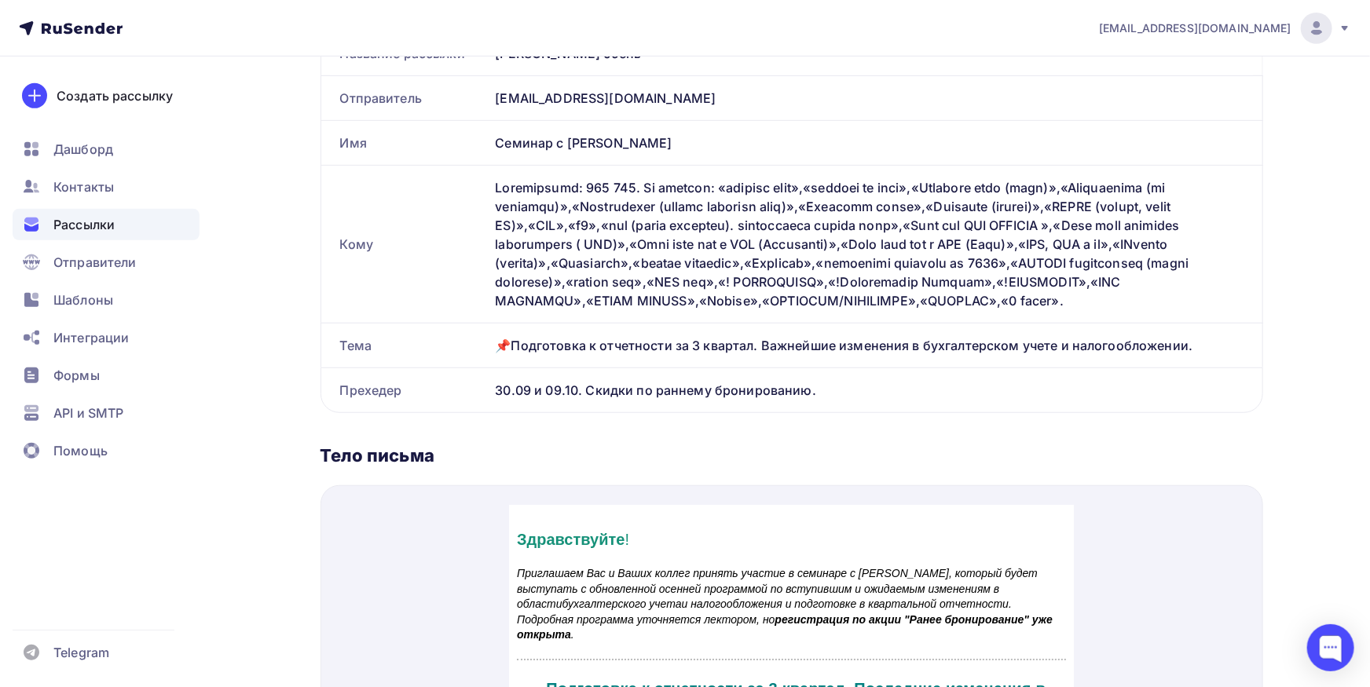
scroll to position [778, 0]
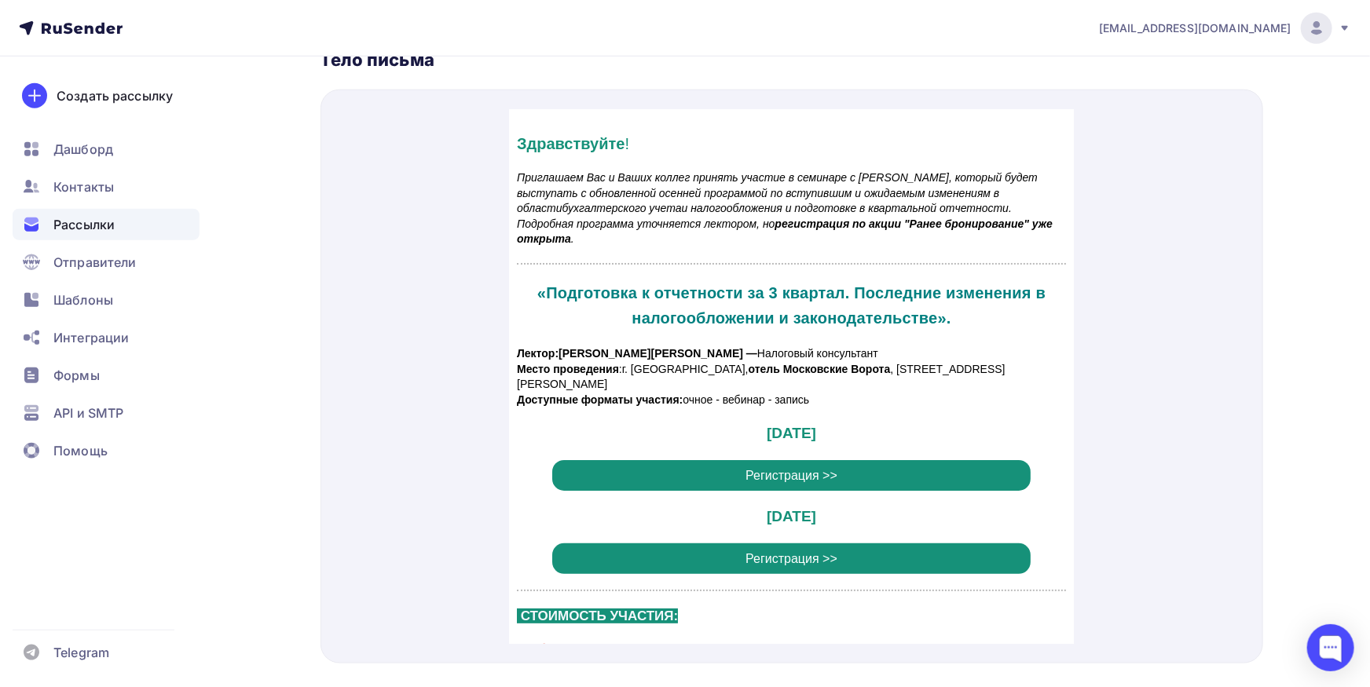
click at [719, 444] on span "Регистрация >>" at bounding box center [790, 456] width 478 height 31
click at [719, 541] on span "Регистрация >>" at bounding box center [790, 540] width 478 height 31
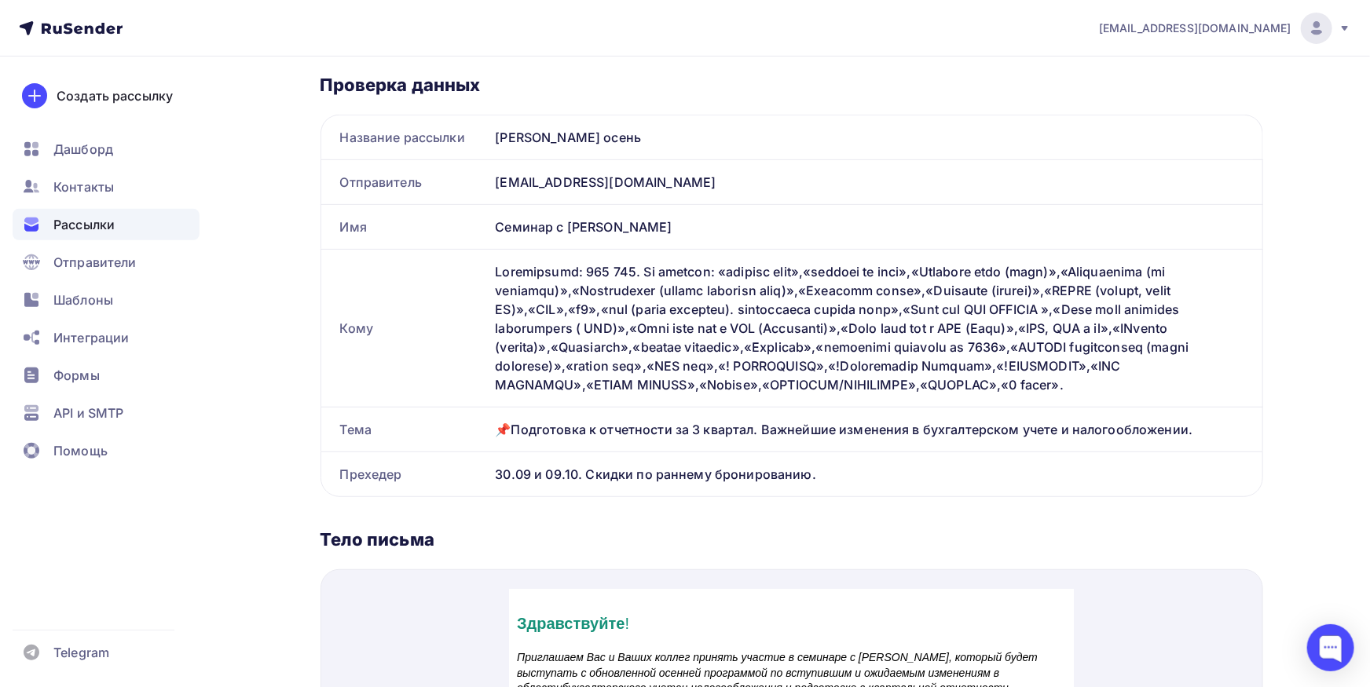
scroll to position [0, 0]
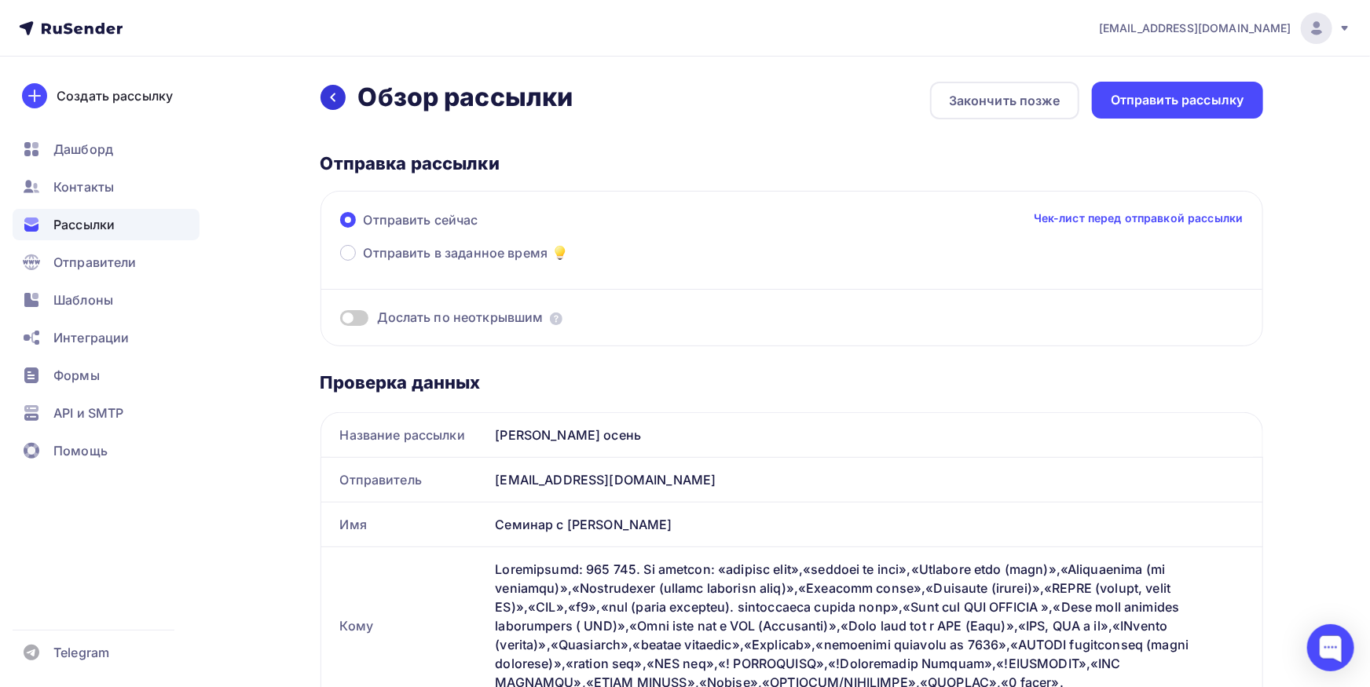
click at [328, 103] on div at bounding box center [332, 97] width 25 height 25
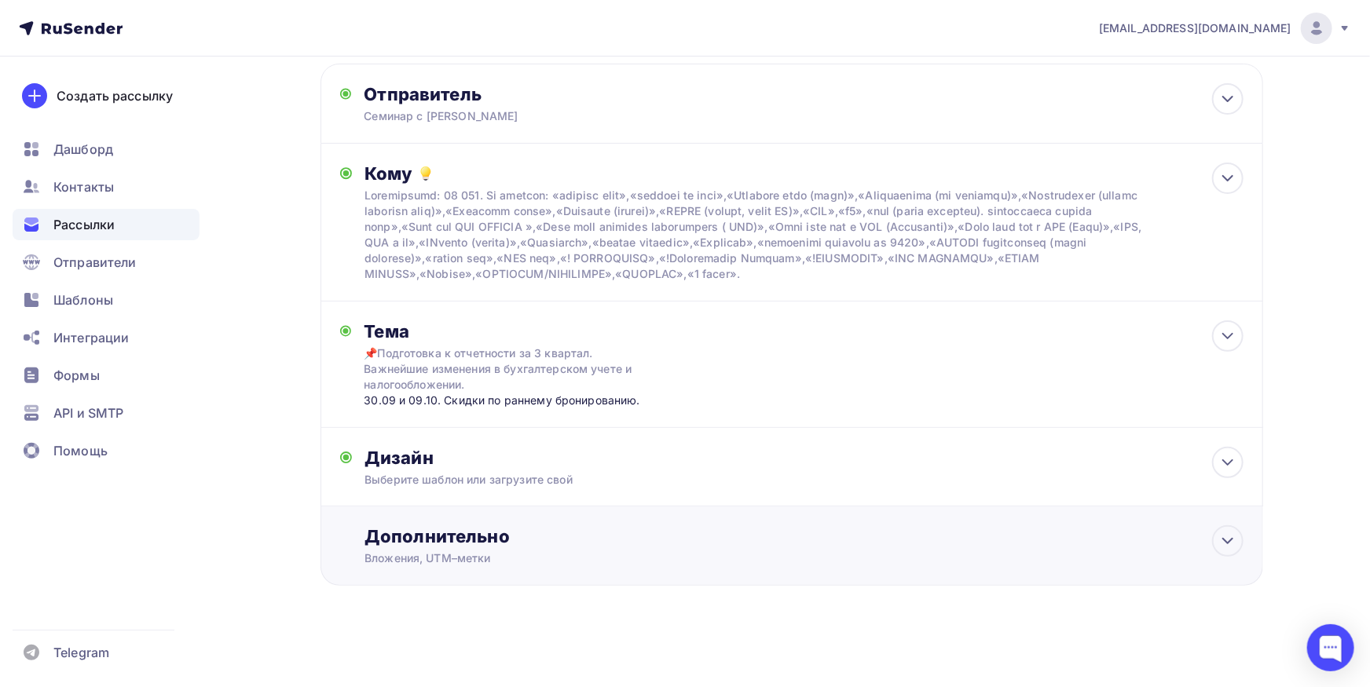
click at [451, 522] on div "Дополнительно Вложения, UTM–метки Вложения Добавить файл Максимальный суммарный…" at bounding box center [791, 546] width 943 height 79
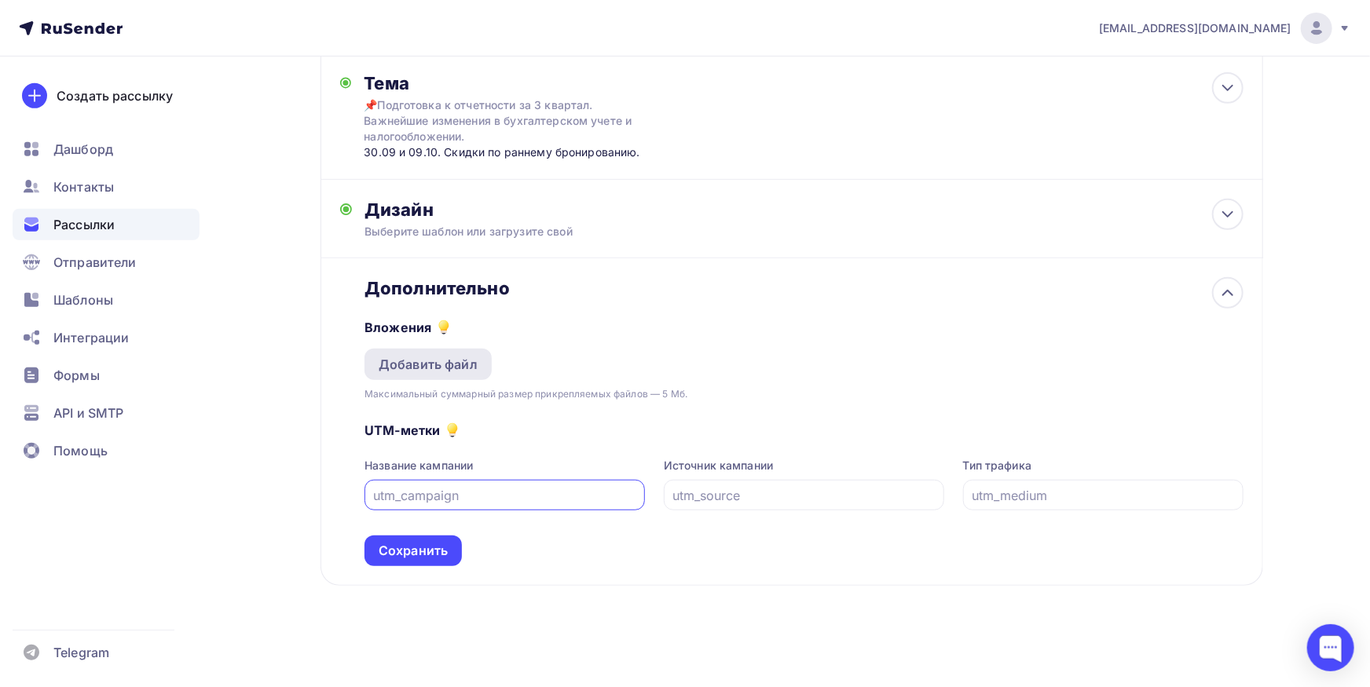
click at [454, 363] on div "Добавить файл" at bounding box center [428, 364] width 99 height 19
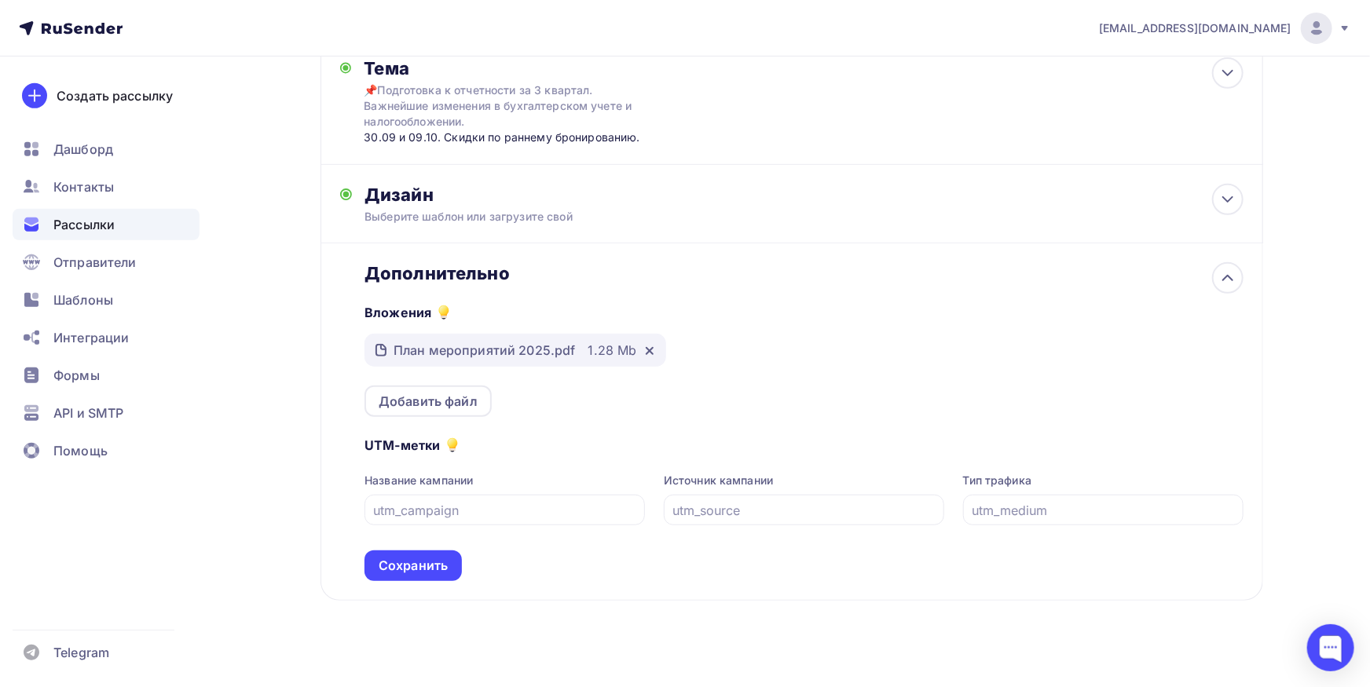
click at [420, 575] on div "Сохранить" at bounding box center [413, 566] width 69 height 18
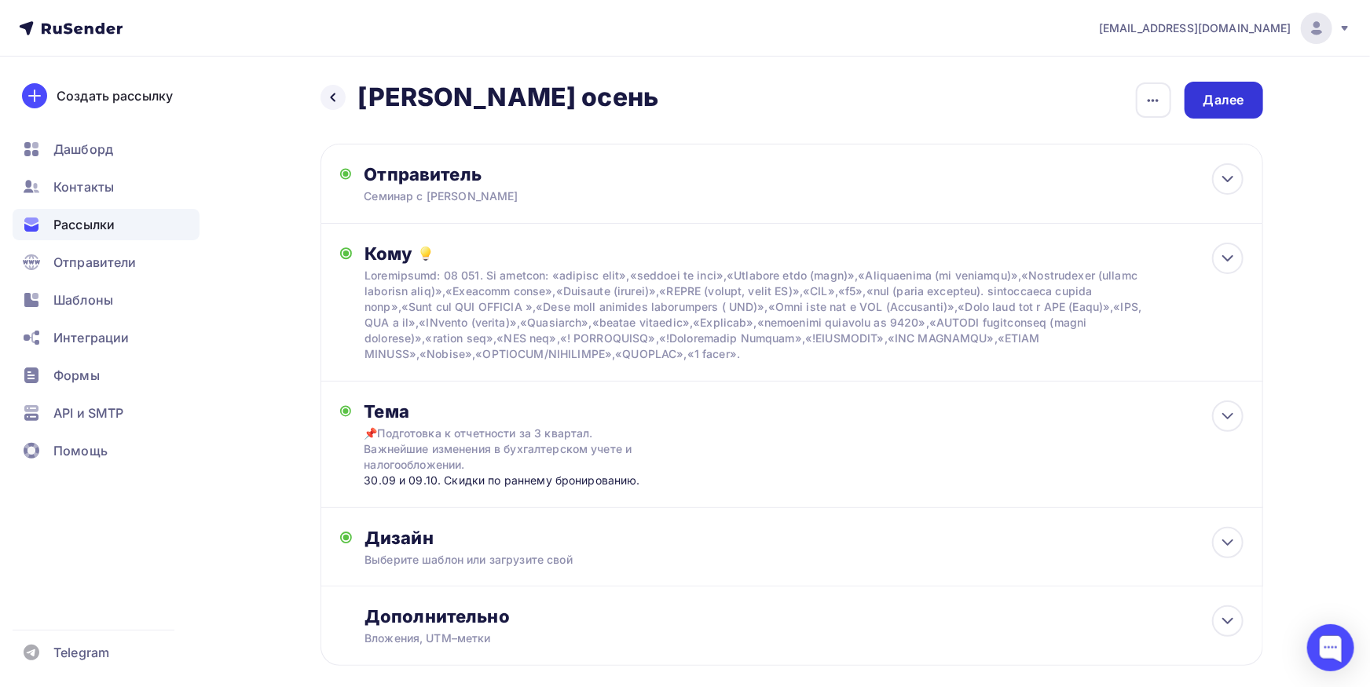
click at [1246, 100] on div "Далее" at bounding box center [1223, 100] width 79 height 37
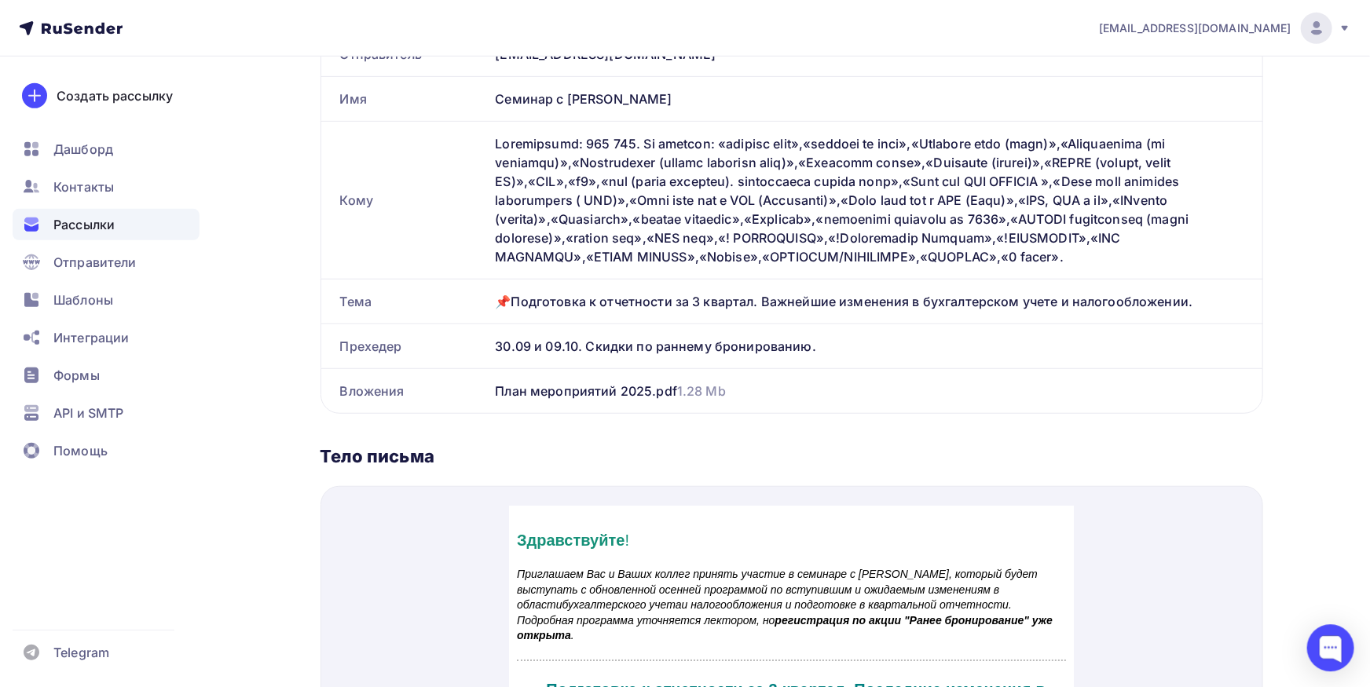
scroll to position [256, 0]
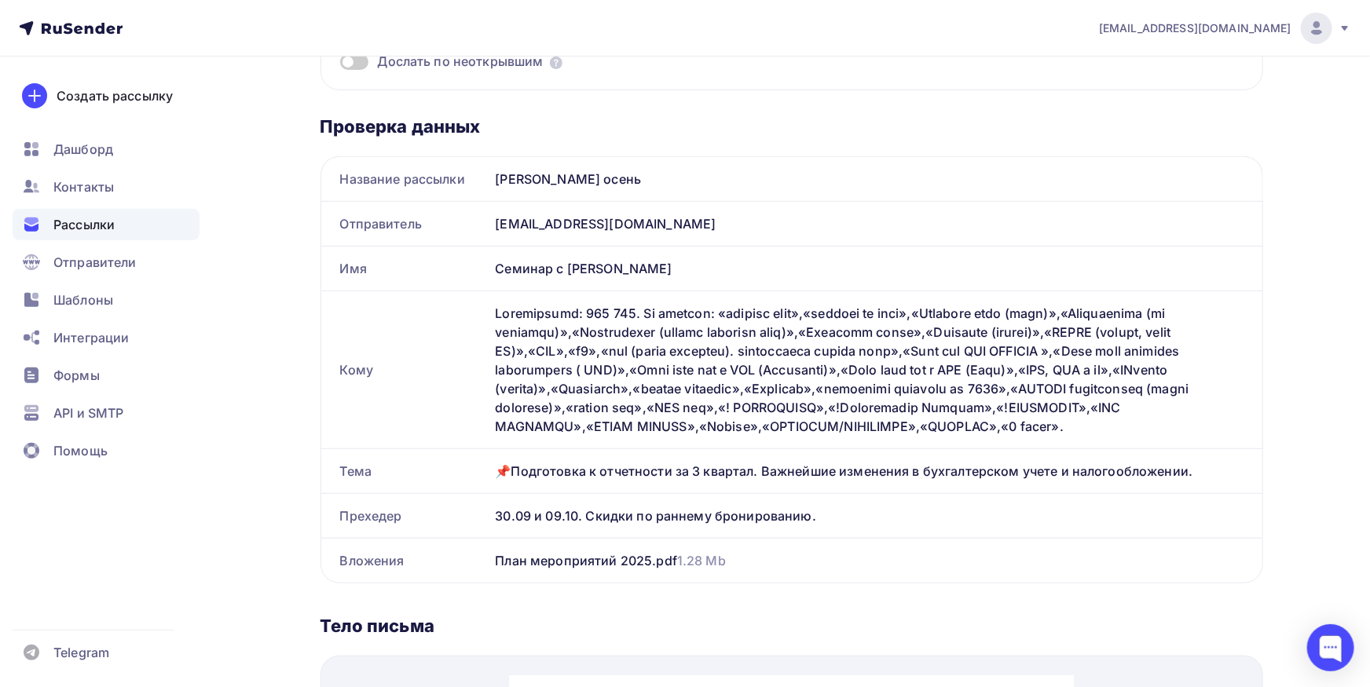
click at [563, 570] on div "План мероприятий 2025.pdf 1.28 Mb" at bounding box center [875, 561] width 773 height 44
click at [563, 566] on div "План мероприятий 2025.pdf 1.28 Mb" at bounding box center [611, 560] width 230 height 19
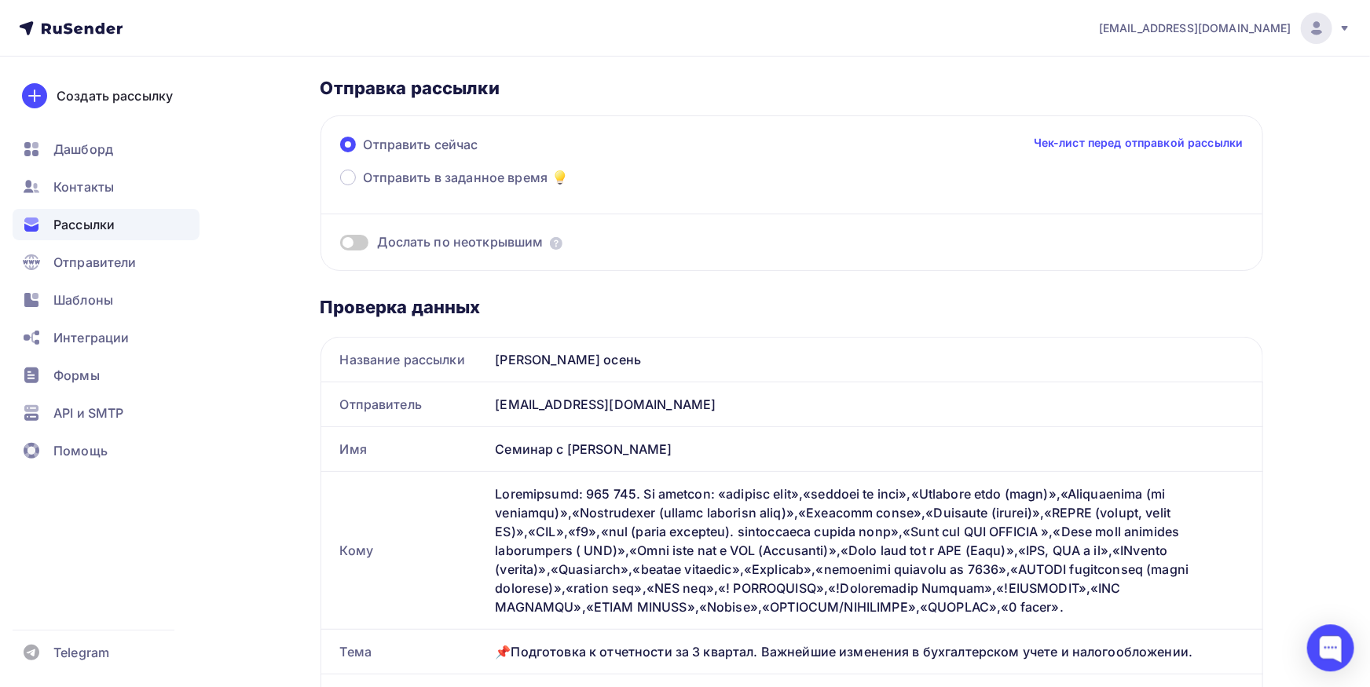
scroll to position [0, 0]
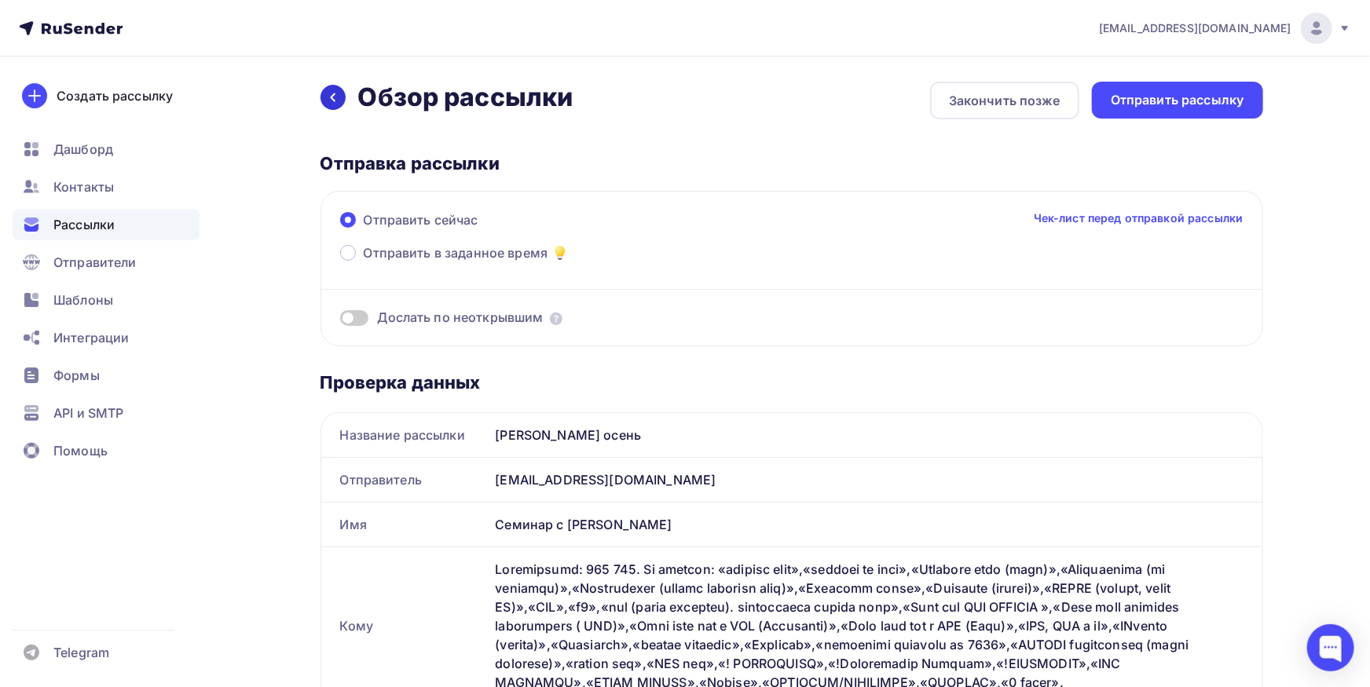
click at [326, 100] on div at bounding box center [332, 97] width 25 height 25
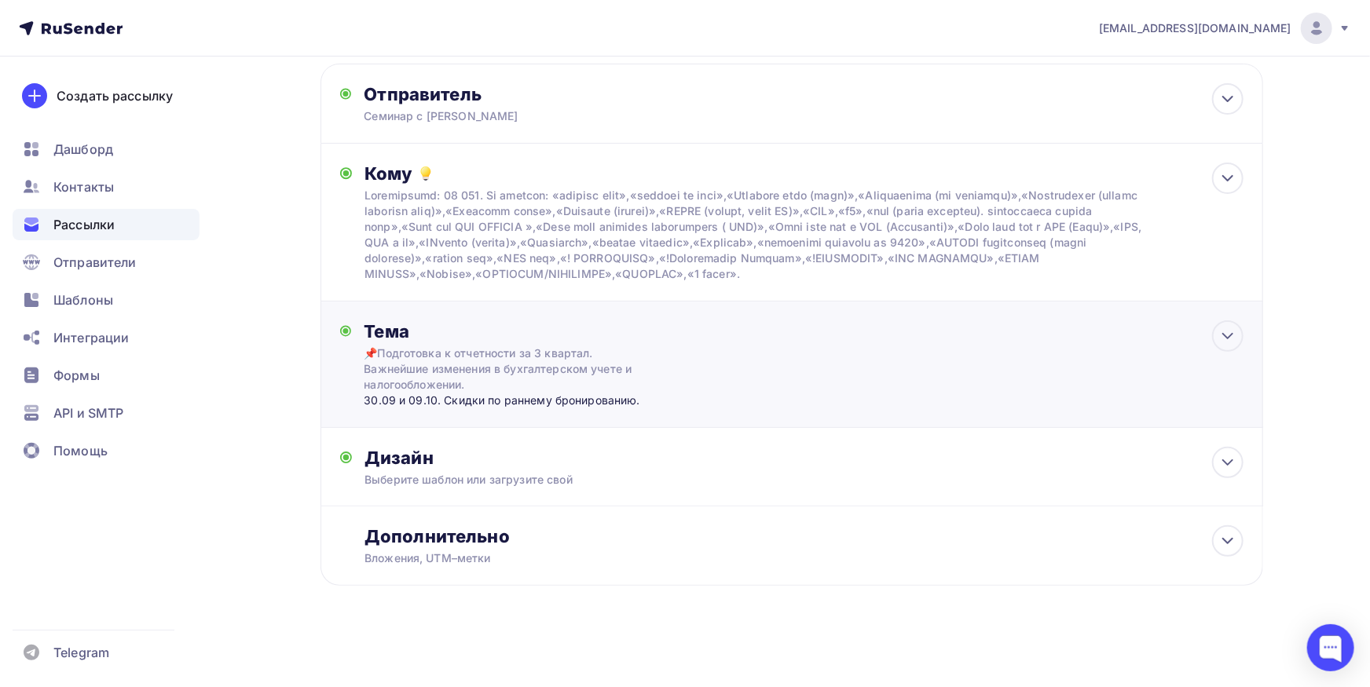
click at [633, 414] on div "Тема 📌Подготовка к отчетности за 3 квартал. Важнейшие изменения в бухгалтерском…" at bounding box center [791, 365] width 943 height 126
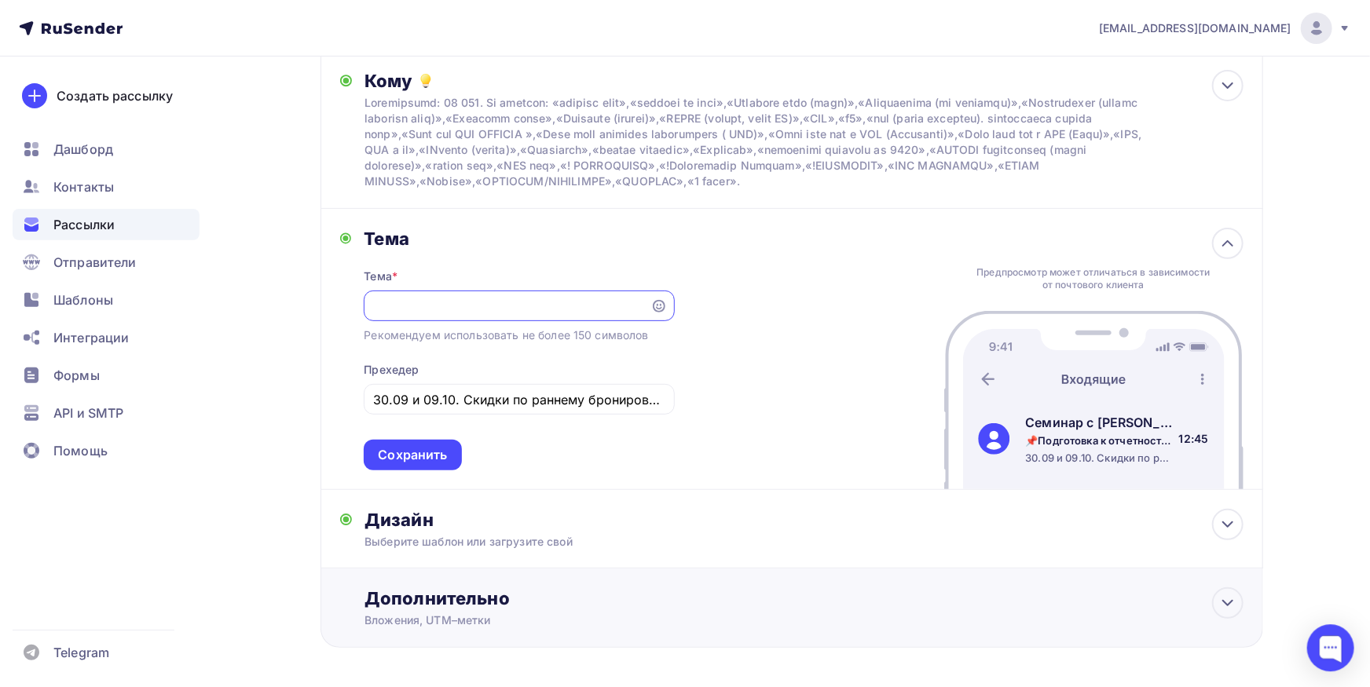
scroll to position [250, 0]
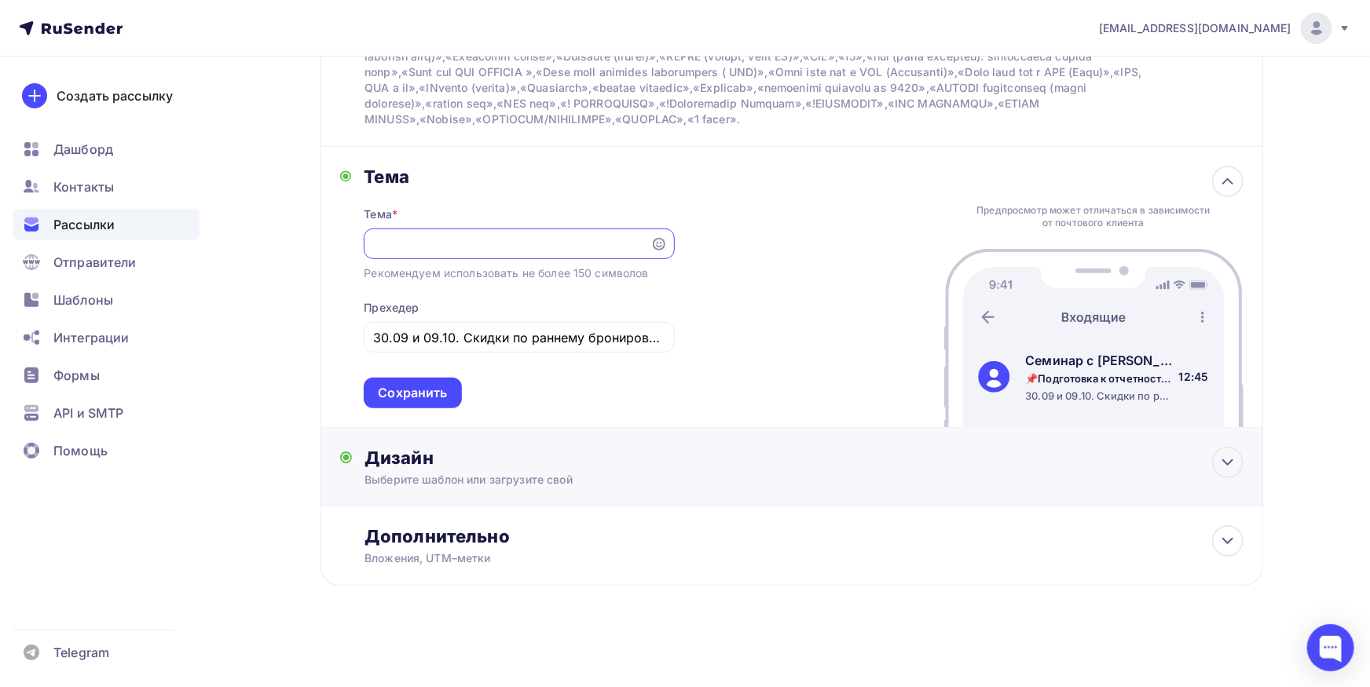
click at [512, 485] on div "Выберите шаблон или загрузите свой" at bounding box center [759, 480] width 791 height 16
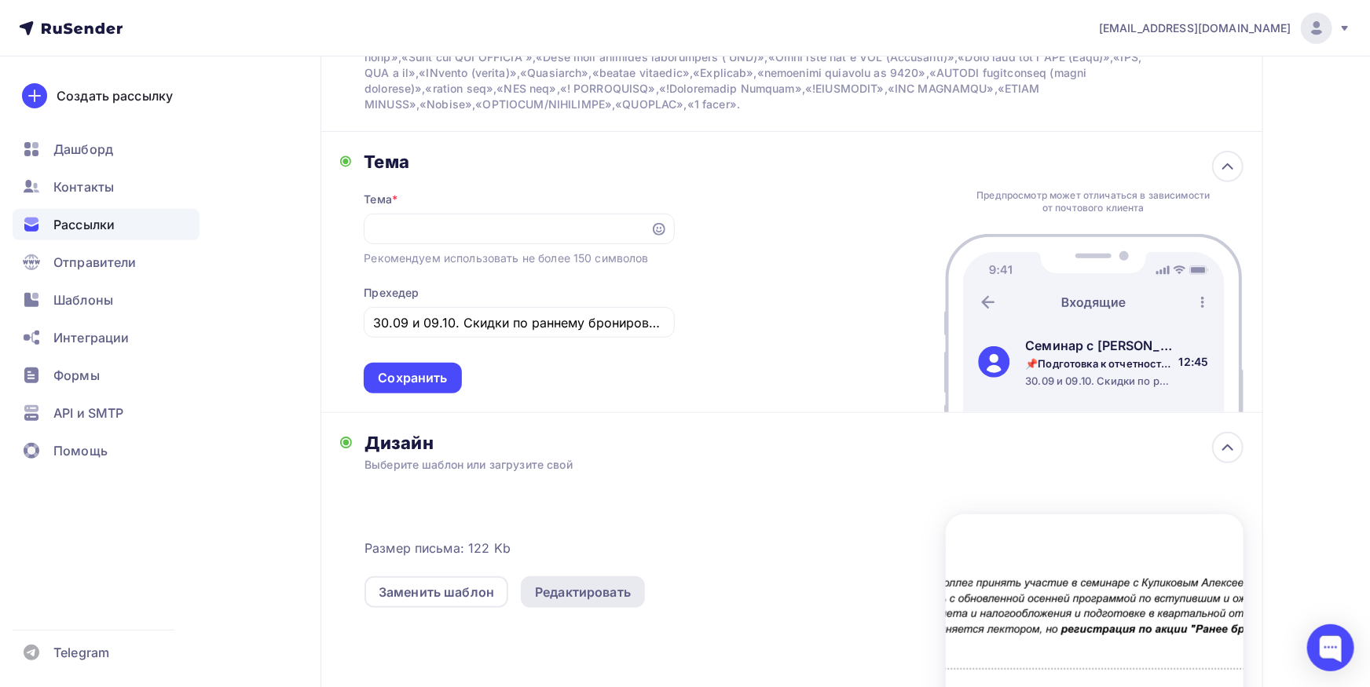
click at [588, 602] on div "Редактировать" at bounding box center [583, 592] width 96 height 19
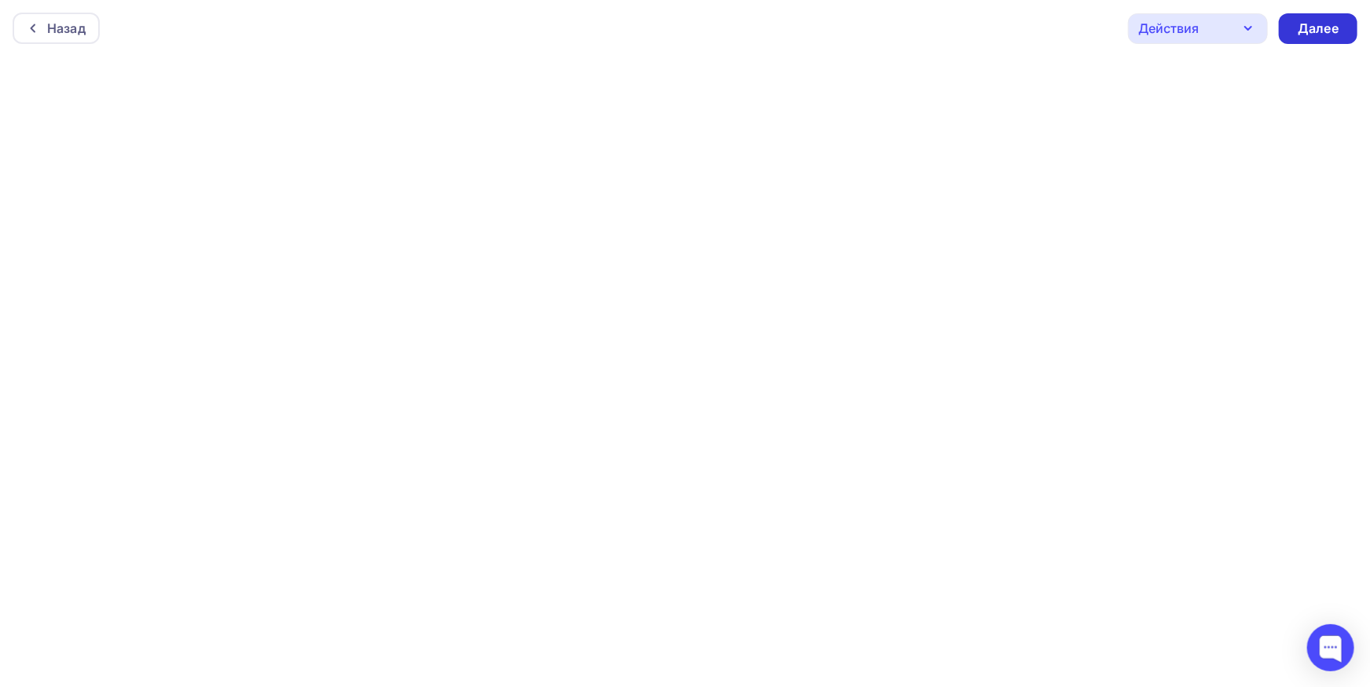
click at [1340, 28] on div "Далее" at bounding box center [1318, 28] width 79 height 31
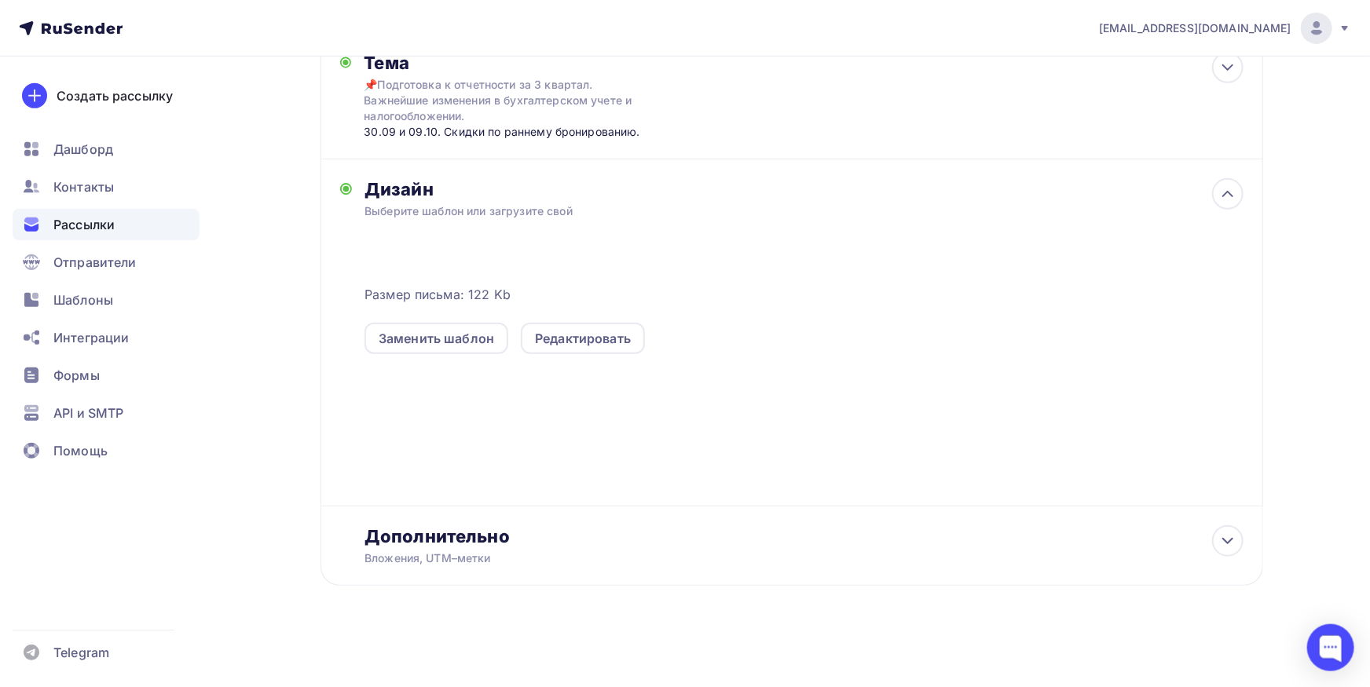
scroll to position [364, 0]
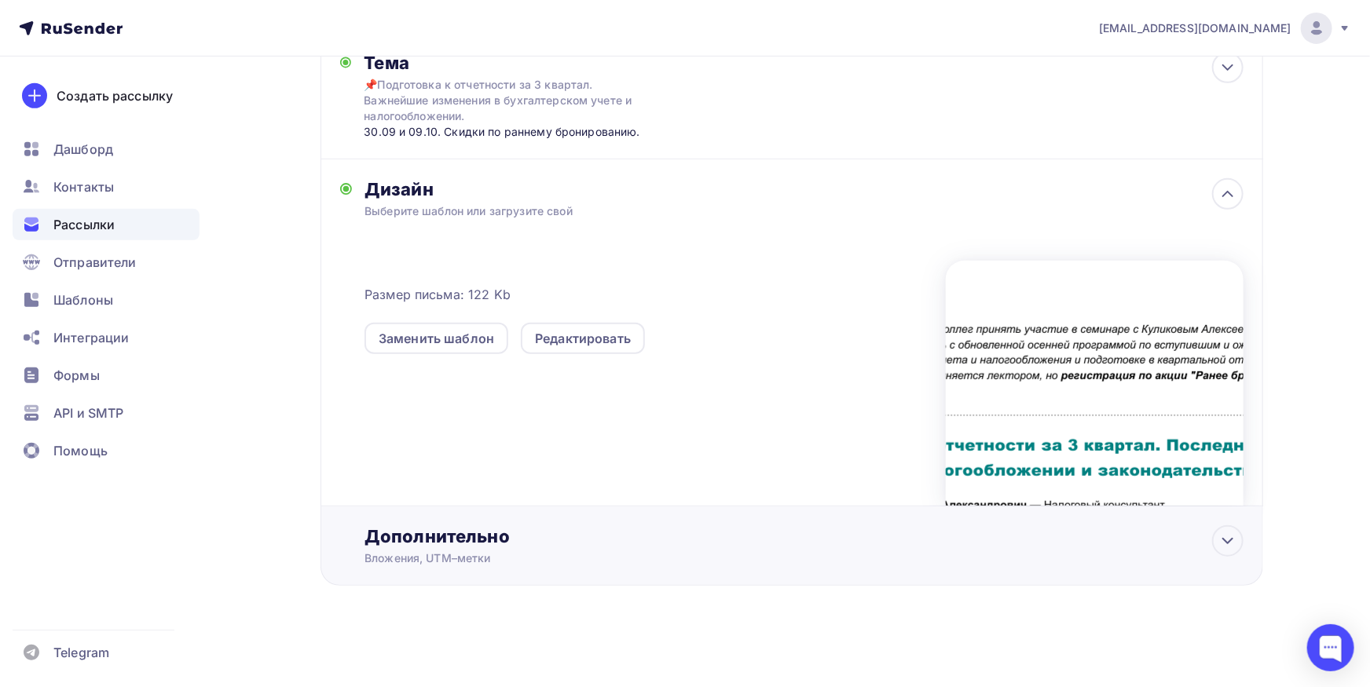
click at [629, 577] on div "Дополнительно Вложения, UTM–метки Вложения План мероприятий 2025.pdf 1.28 Mb До…" at bounding box center [791, 546] width 943 height 79
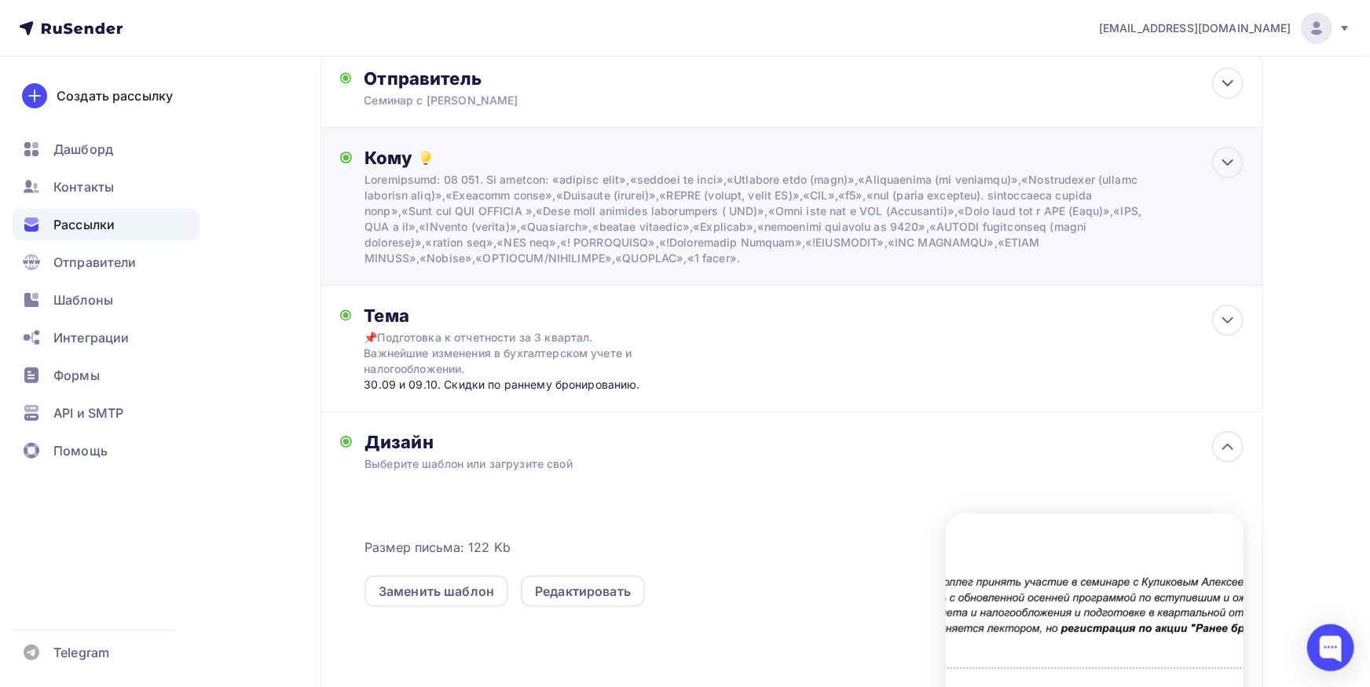
scroll to position [0, 0]
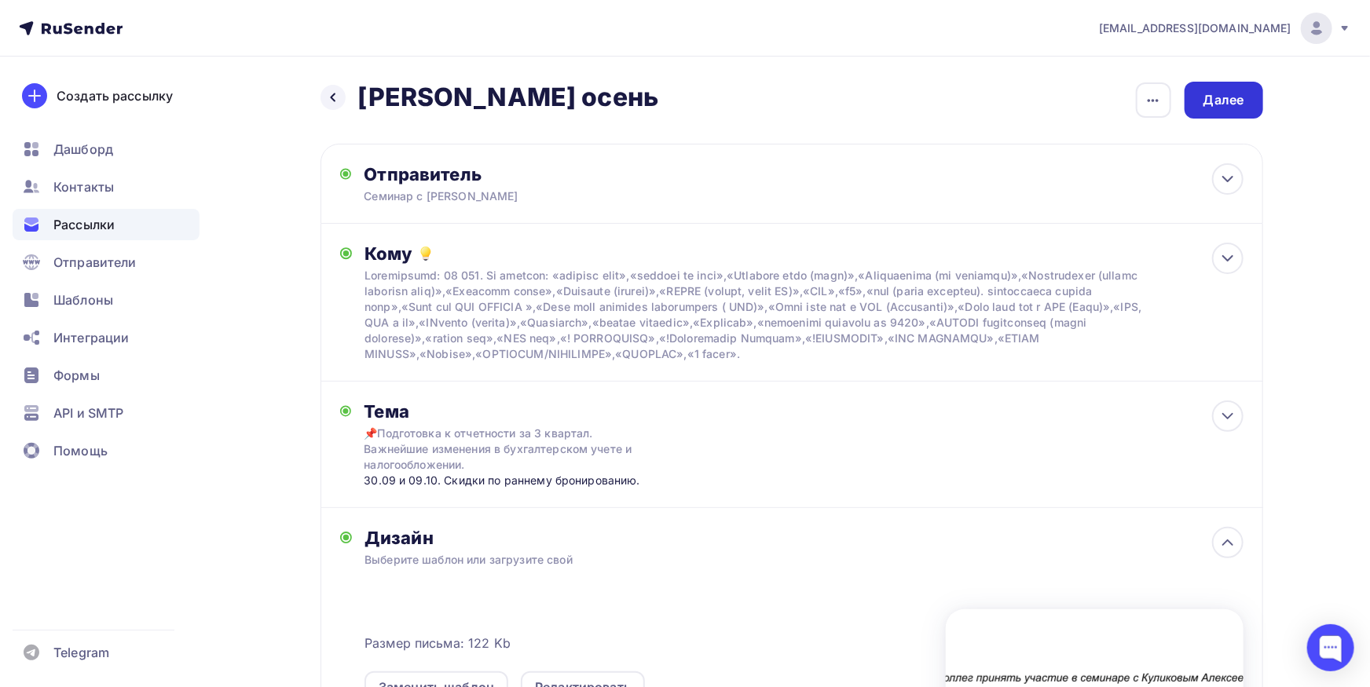
click at [1242, 93] on div "Далее" at bounding box center [1223, 100] width 41 height 18
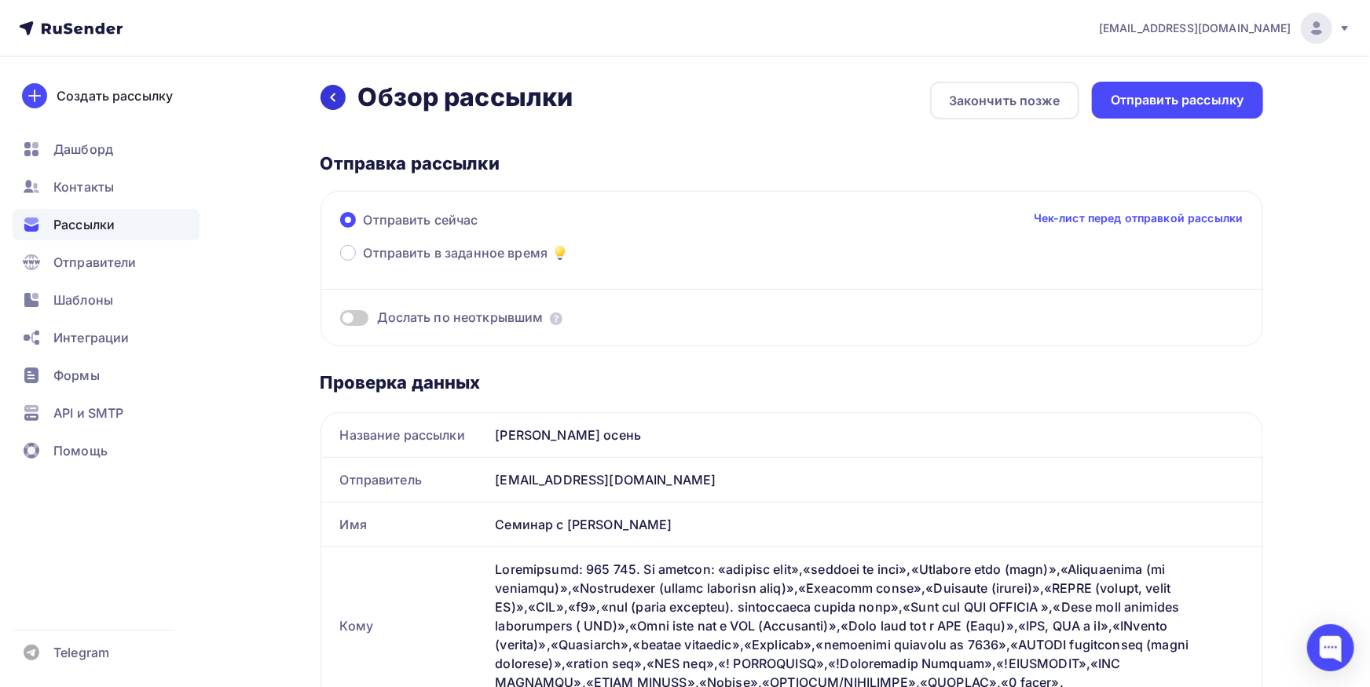
click at [334, 102] on icon at bounding box center [333, 97] width 13 height 13
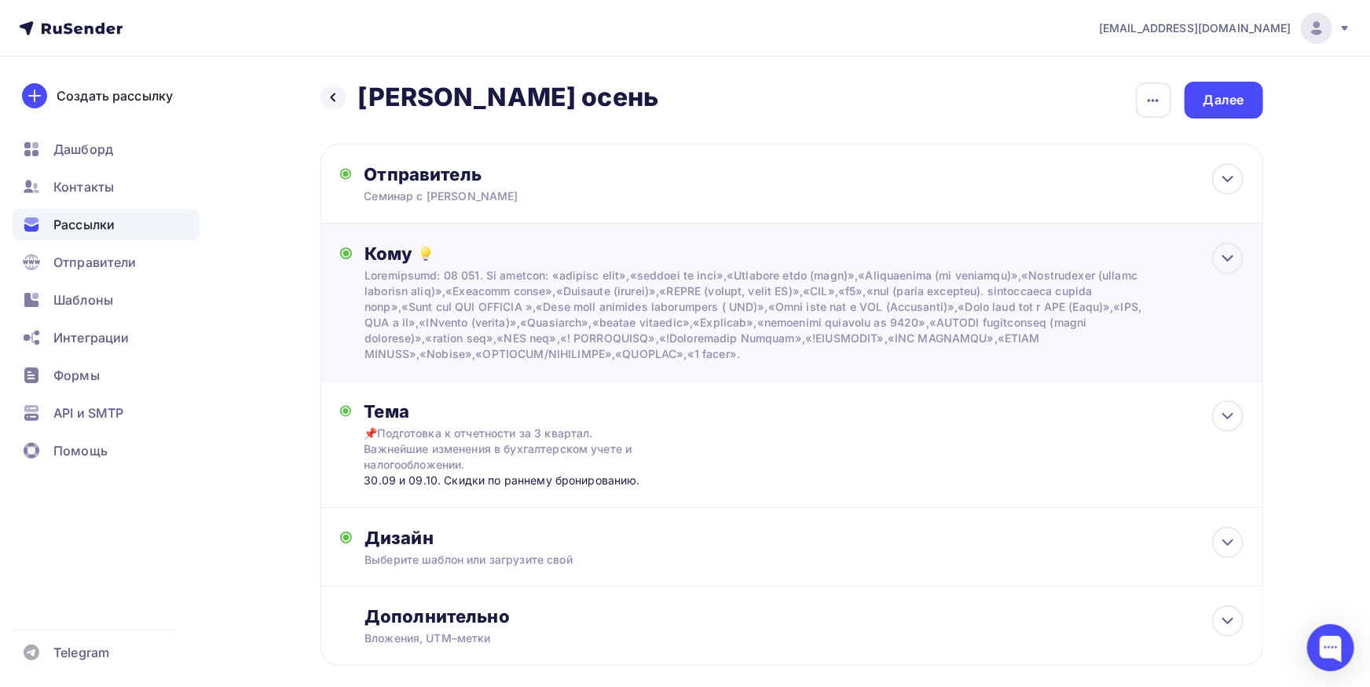
click at [572, 287] on div at bounding box center [759, 315] width 791 height 94
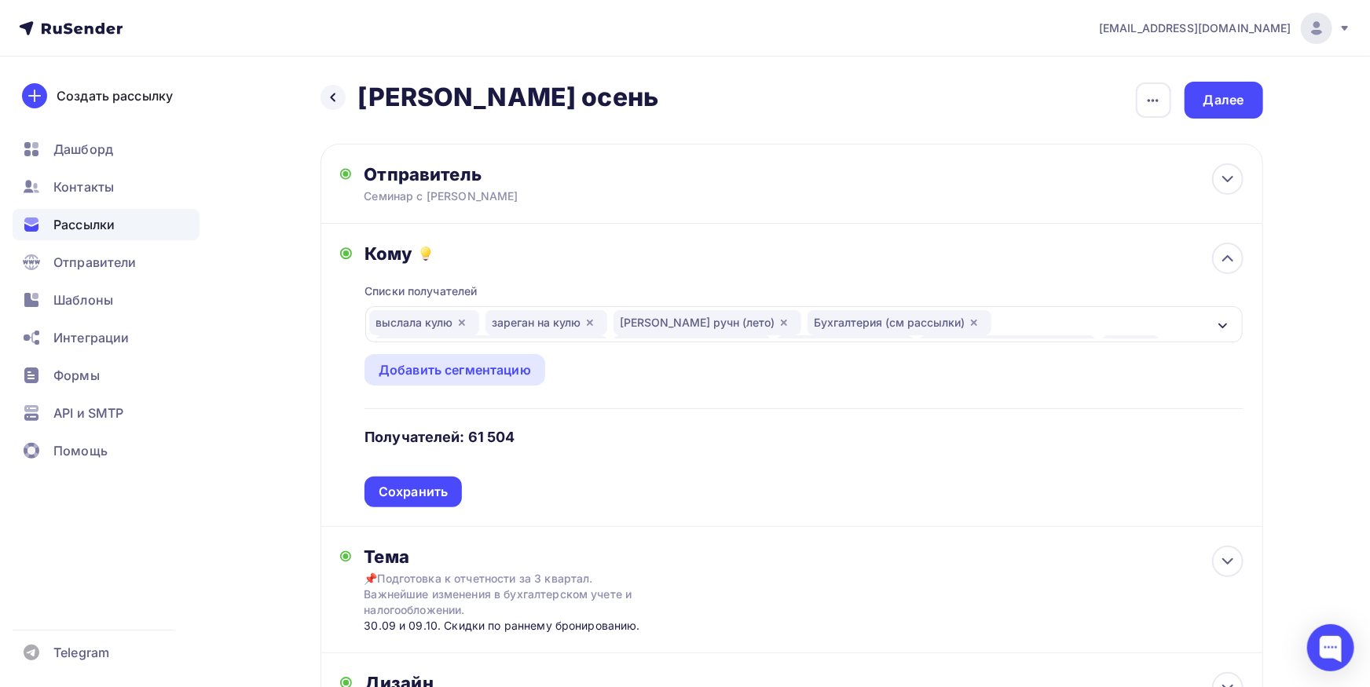
click at [1229, 330] on icon "button" at bounding box center [1223, 326] width 13 height 13
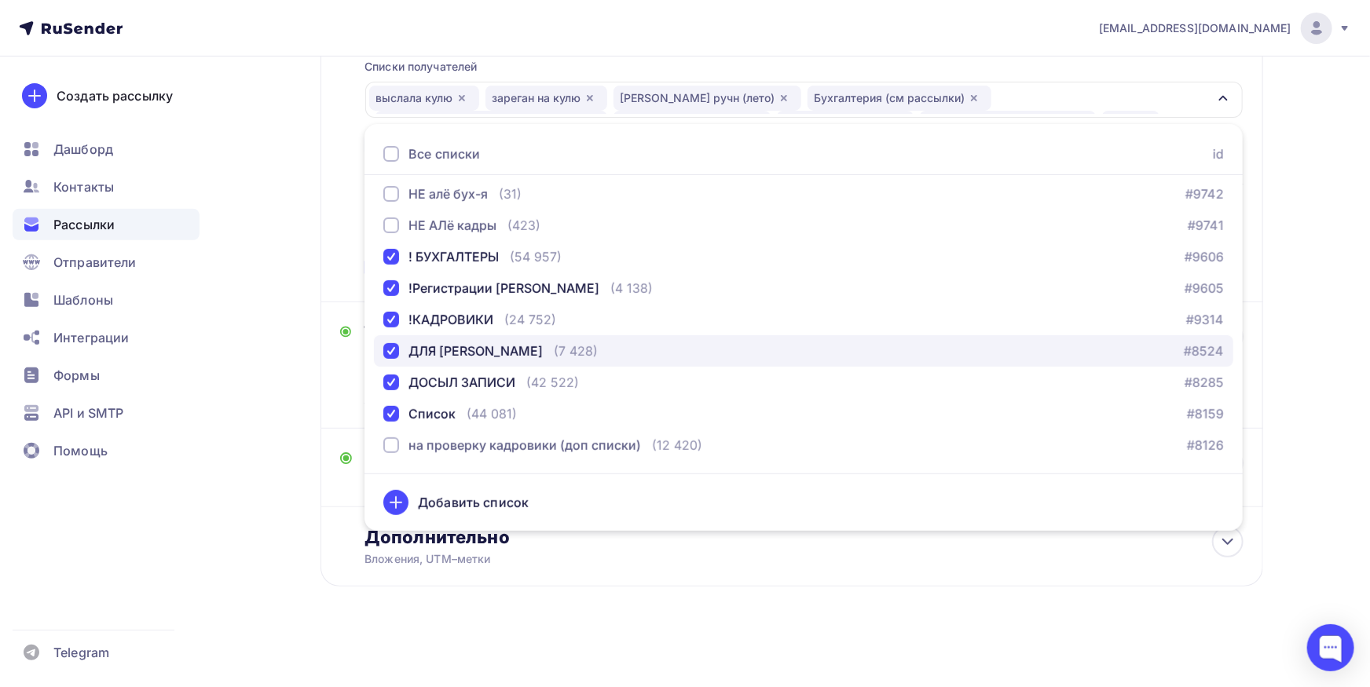
scroll to position [989, 0]
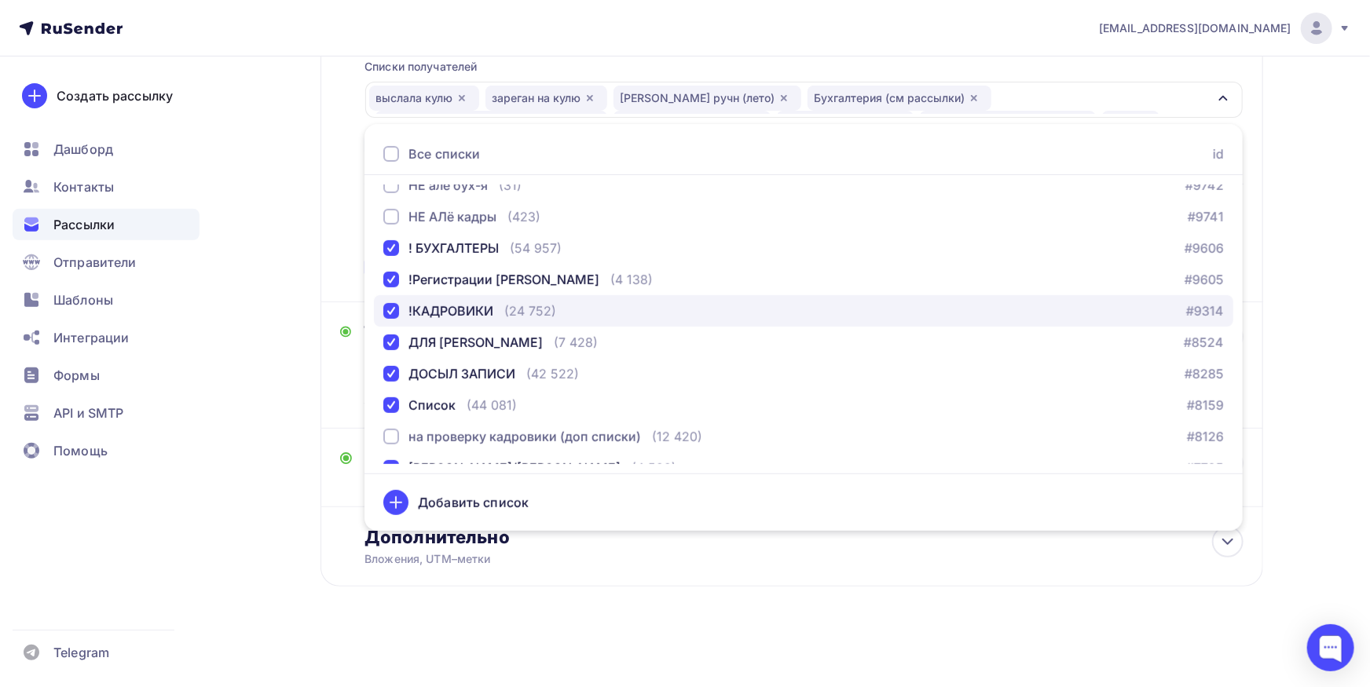
click at [388, 310] on div "button" at bounding box center [391, 311] width 16 height 16
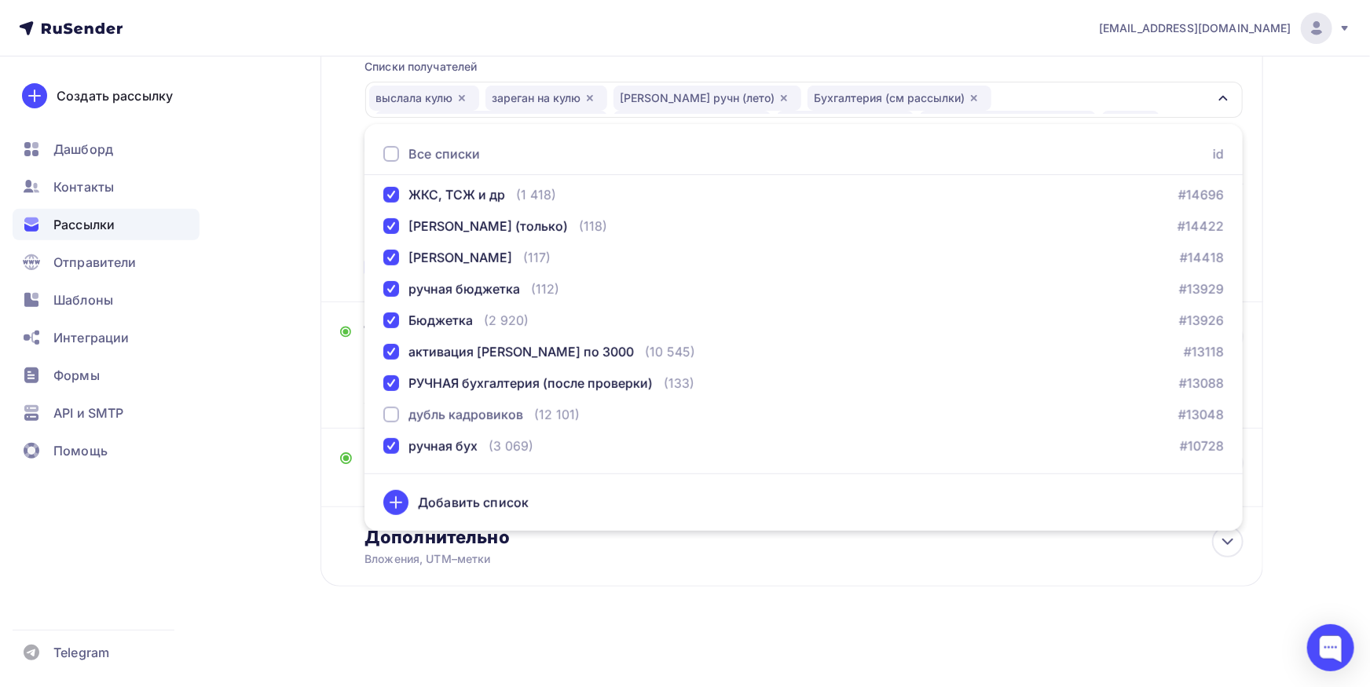
scroll to position [661, 0]
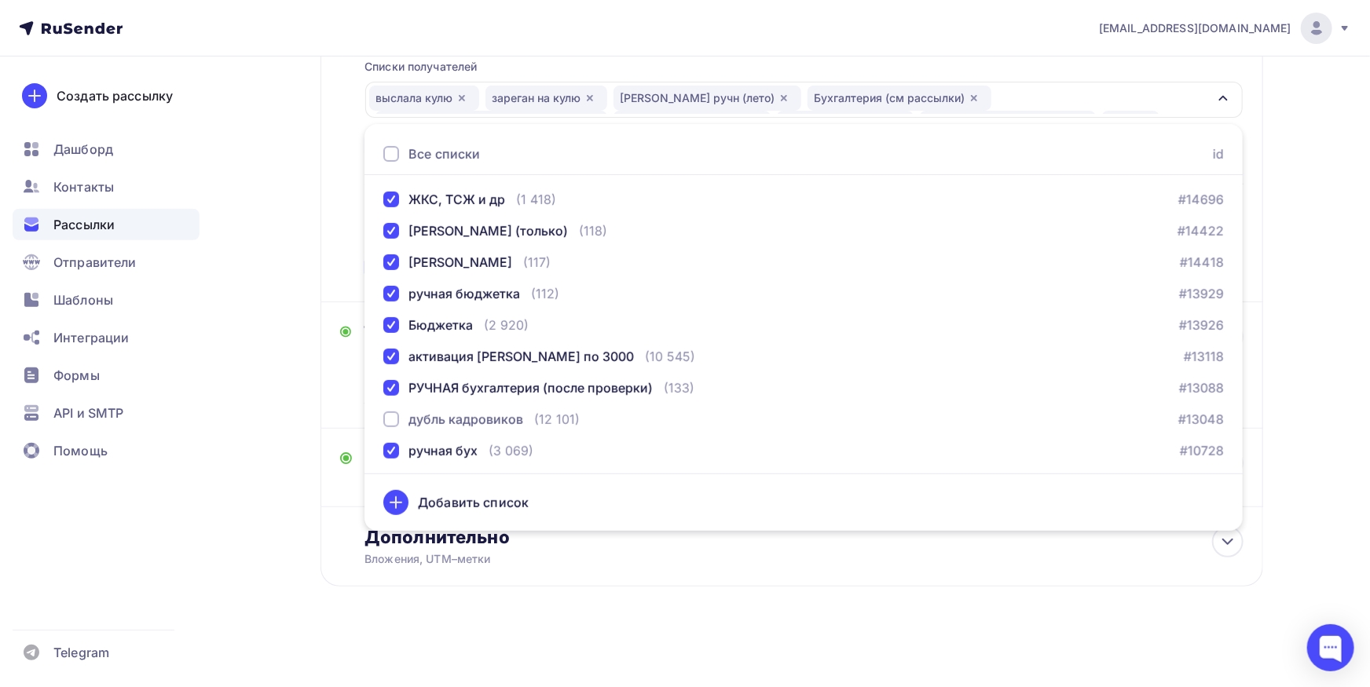
click at [339, 262] on div "Кому Списки получателей выслала кулю зареган на кулю Морозова ручн (лето) Бухга…" at bounding box center [791, 150] width 943 height 303
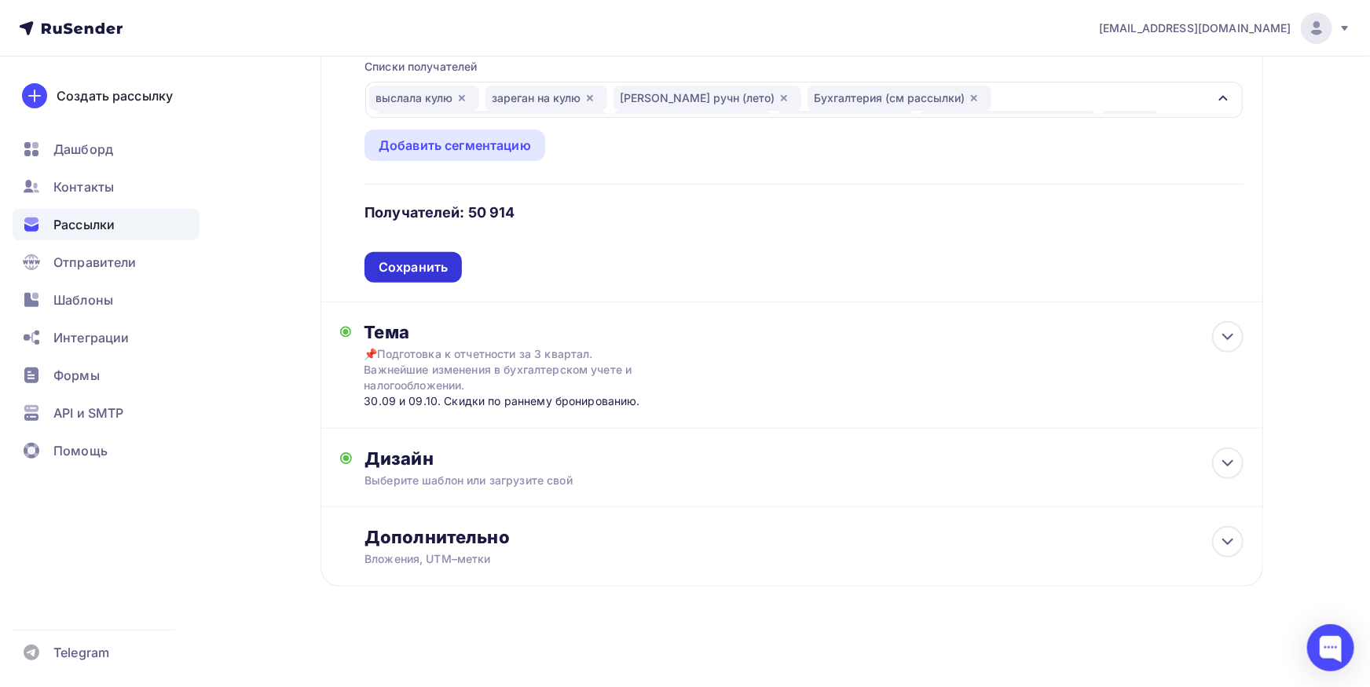
click at [397, 269] on div "Сохранить" at bounding box center [413, 267] width 69 height 18
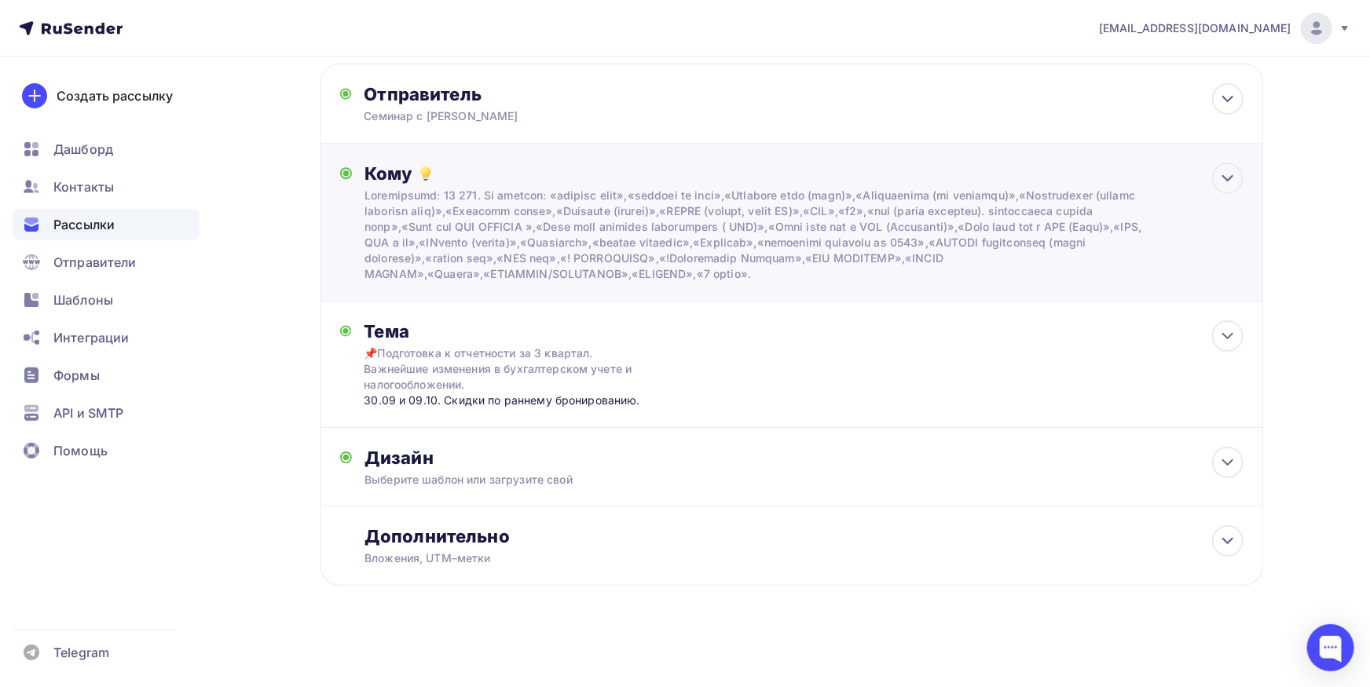
scroll to position [79, 0]
drag, startPoint x: 566, startPoint y: 237, endPoint x: 558, endPoint y: 243, distance: 9.6
click at [566, 238] on div at bounding box center [759, 236] width 791 height 94
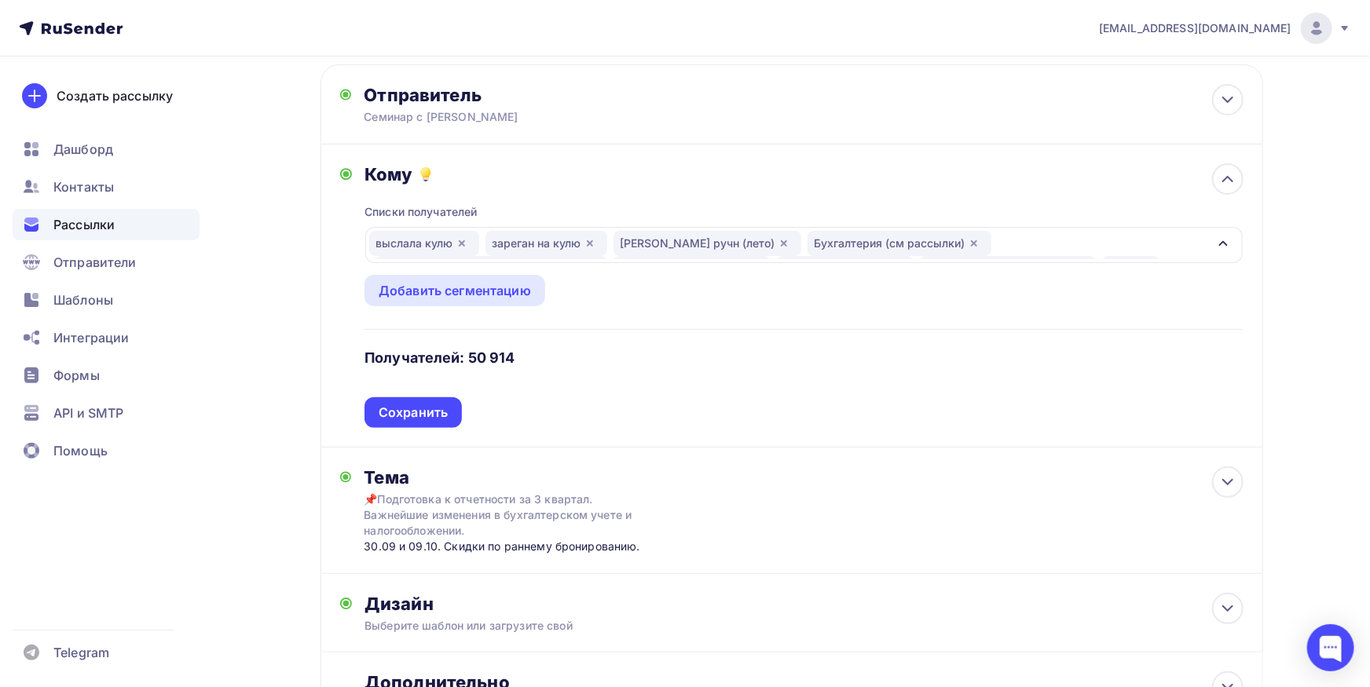
scroll to position [0, 0]
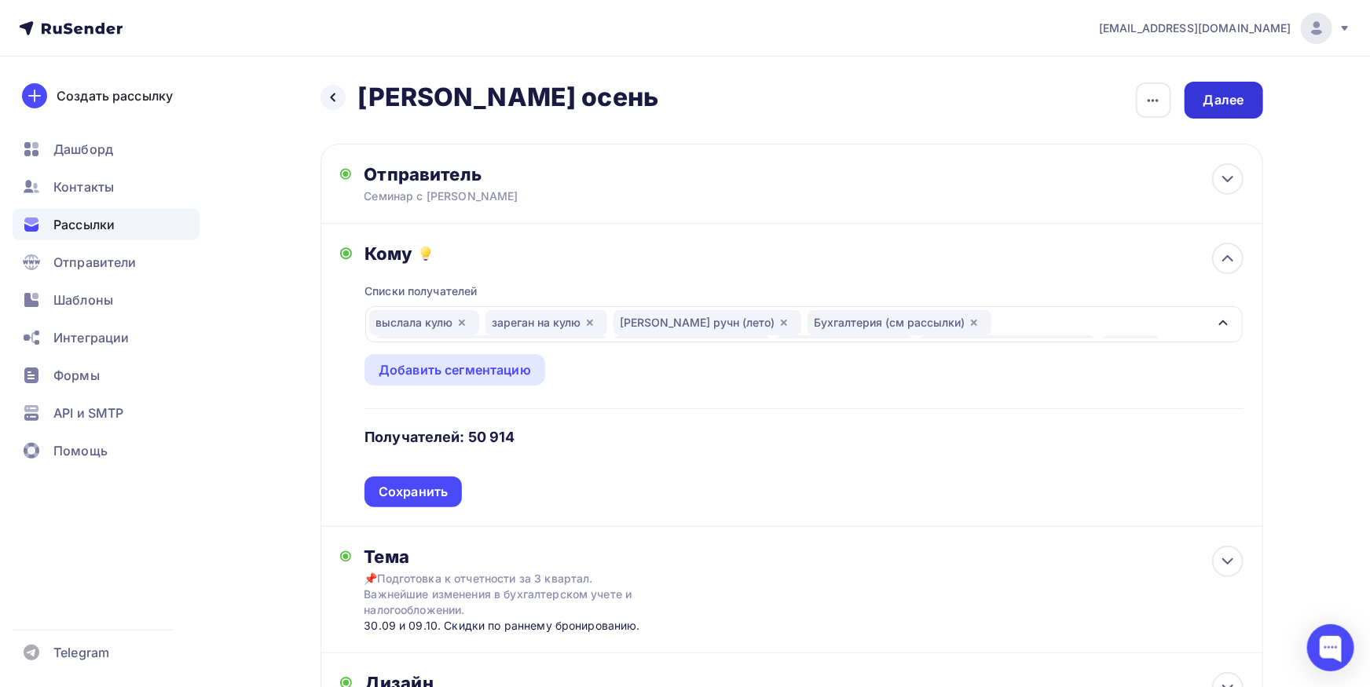
click at [1210, 108] on div "Далее" at bounding box center [1223, 100] width 41 height 18
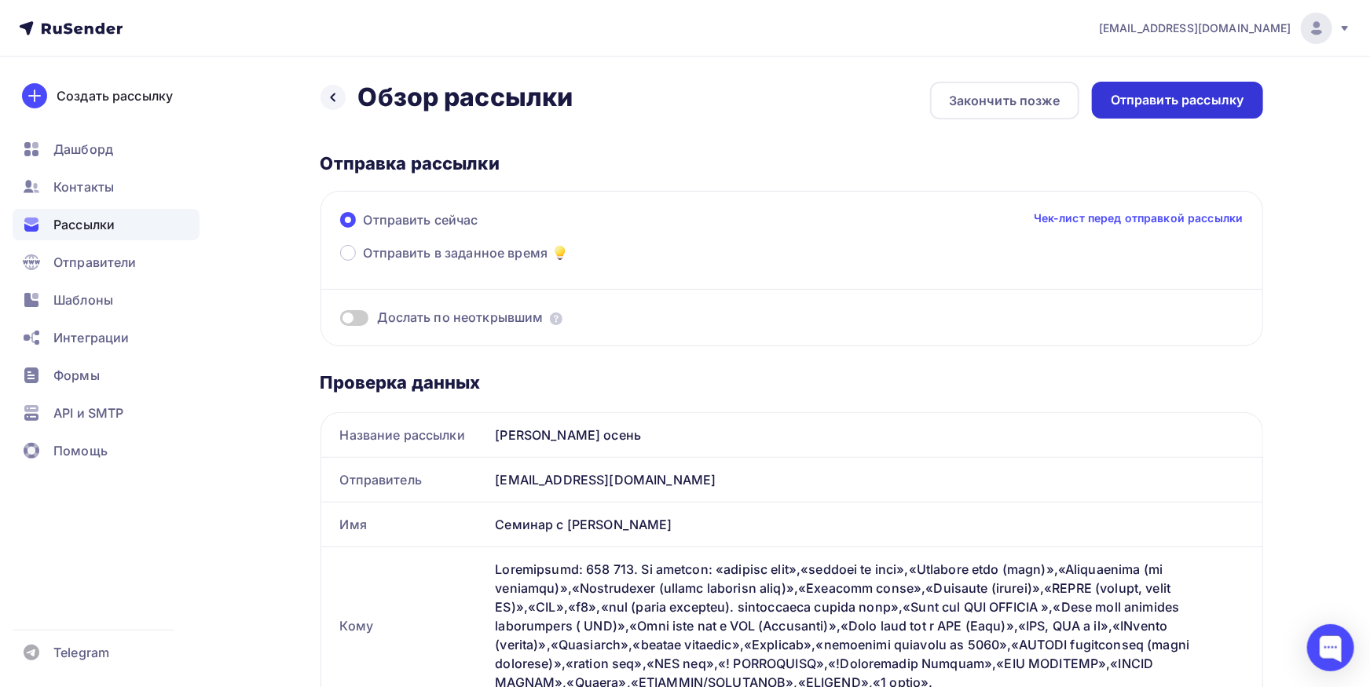
click at [1214, 112] on div "Отправить рассылку" at bounding box center [1177, 100] width 171 height 37
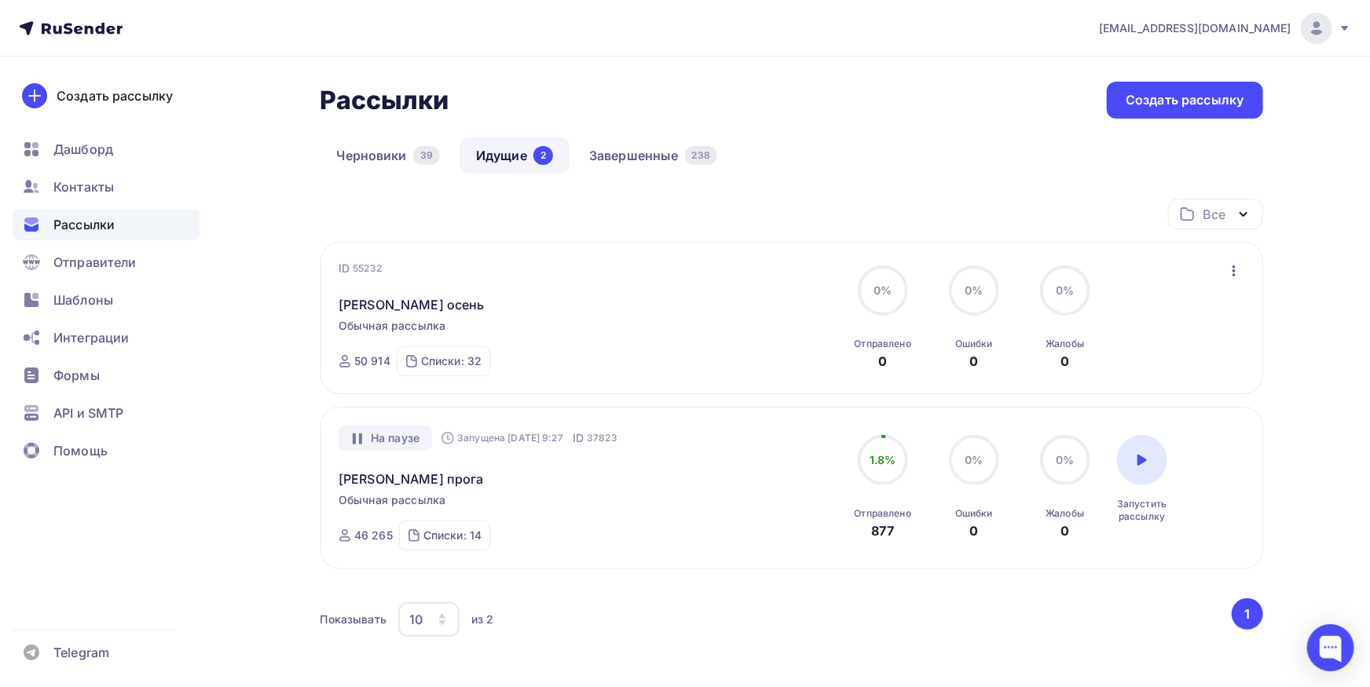
click at [400, 314] on div "ID 55232 куликов осень Обычная рассылка Отправка ID 55232 50 914 Списки: 32 ! Б…" at bounding box center [518, 318] width 358 height 115
click at [412, 307] on link "куликов осень" at bounding box center [412, 304] width 146 height 19
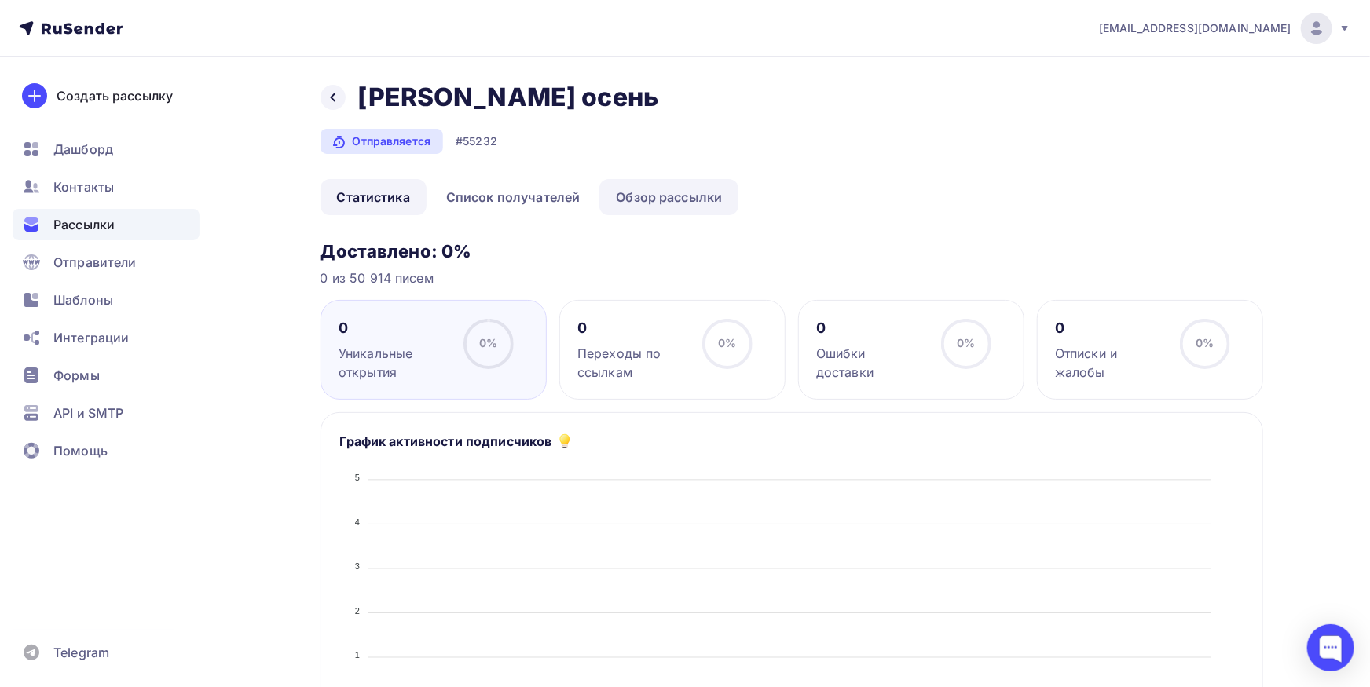
click at [657, 200] on link "Обзор рассылки" at bounding box center [668, 197] width 139 height 36
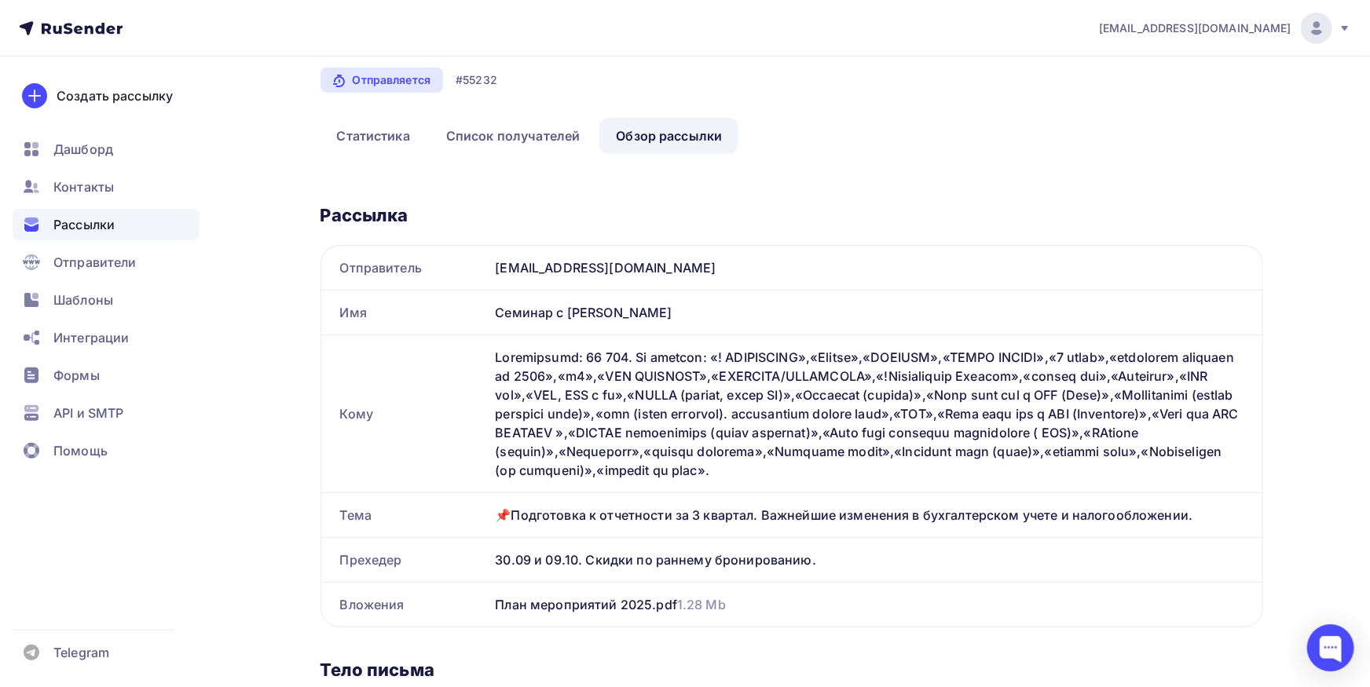
scroll to position [173, 0]
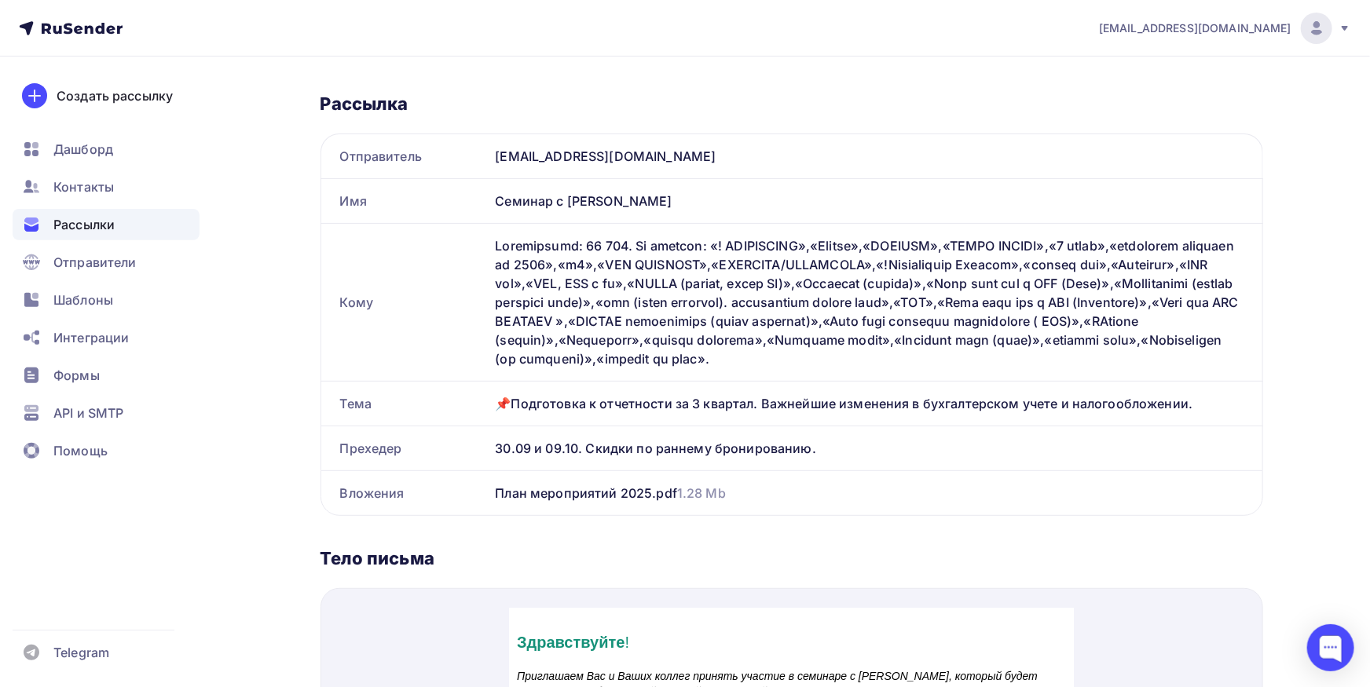
drag, startPoint x: 79, startPoint y: 229, endPoint x: 90, endPoint y: 226, distance: 11.2
click at [83, 229] on span "Рассылки" at bounding box center [83, 224] width 61 height 19
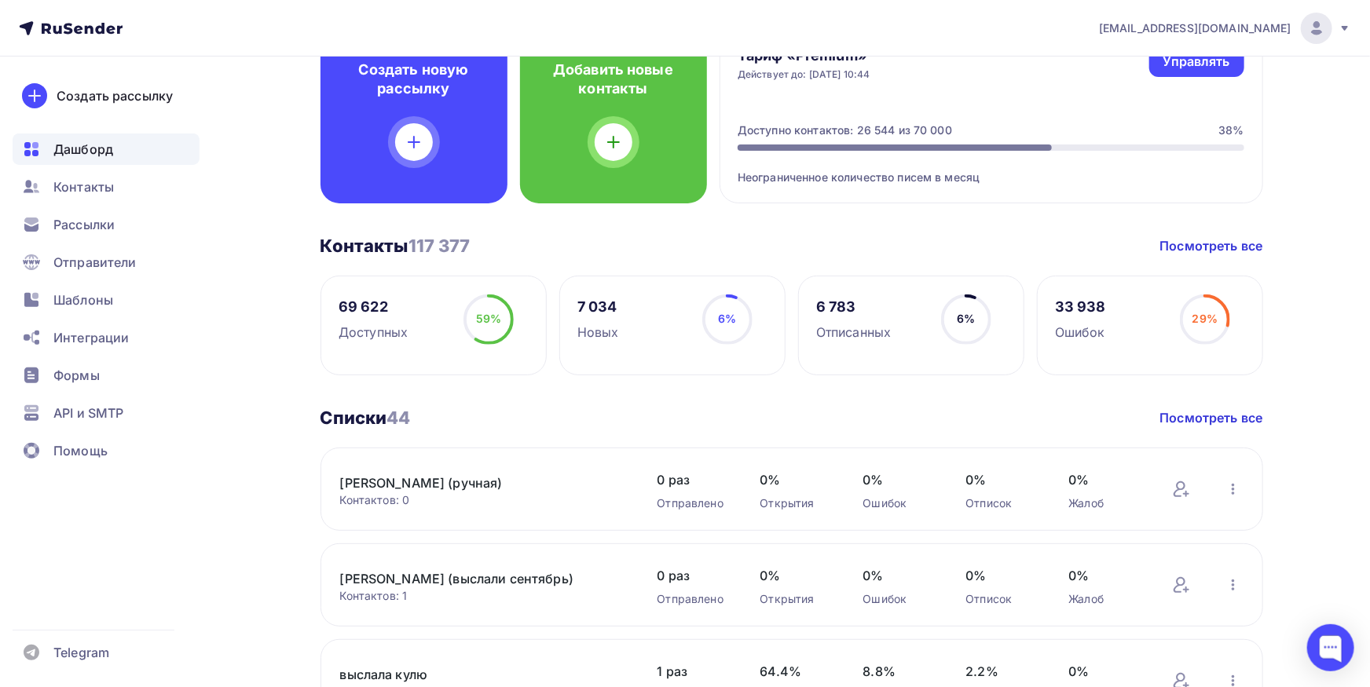
scroll to position [605, 0]
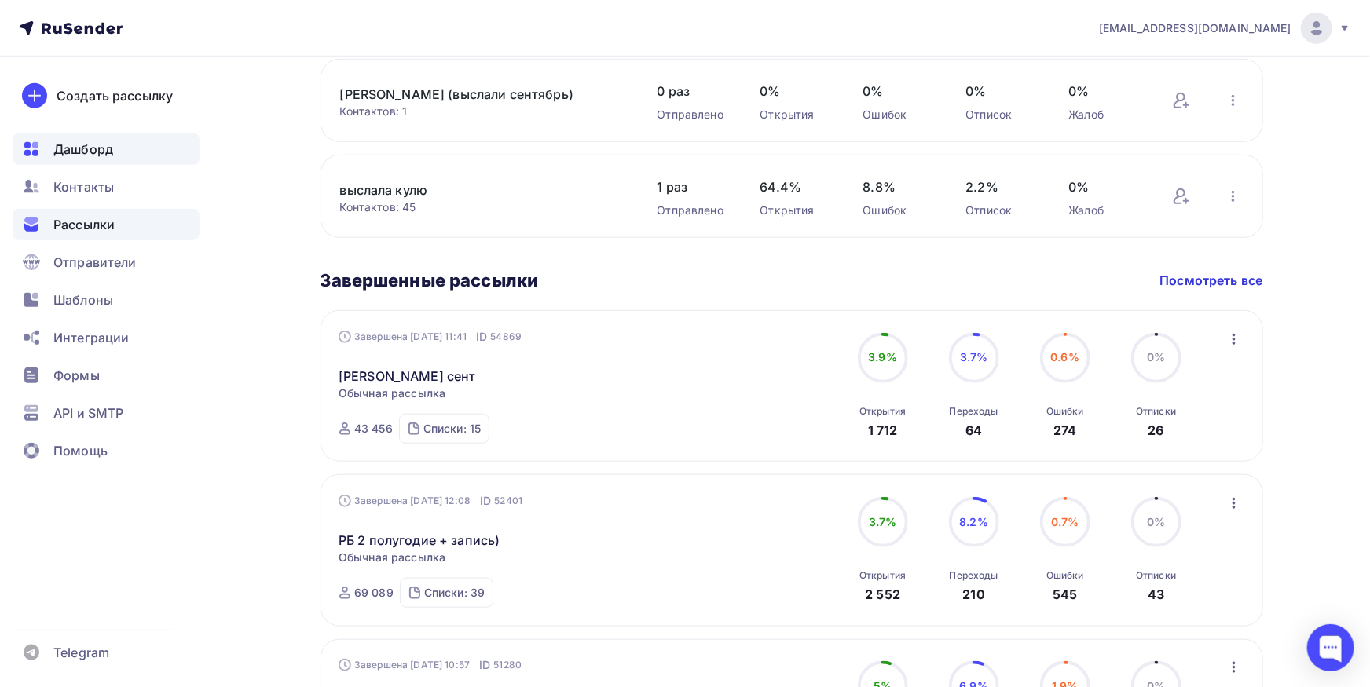
click at [89, 227] on span "Рассылки" at bounding box center [83, 224] width 61 height 19
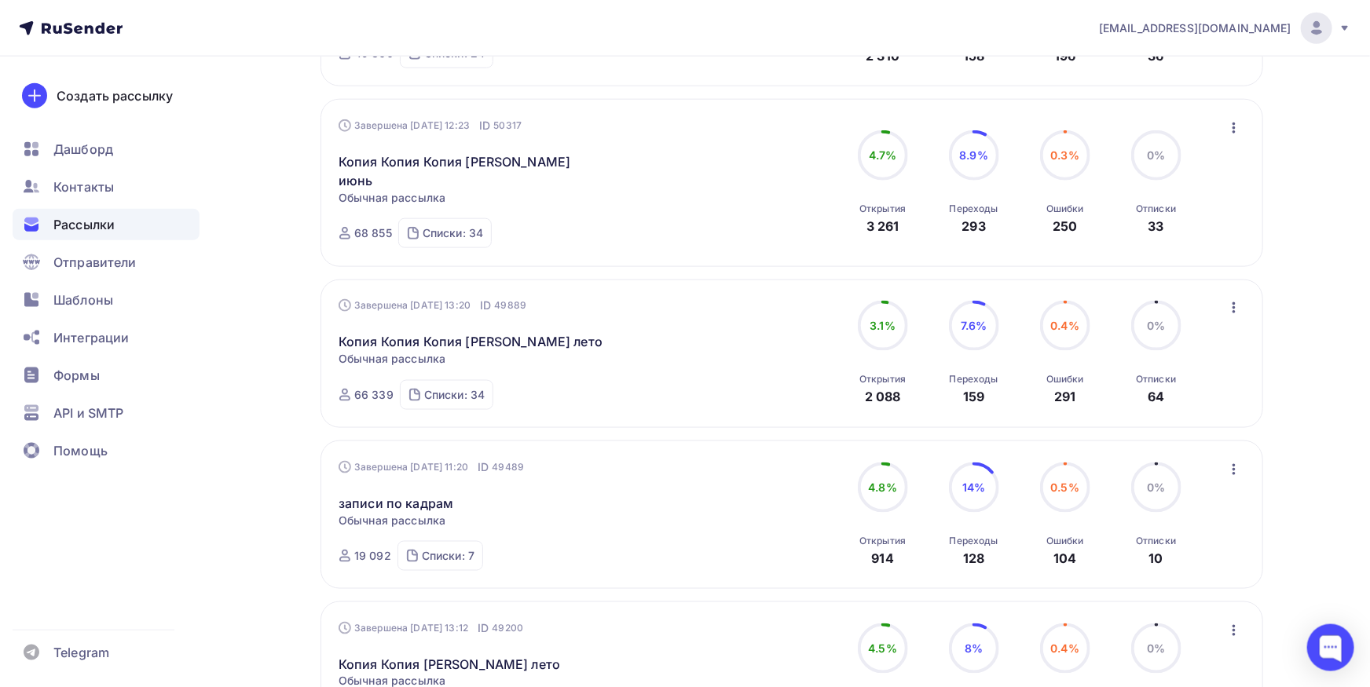
scroll to position [1123, 0]
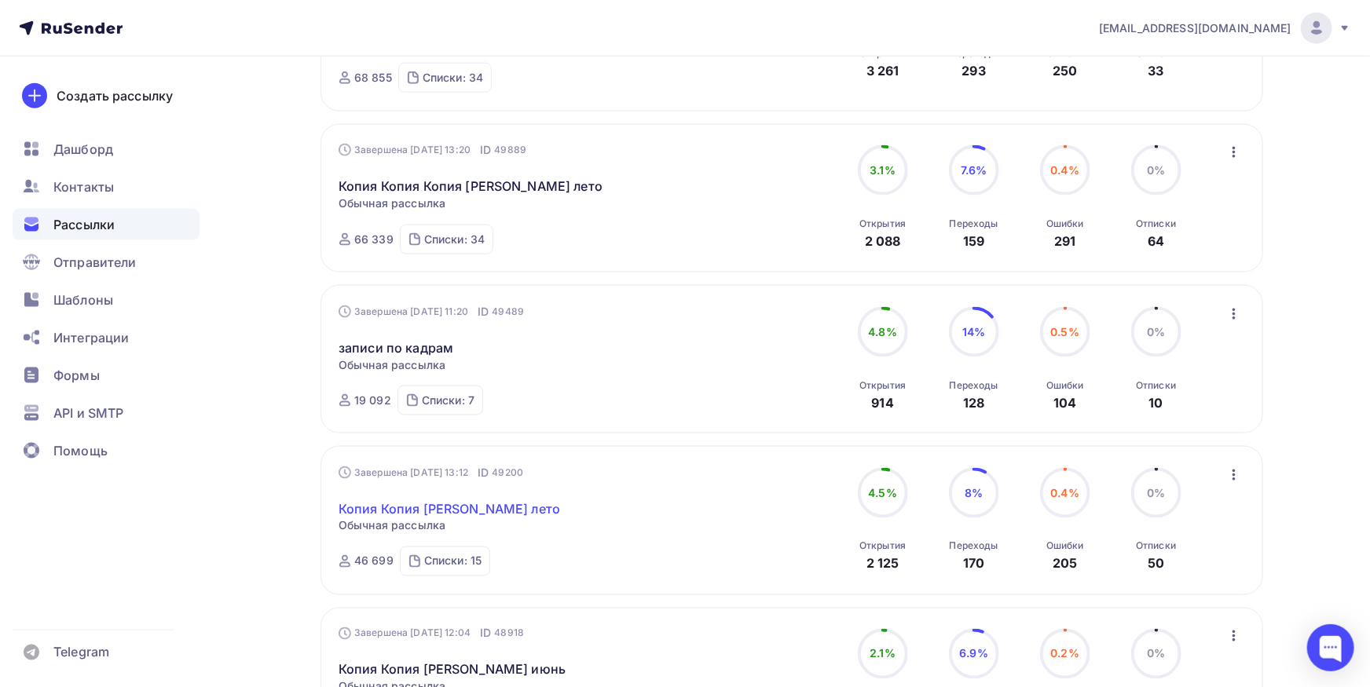
click at [373, 500] on link "Копия Копия куликов лето" at bounding box center [450, 509] width 222 height 19
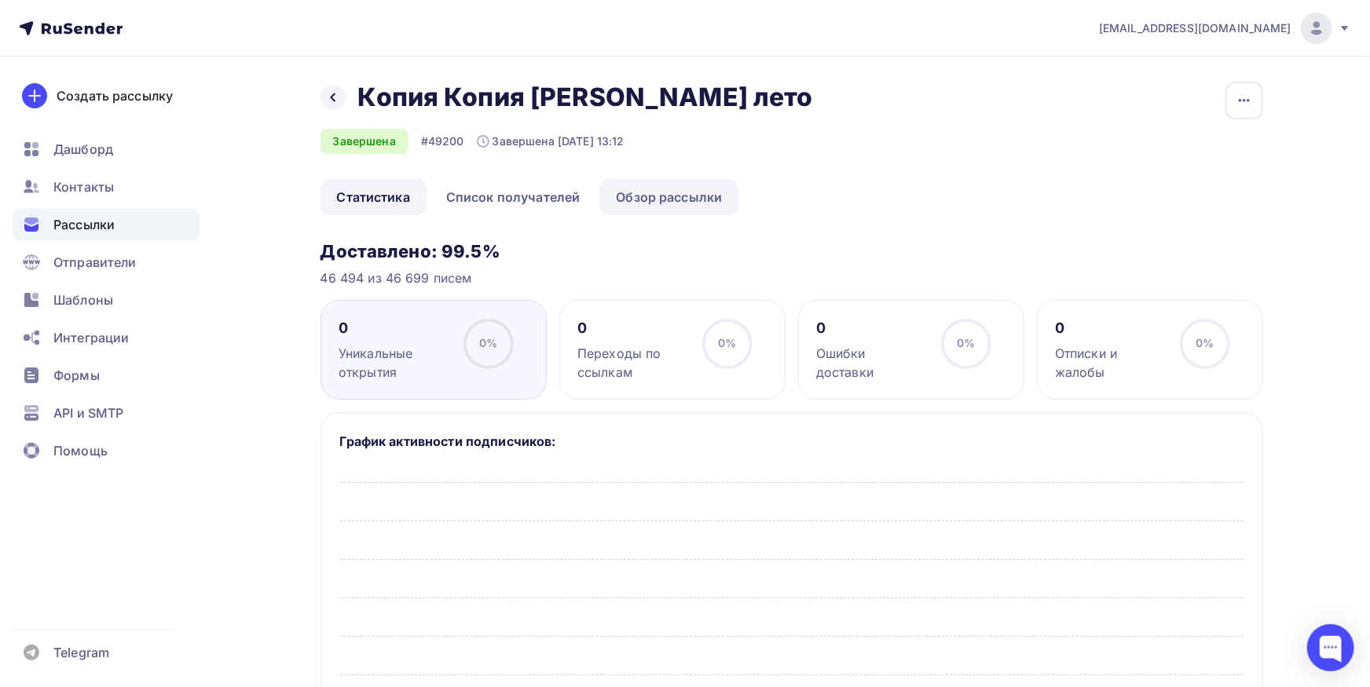
click at [643, 203] on link "Обзор рассылки" at bounding box center [668, 197] width 139 height 36
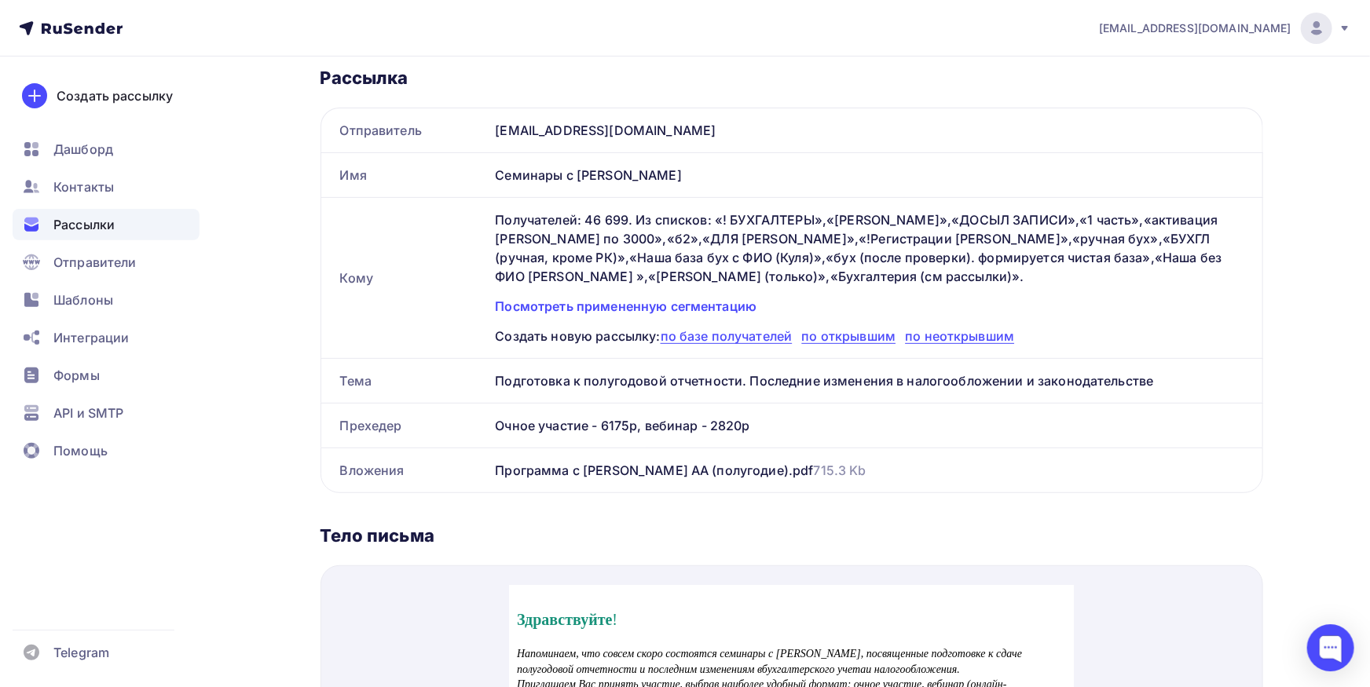
scroll to position [195, 0]
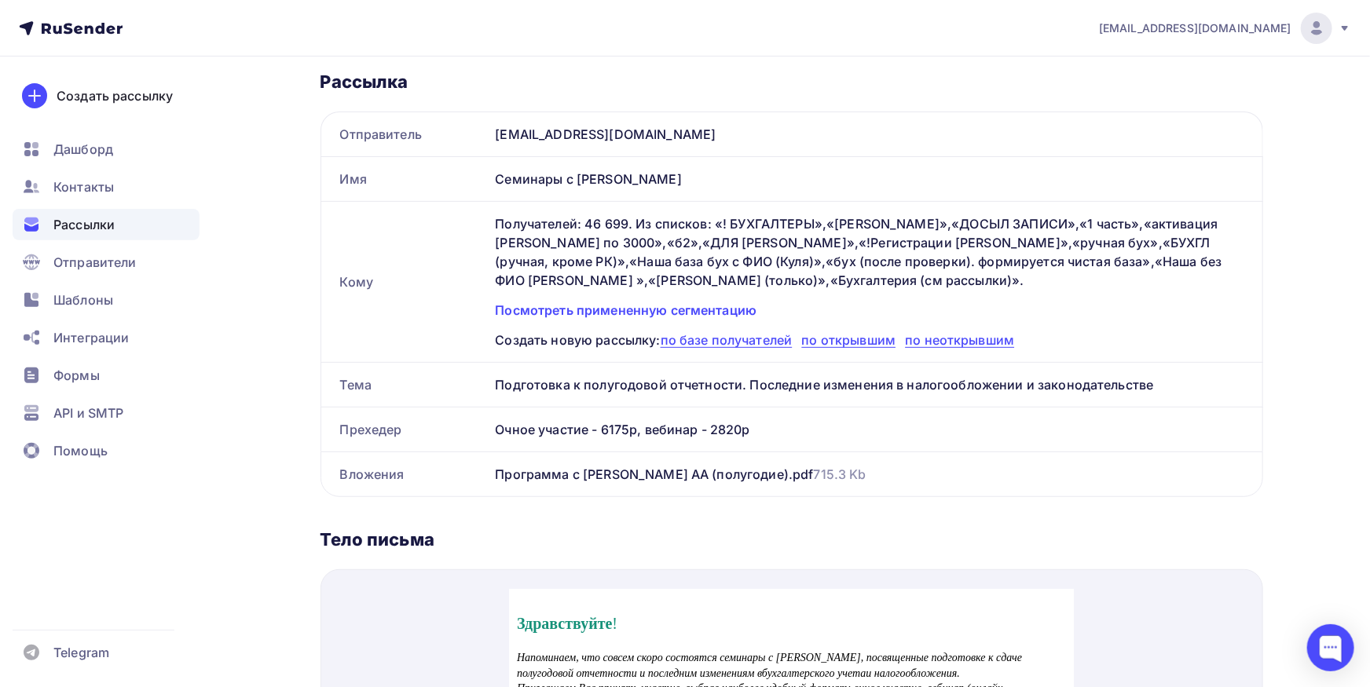
click at [85, 222] on span "Рассылки" at bounding box center [83, 224] width 61 height 19
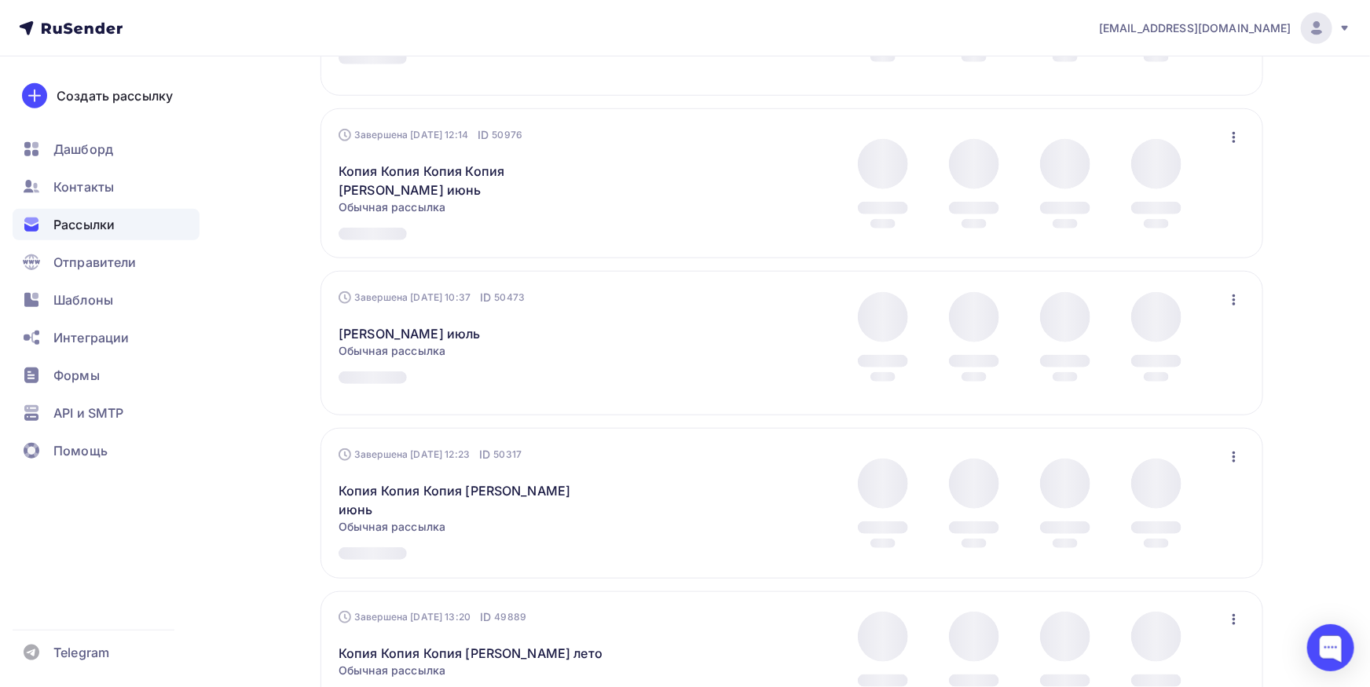
scroll to position [1302, 0]
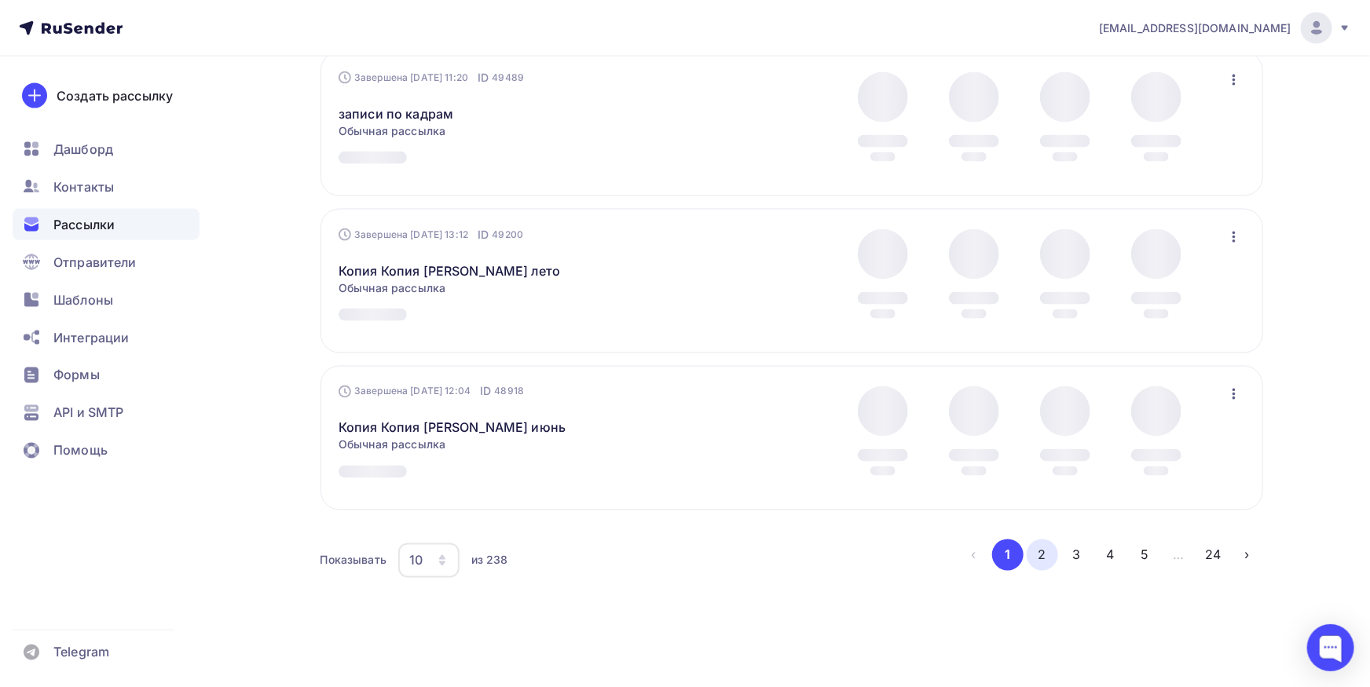
click at [1042, 548] on button "2" at bounding box center [1042, 555] width 31 height 31
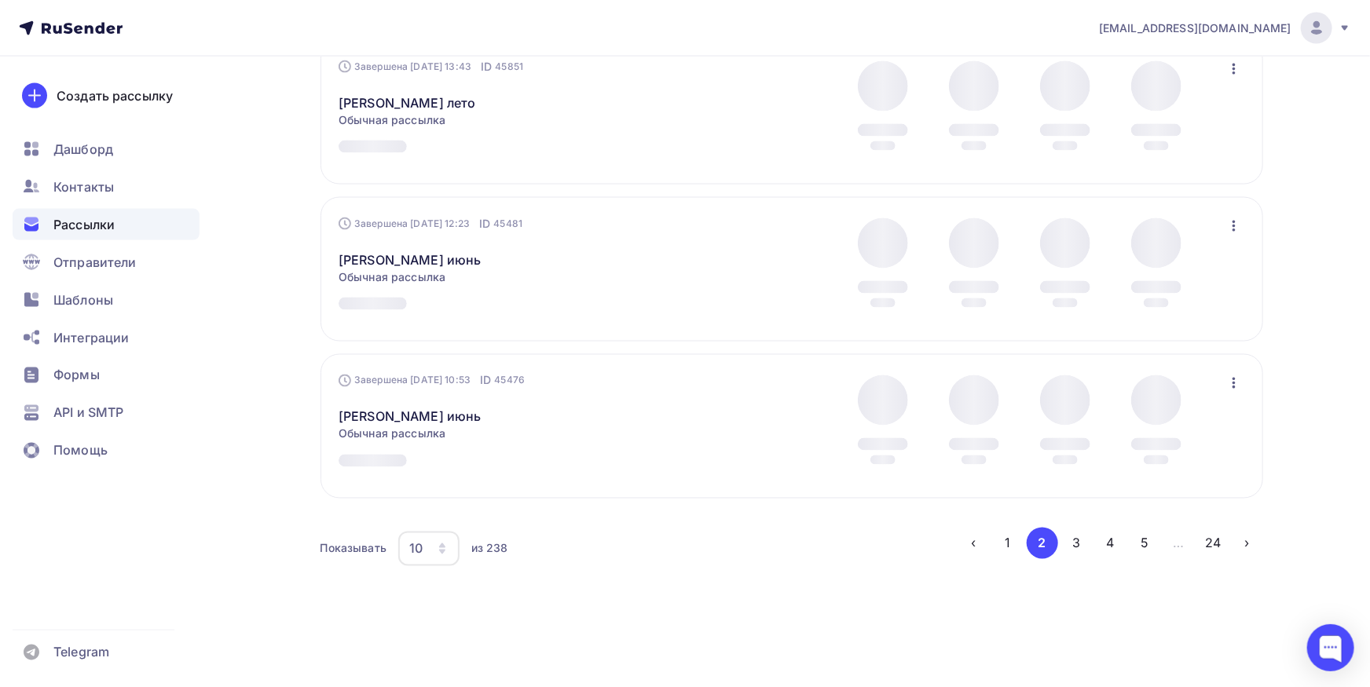
scroll to position [83, 0]
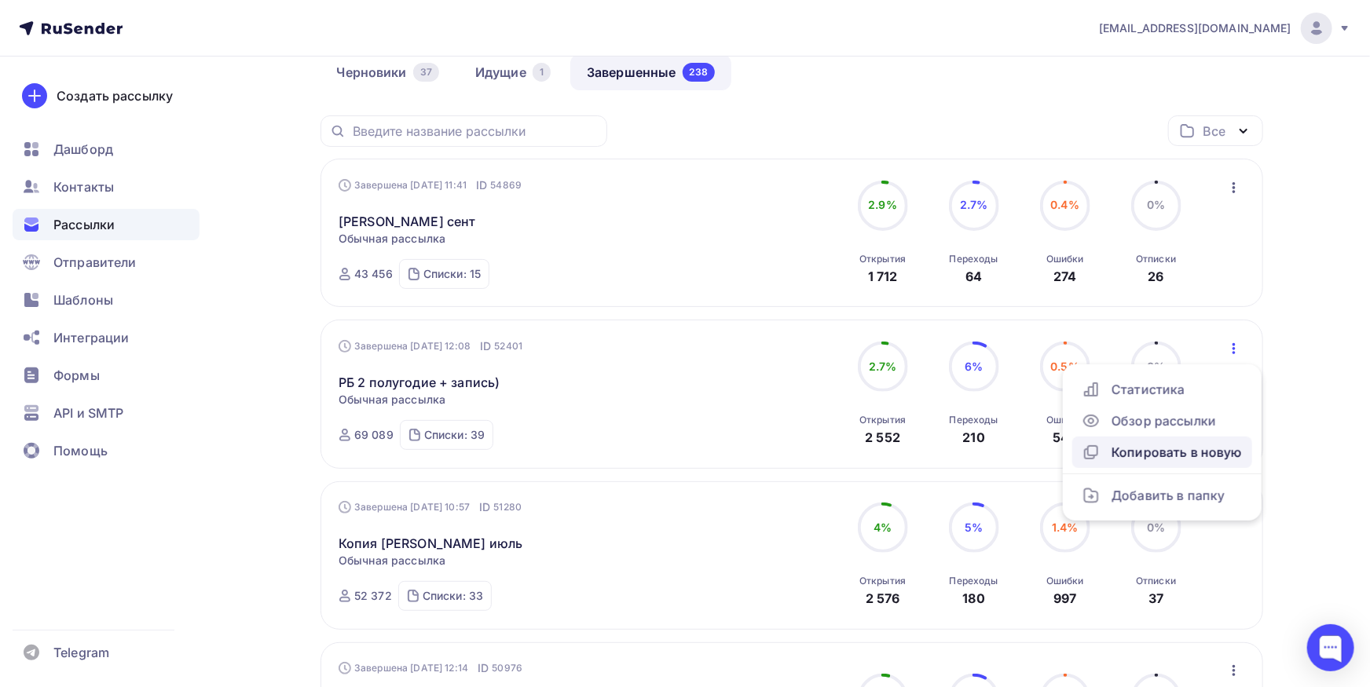
click at [1167, 449] on div "Копировать в новую" at bounding box center [1162, 452] width 161 height 19
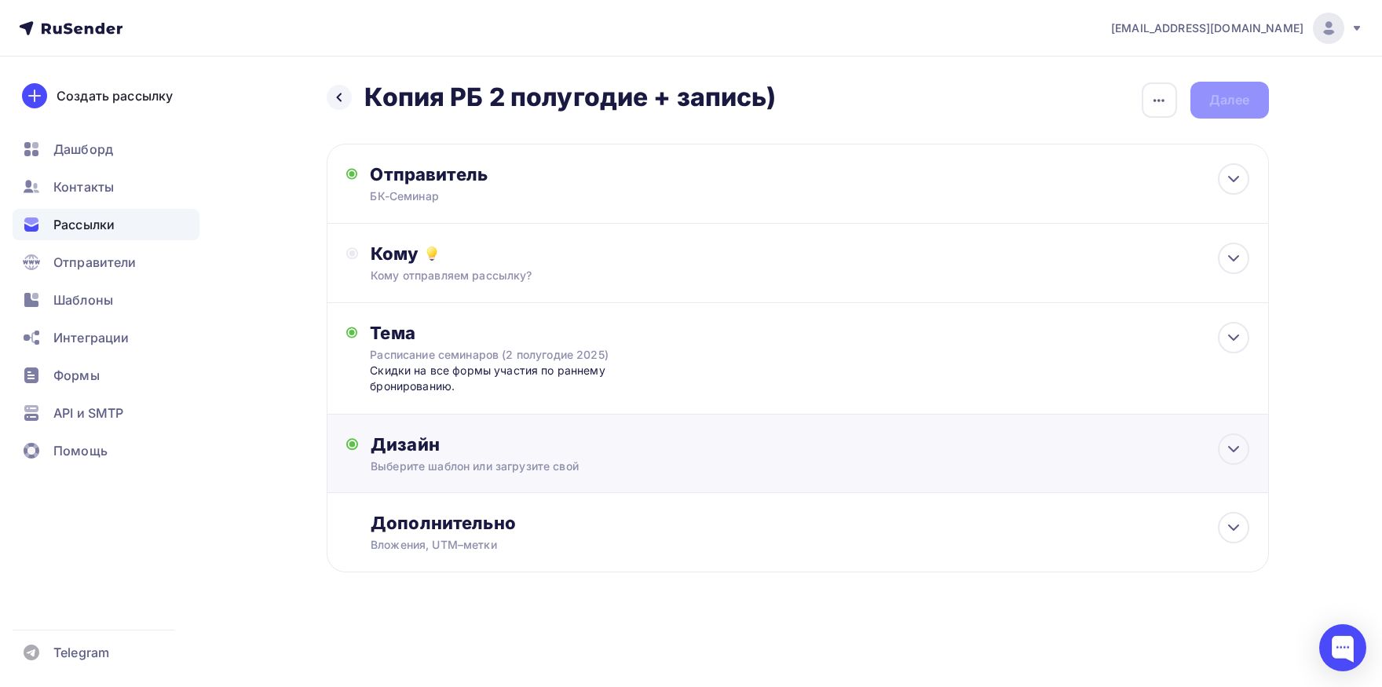
click at [538, 471] on div "Выберите шаблон или загрузите свой" at bounding box center [766, 467] width 791 height 16
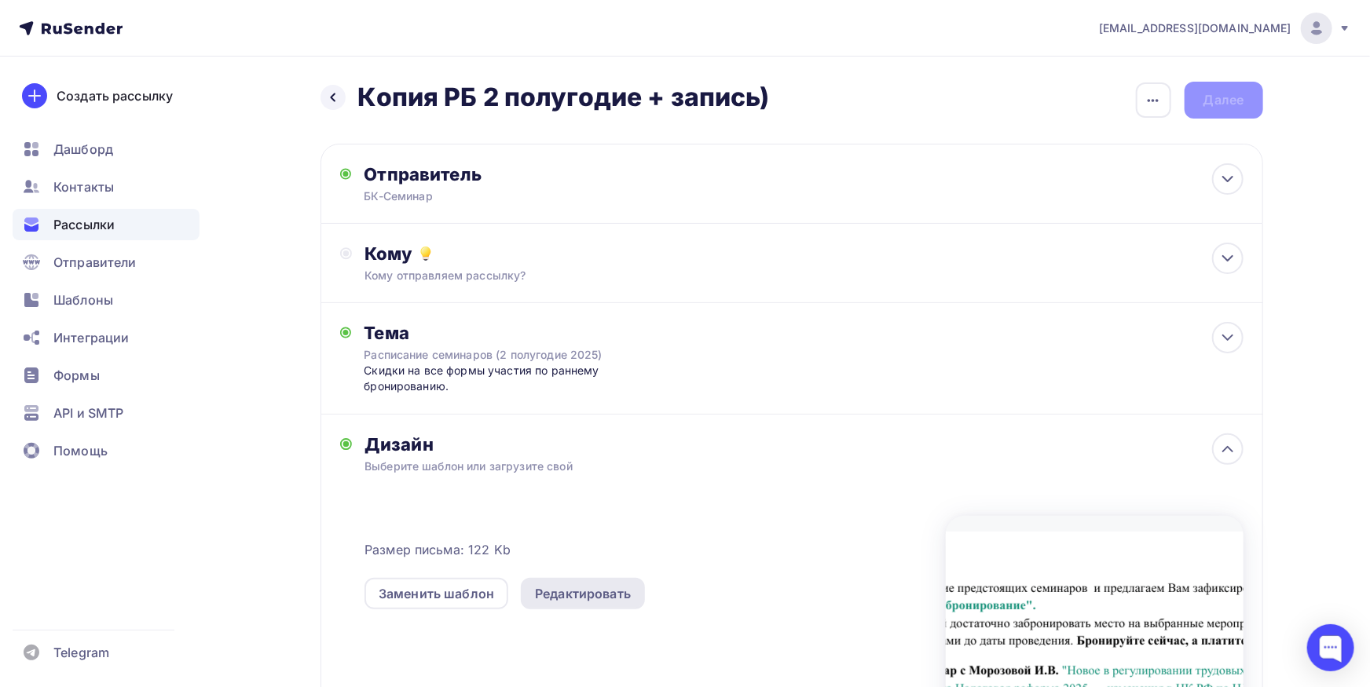
click at [595, 598] on div "Редактировать" at bounding box center [583, 593] width 96 height 19
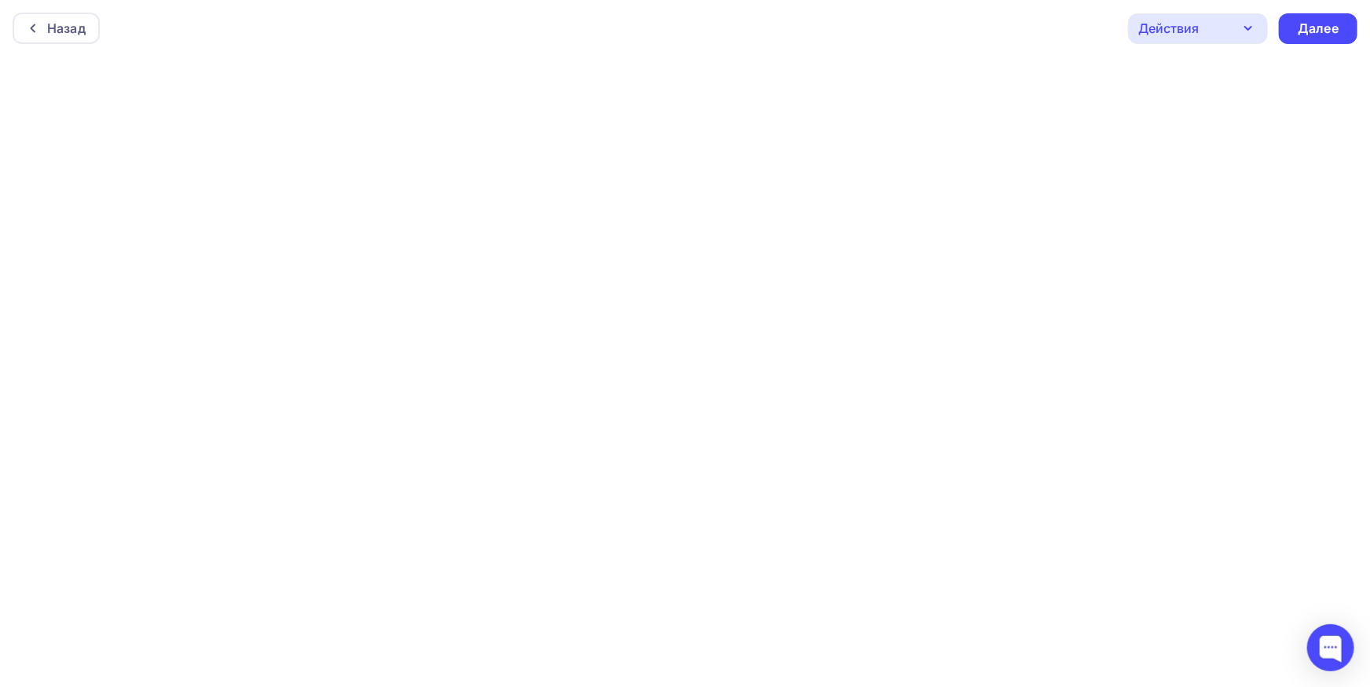
click at [895, 34] on div "Назад Действия Отправить тестовое письмо Предпросмотр Сохранить в Мои шаблоны В…" at bounding box center [685, 28] width 1370 height 57
click at [32, 29] on icon at bounding box center [33, 28] width 13 height 13
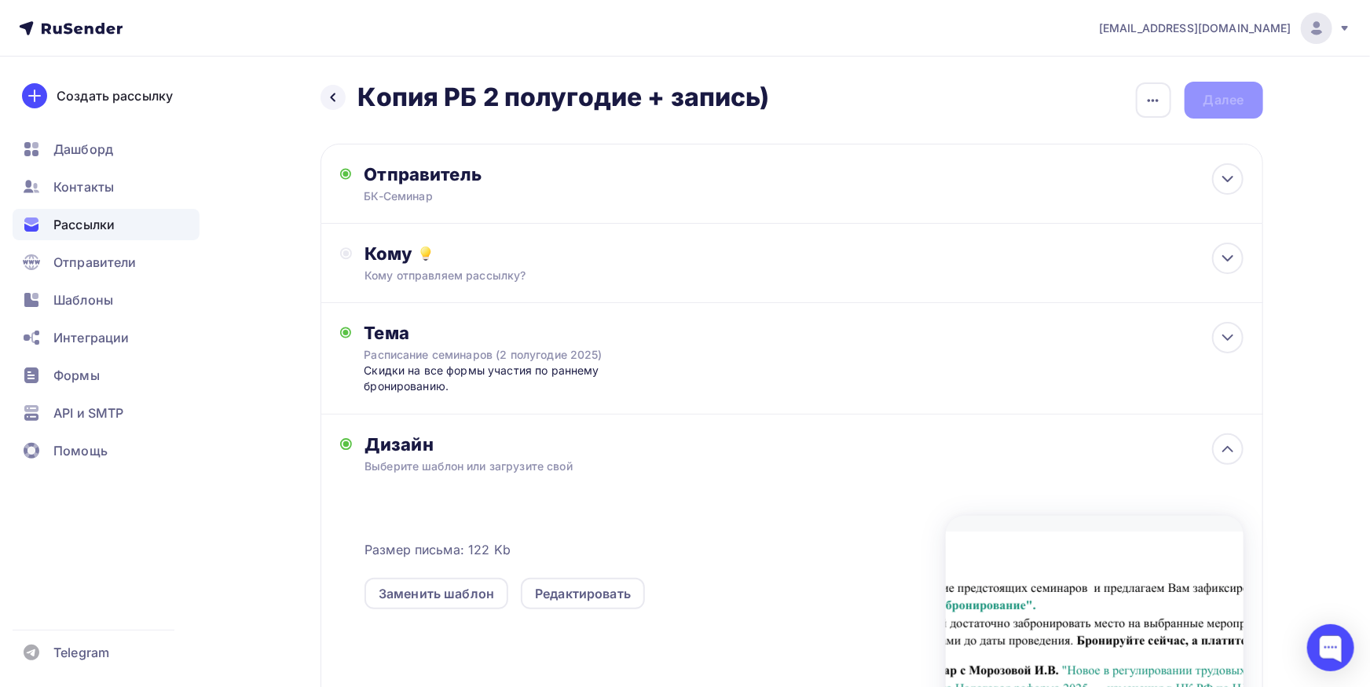
click at [323, 105] on div "Назад Копия РБ 2 полугодие + запись) Копия РБ 2 полугодие + запись)" at bounding box center [544, 97] width 449 height 31
click at [331, 104] on div at bounding box center [332, 97] width 25 height 25
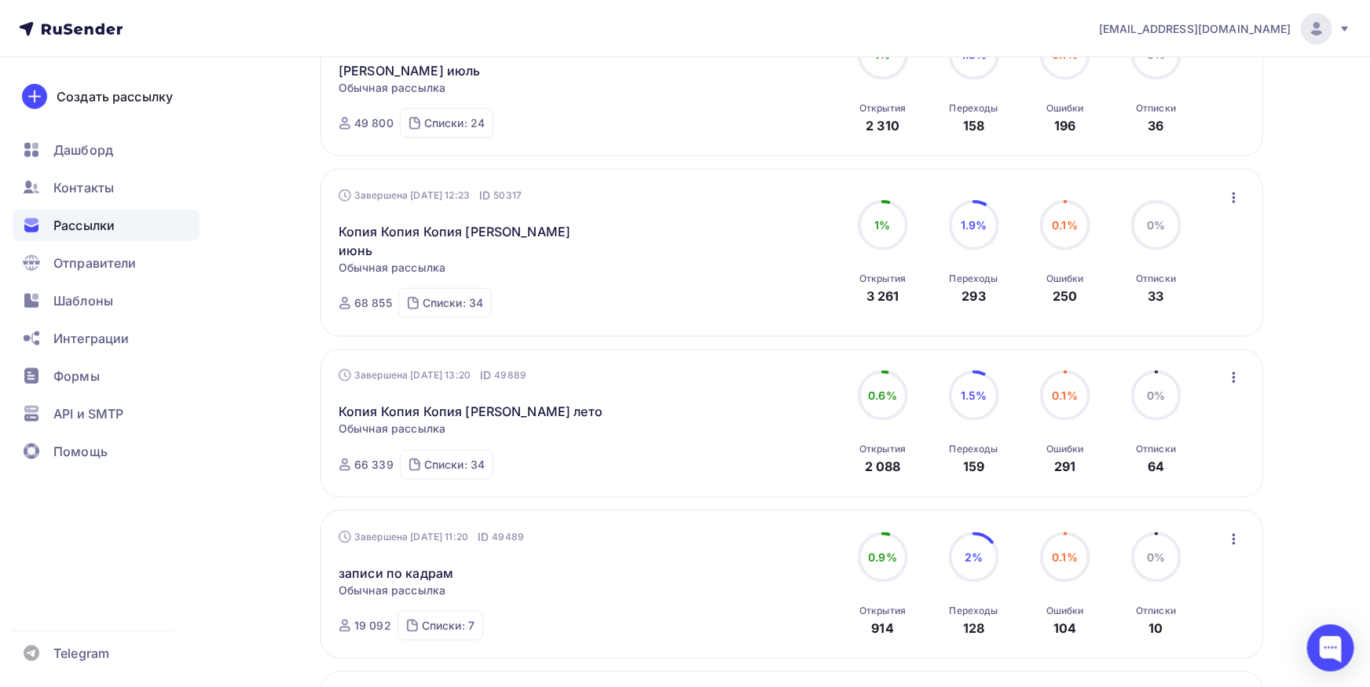
scroll to position [959, 0]
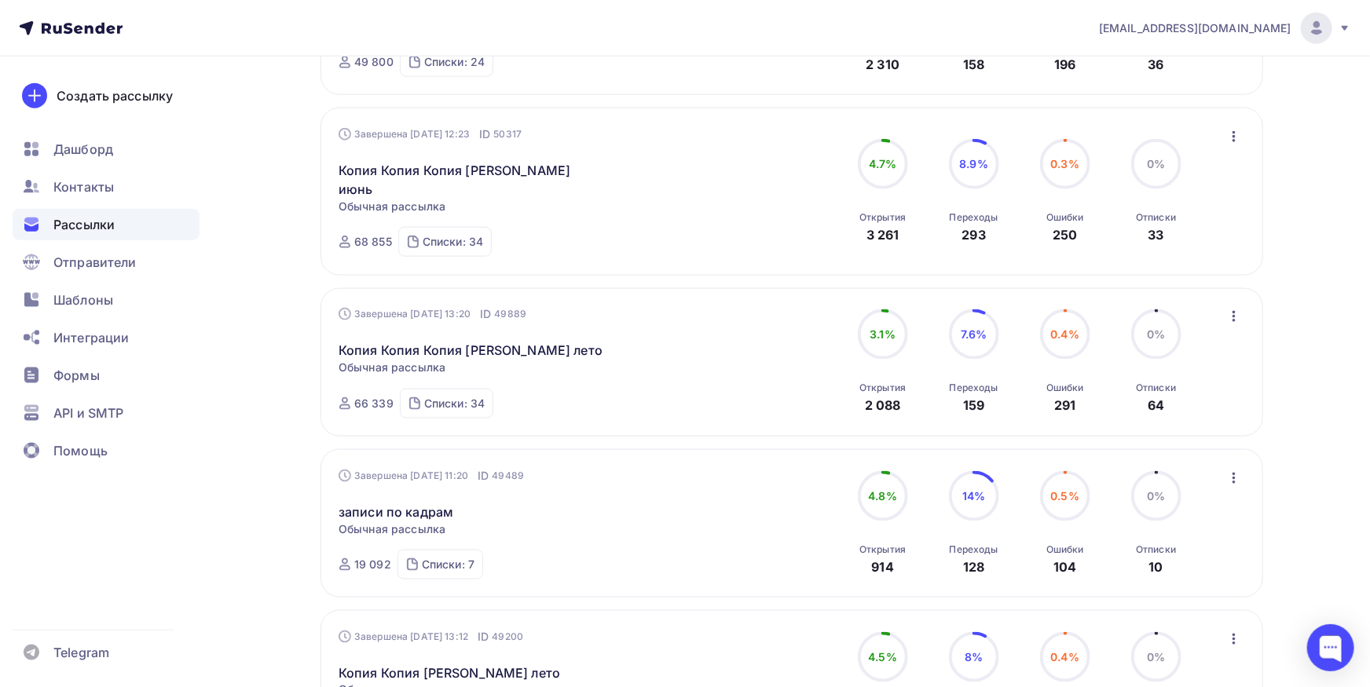
click at [1232, 307] on icon "button" at bounding box center [1234, 316] width 19 height 19
click at [1192, 411] on div "Копировать в новую" at bounding box center [1162, 420] width 161 height 19
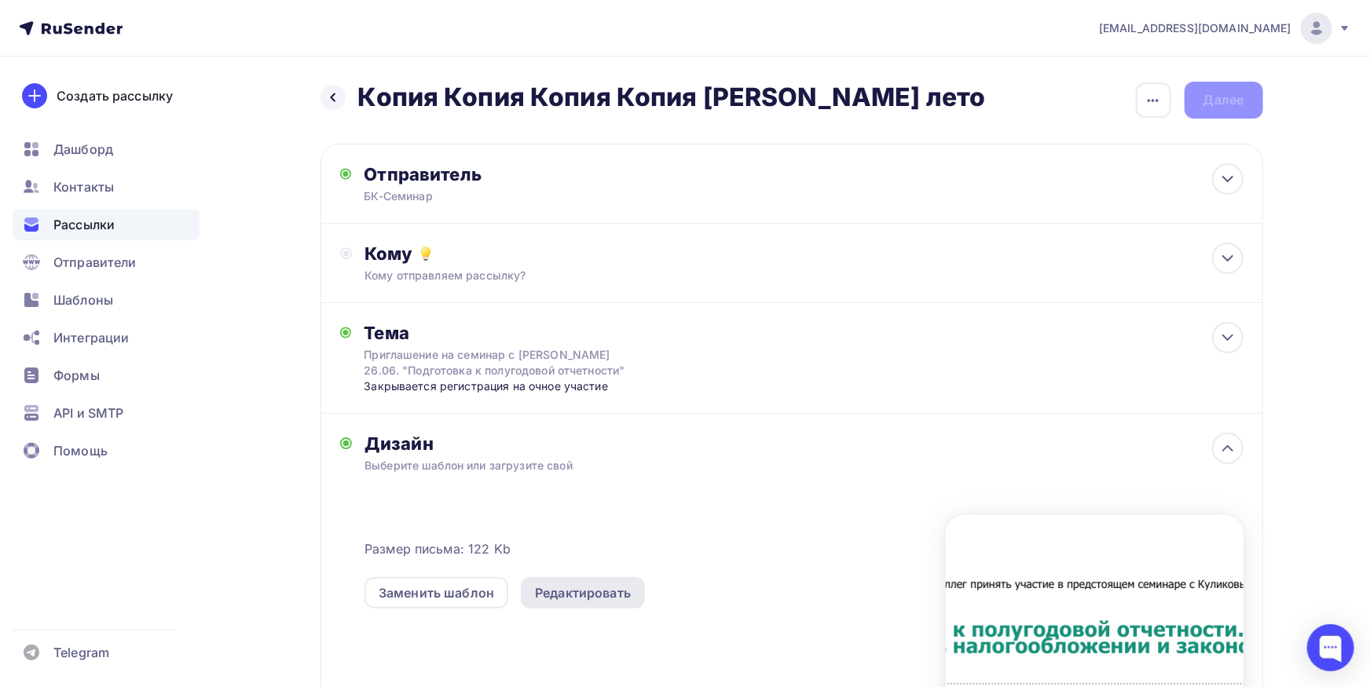
click at [576, 598] on div "Редактировать" at bounding box center [583, 593] width 96 height 19
click at [337, 101] on icon at bounding box center [333, 97] width 13 height 13
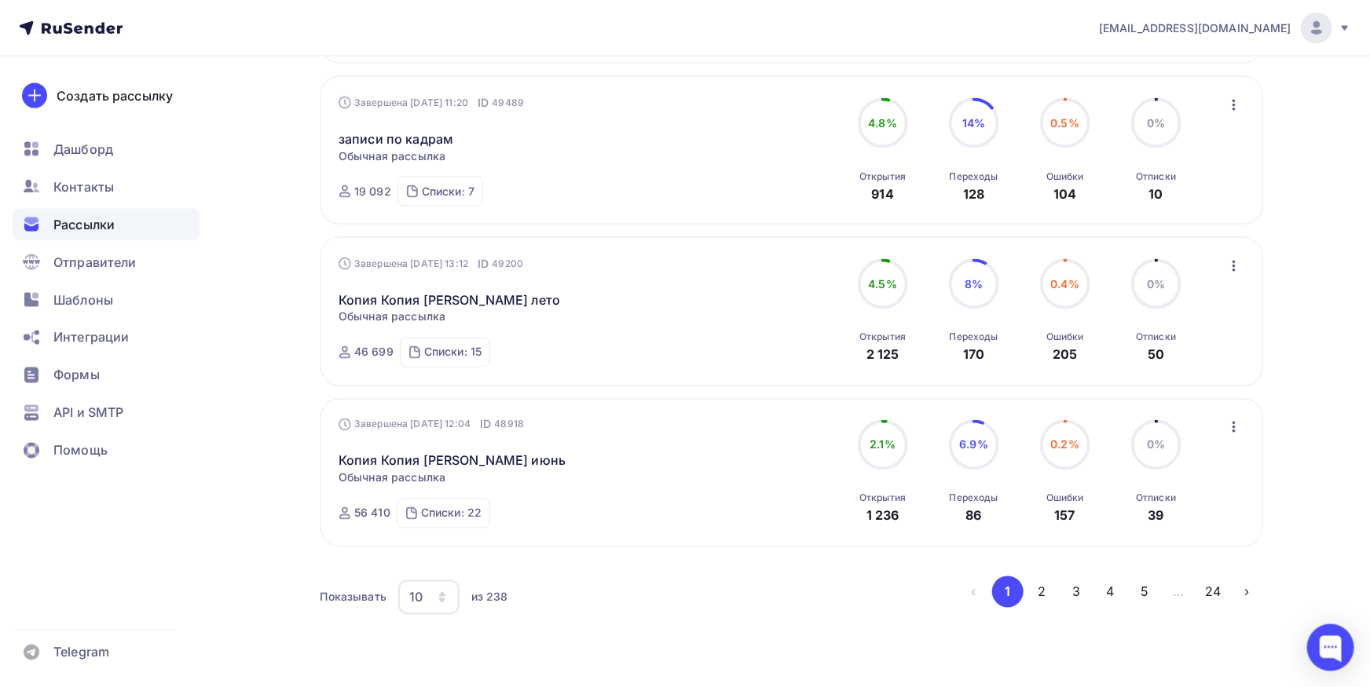
scroll to position [1340, 0]
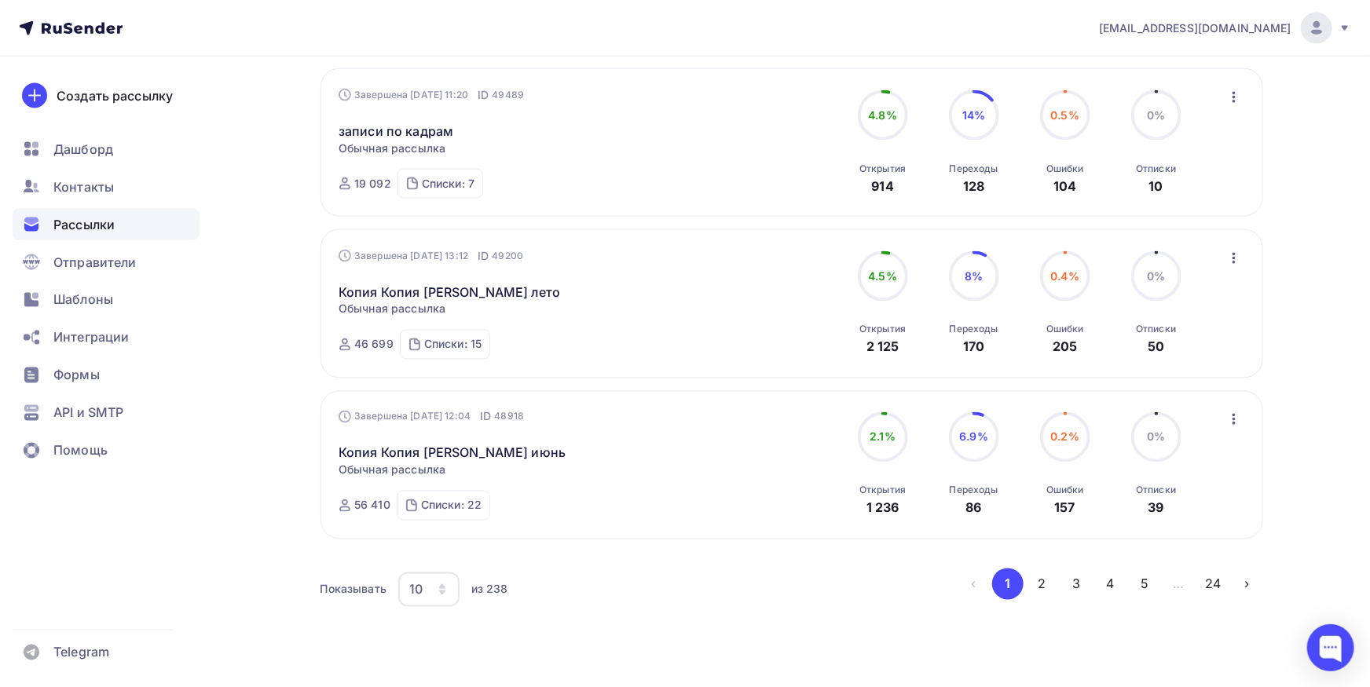
click at [1053, 569] on button "2" at bounding box center [1042, 584] width 31 height 31
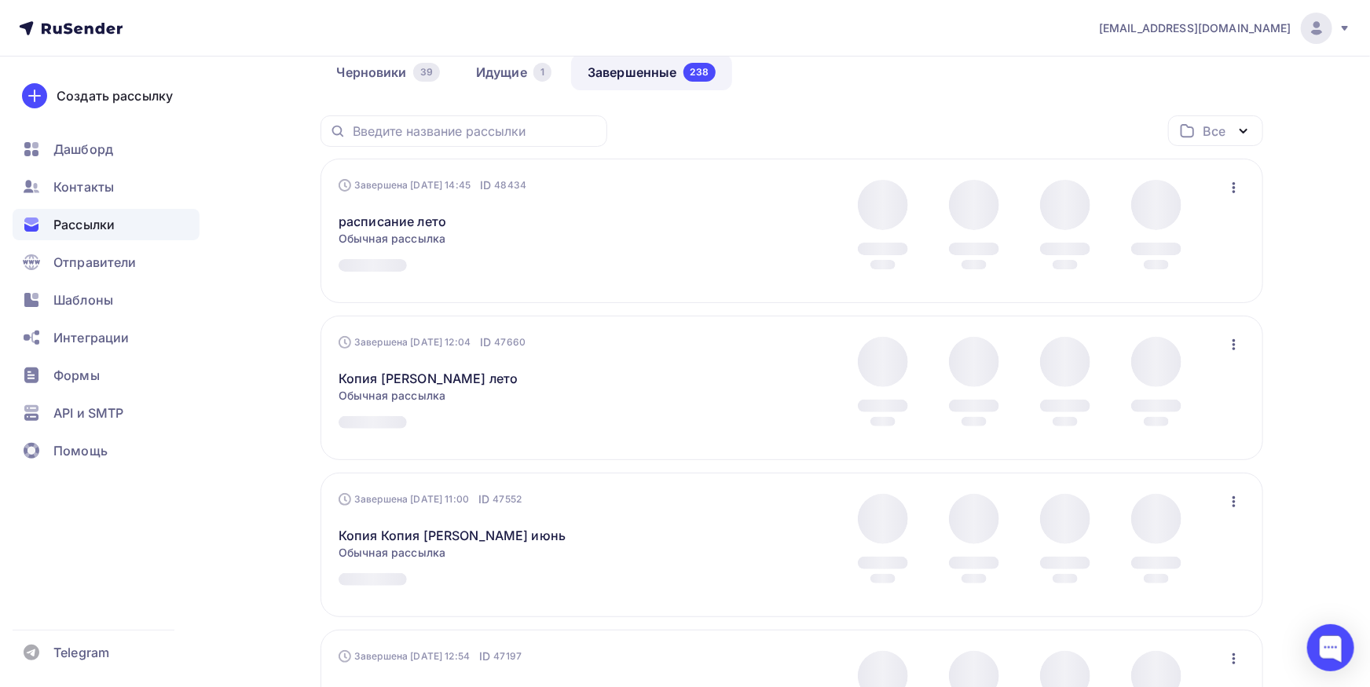
click at [1227, 348] on icon "button" at bounding box center [1234, 344] width 19 height 19
click at [1192, 451] on div "Копировать в новую" at bounding box center [1162, 448] width 161 height 19
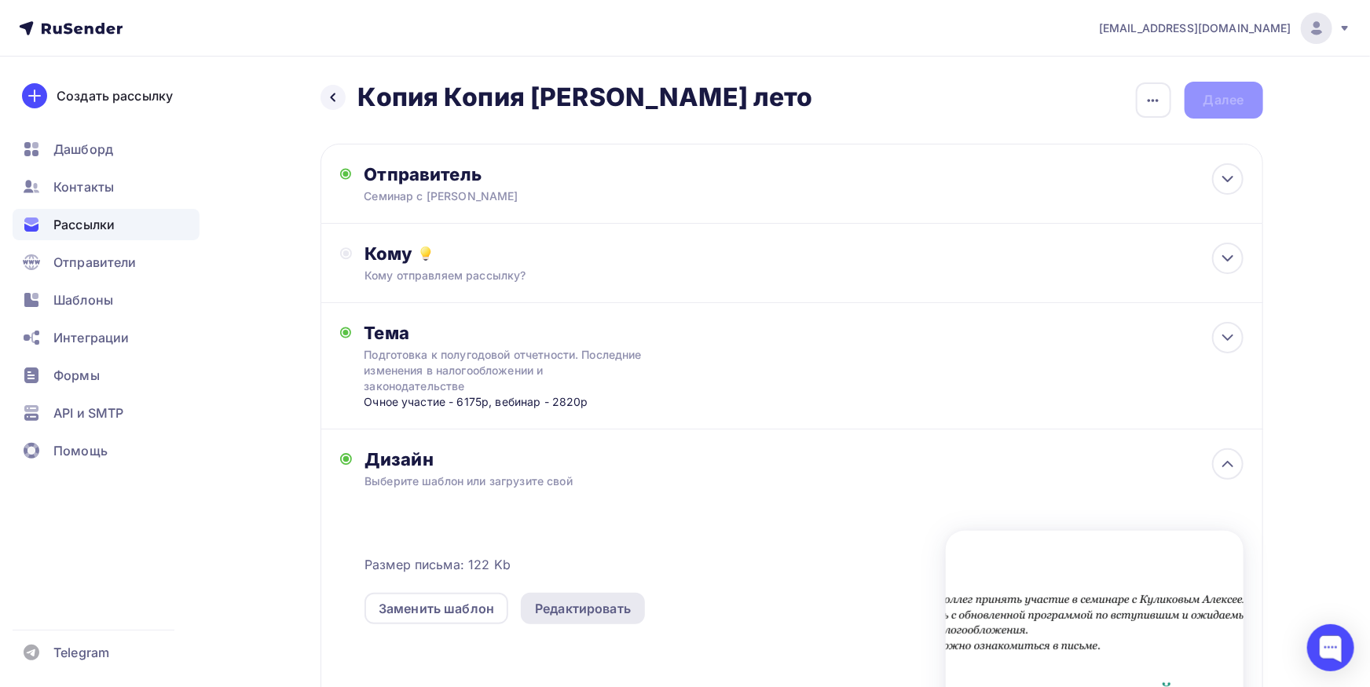
click at [596, 619] on div "Редактировать" at bounding box center [583, 608] width 124 height 31
